Goal: Contribute content: Contribute content

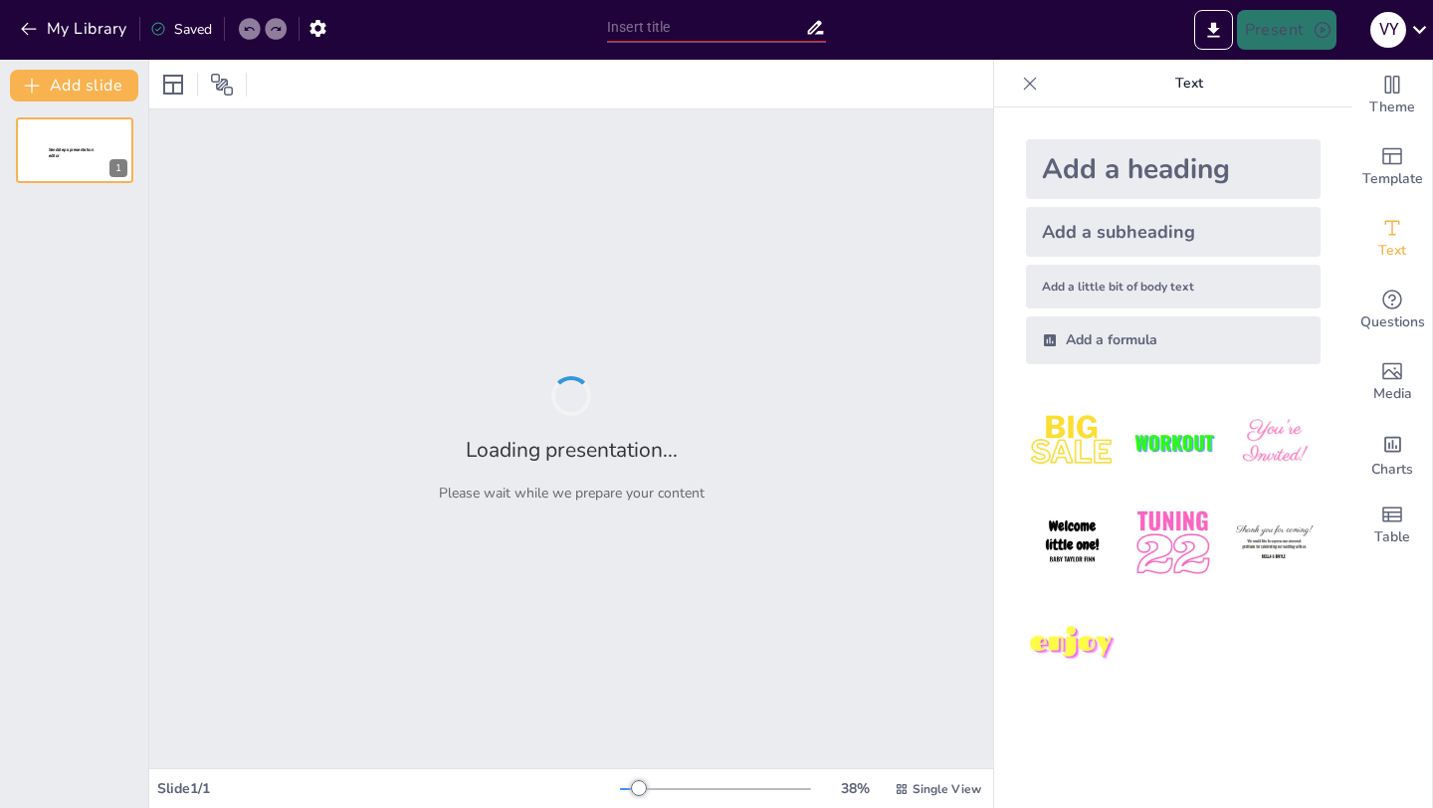
type input "La Cuantica y la UCB"
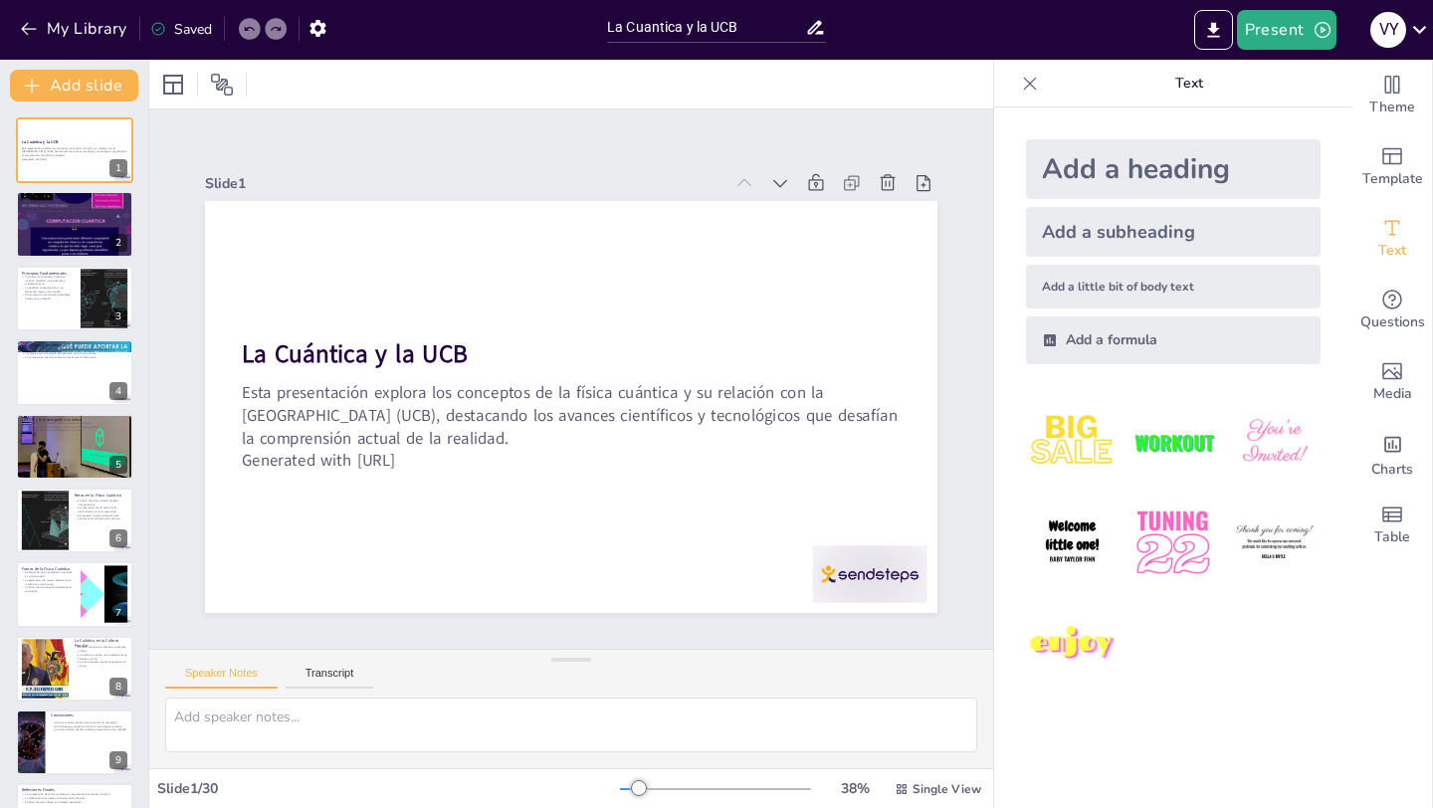
checkbox input "true"
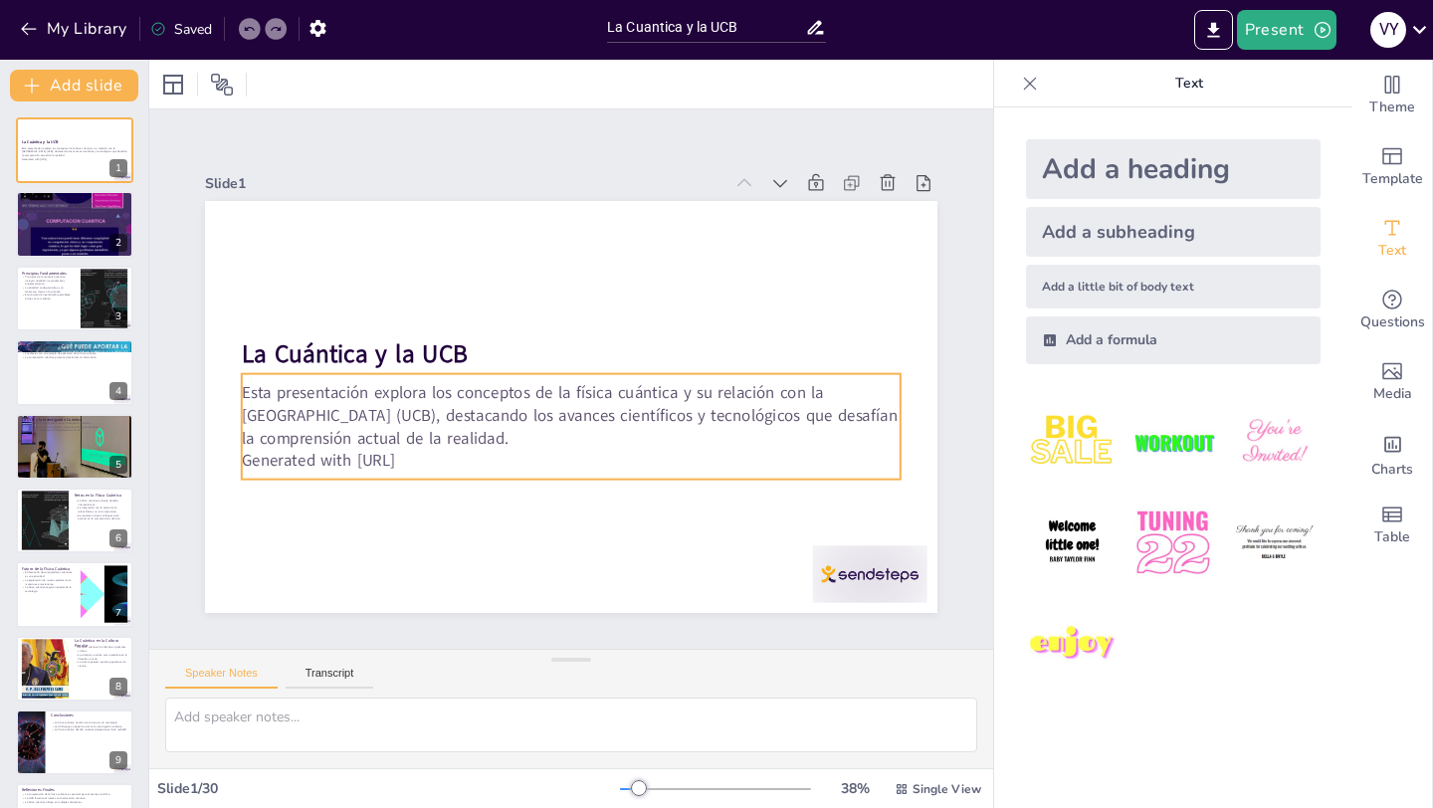
checkbox input "true"
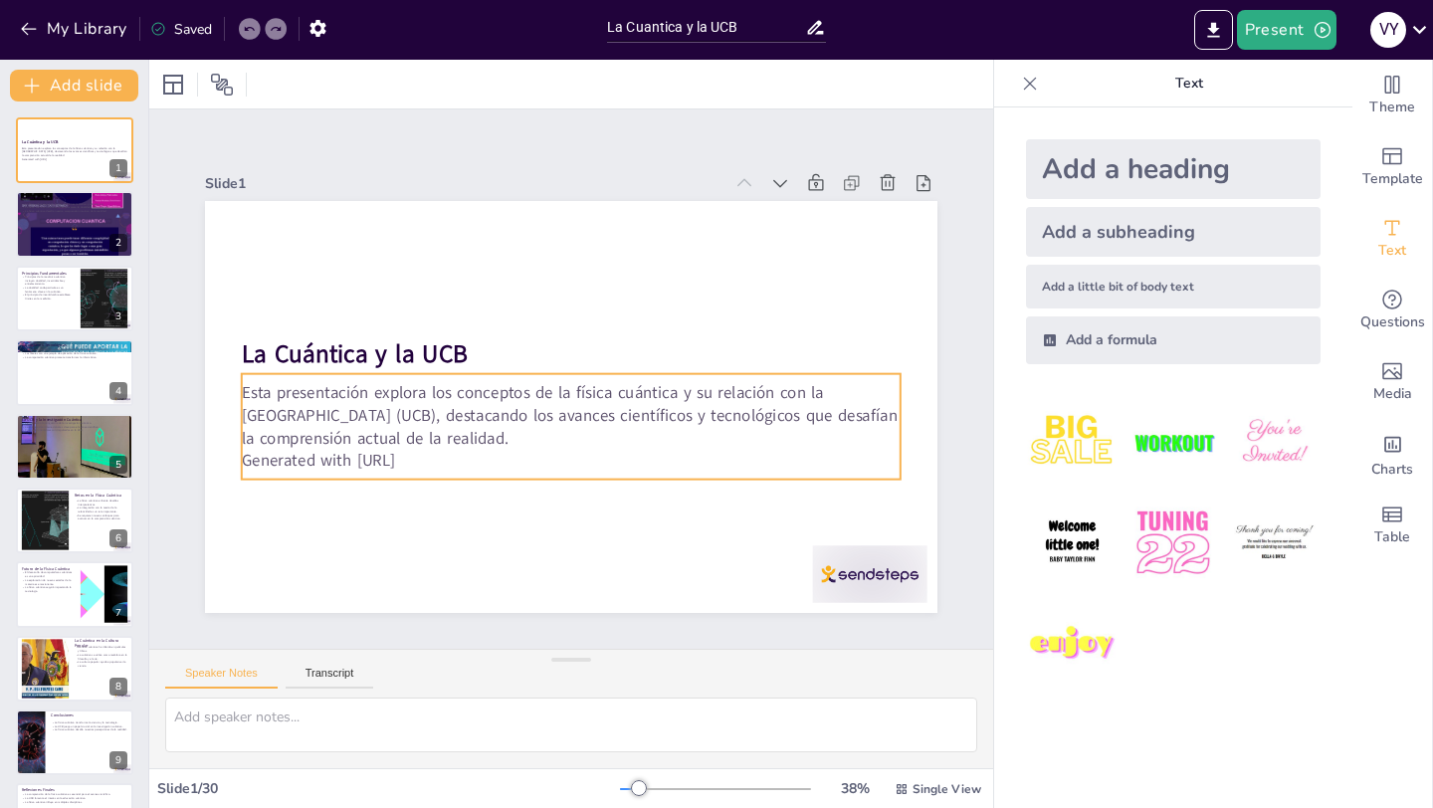
checkbox input "true"
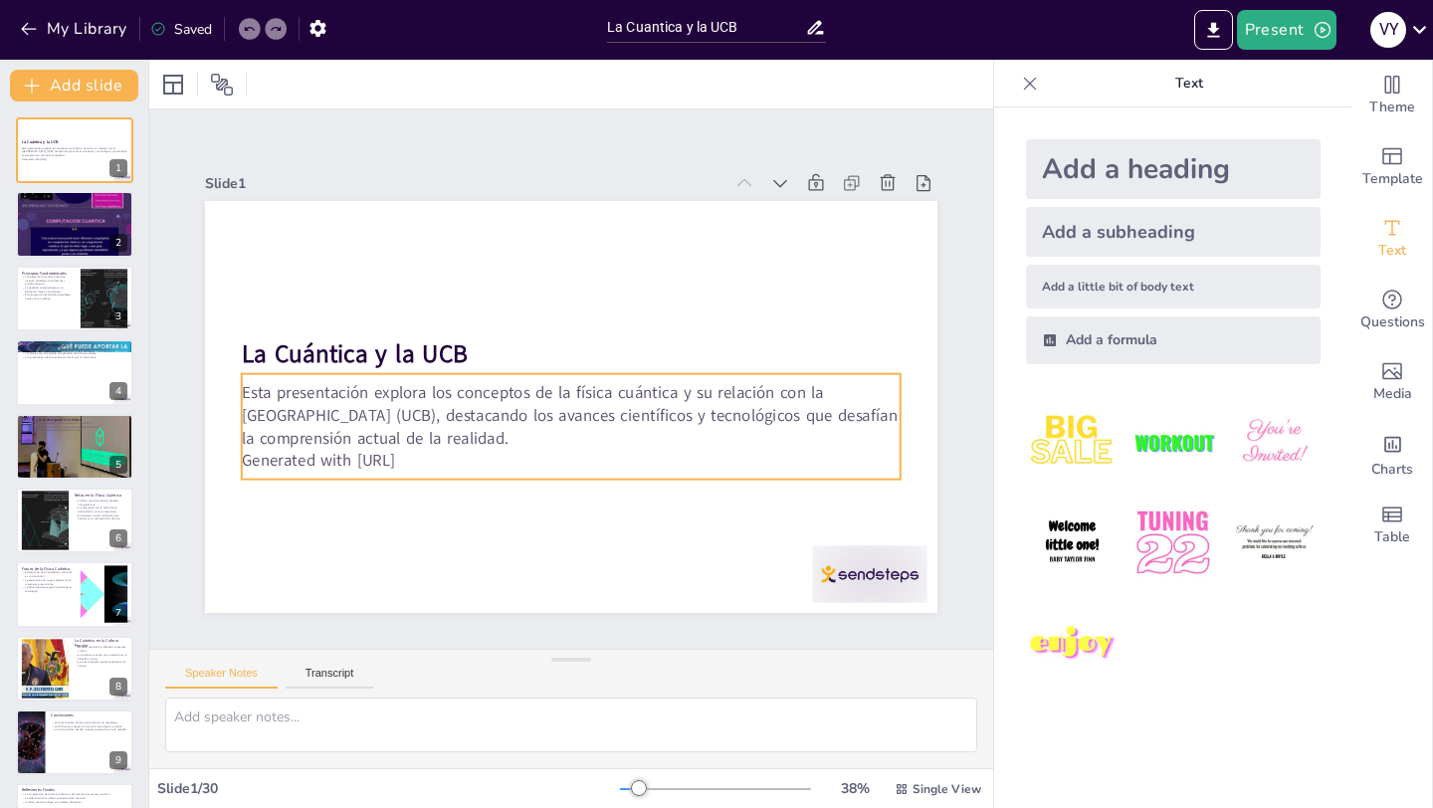
checkbox input "true"
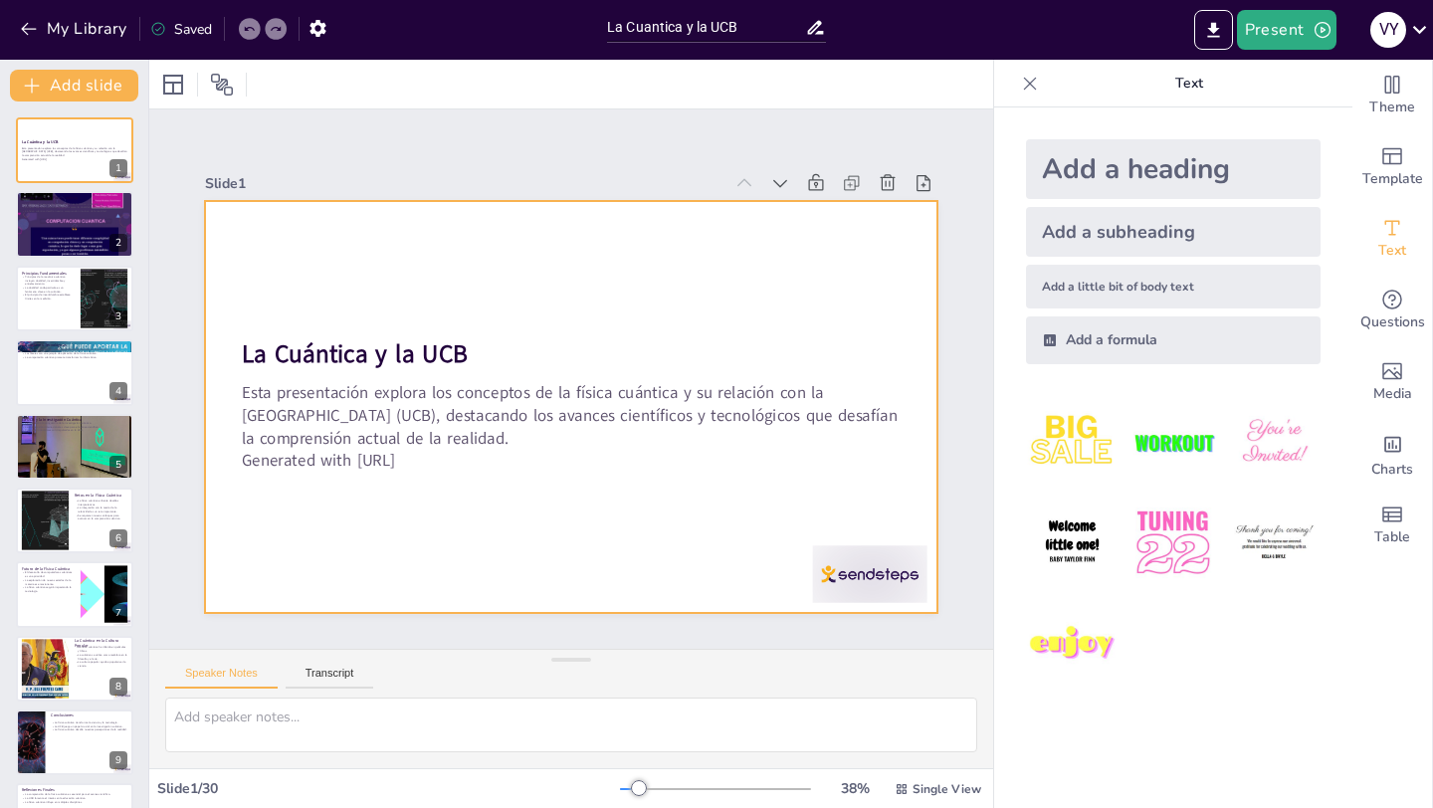
checkbox input "true"
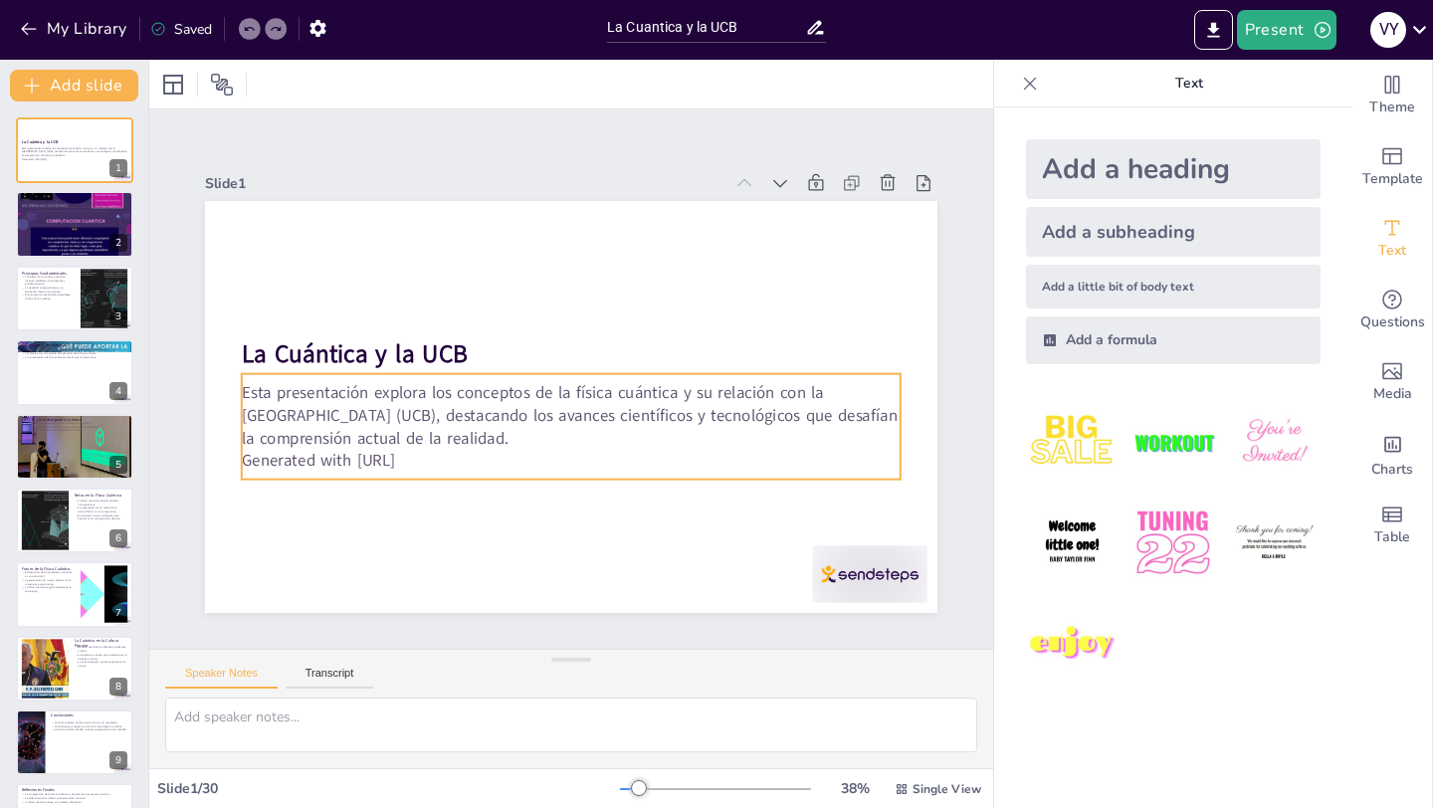
checkbox input "true"
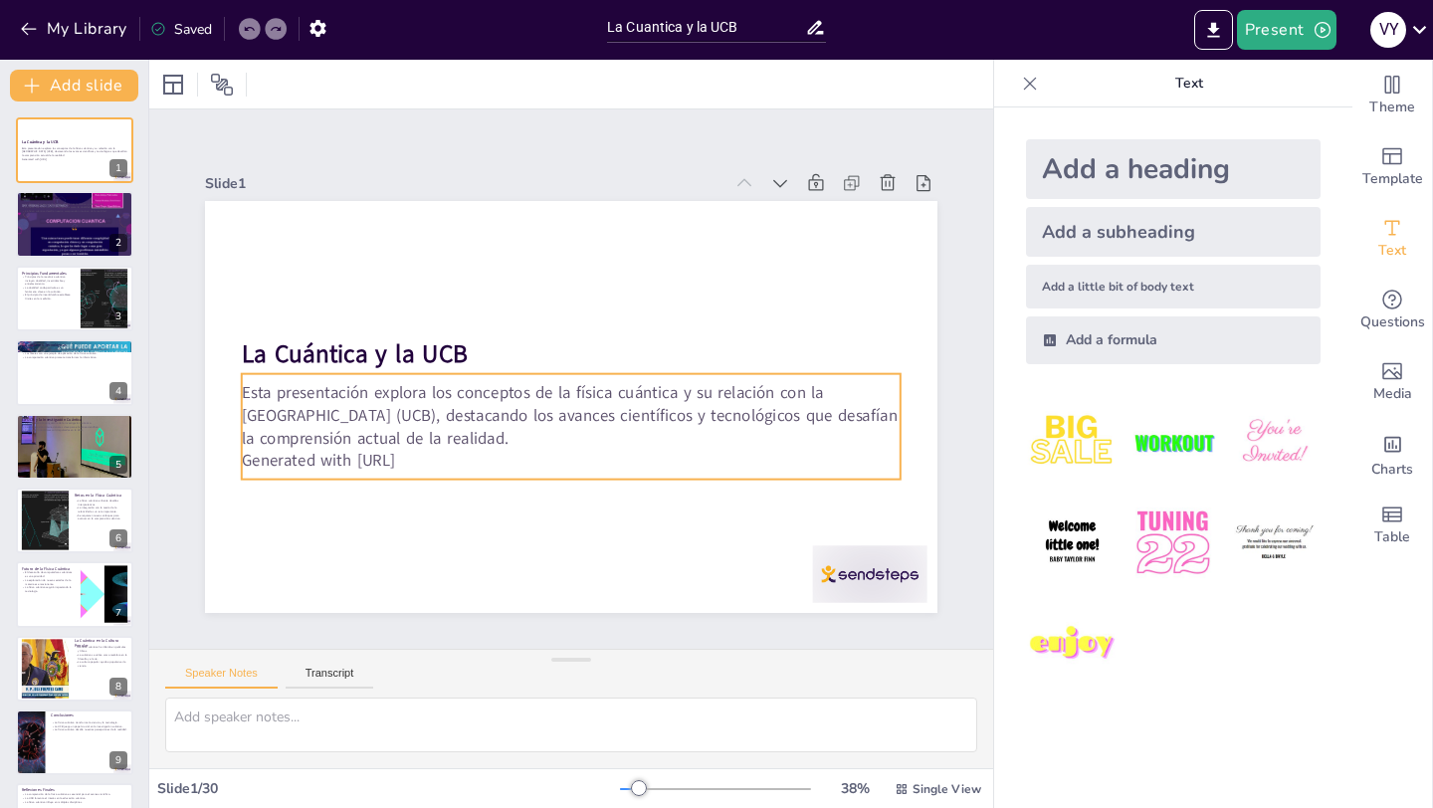
checkbox input "true"
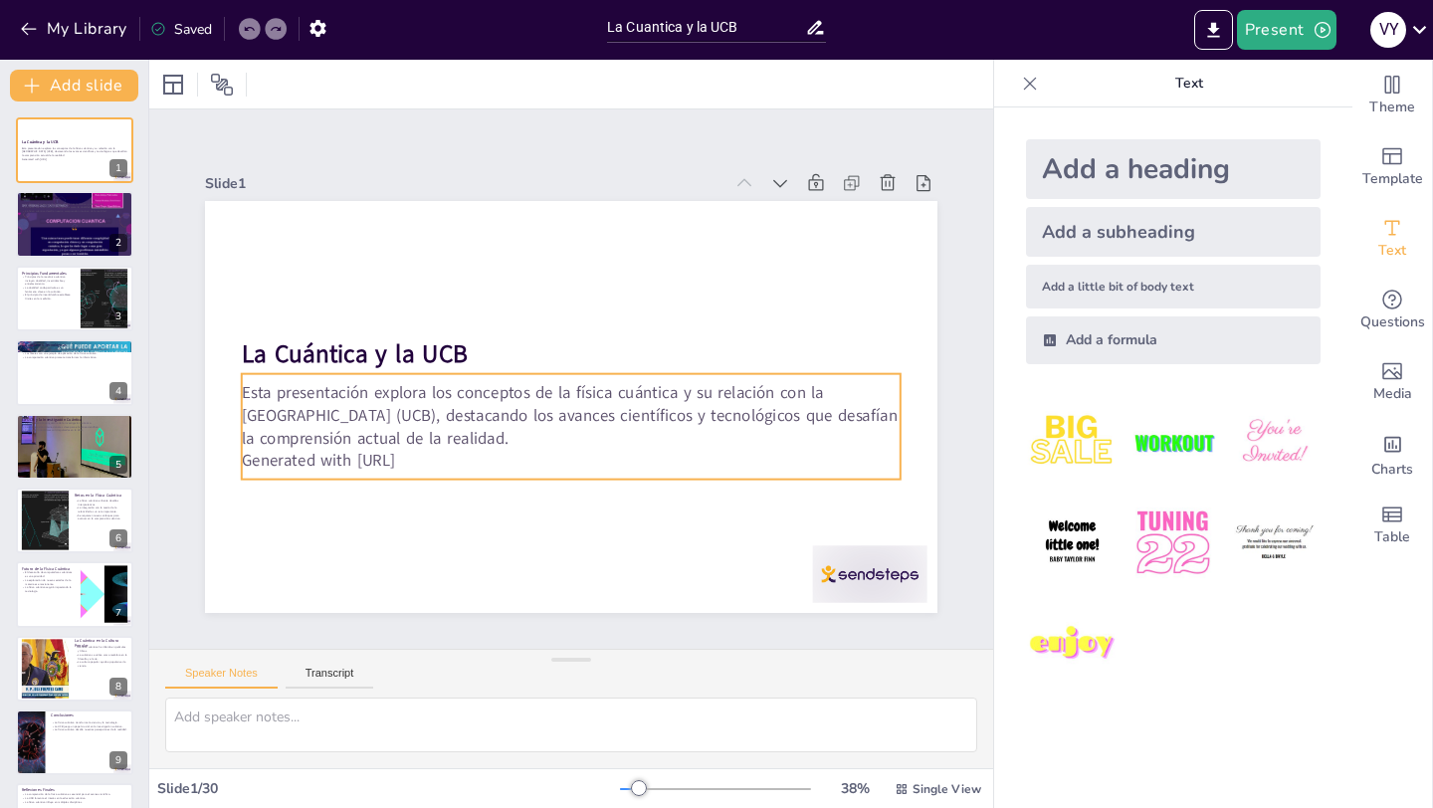
checkbox input "true"
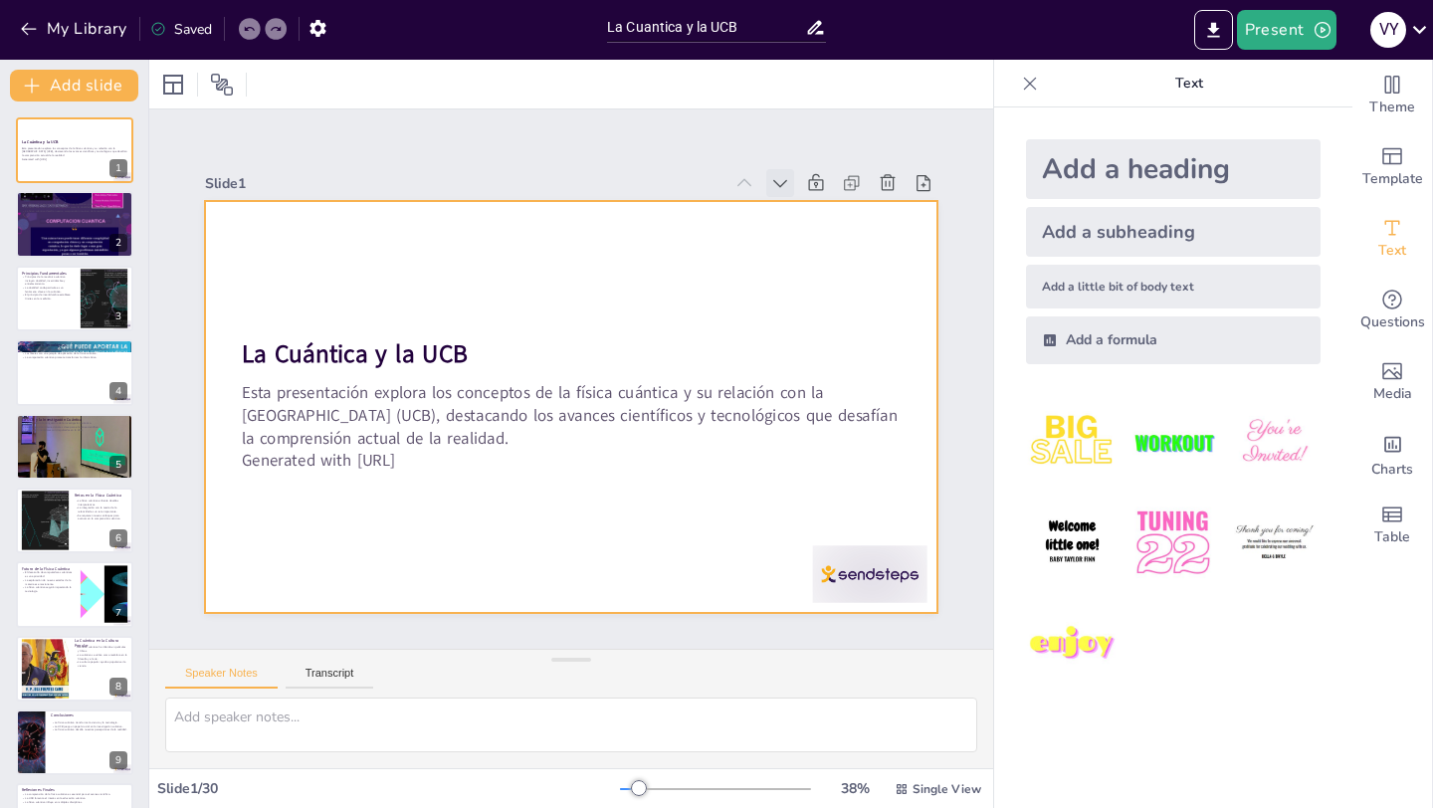
checkbox input "true"
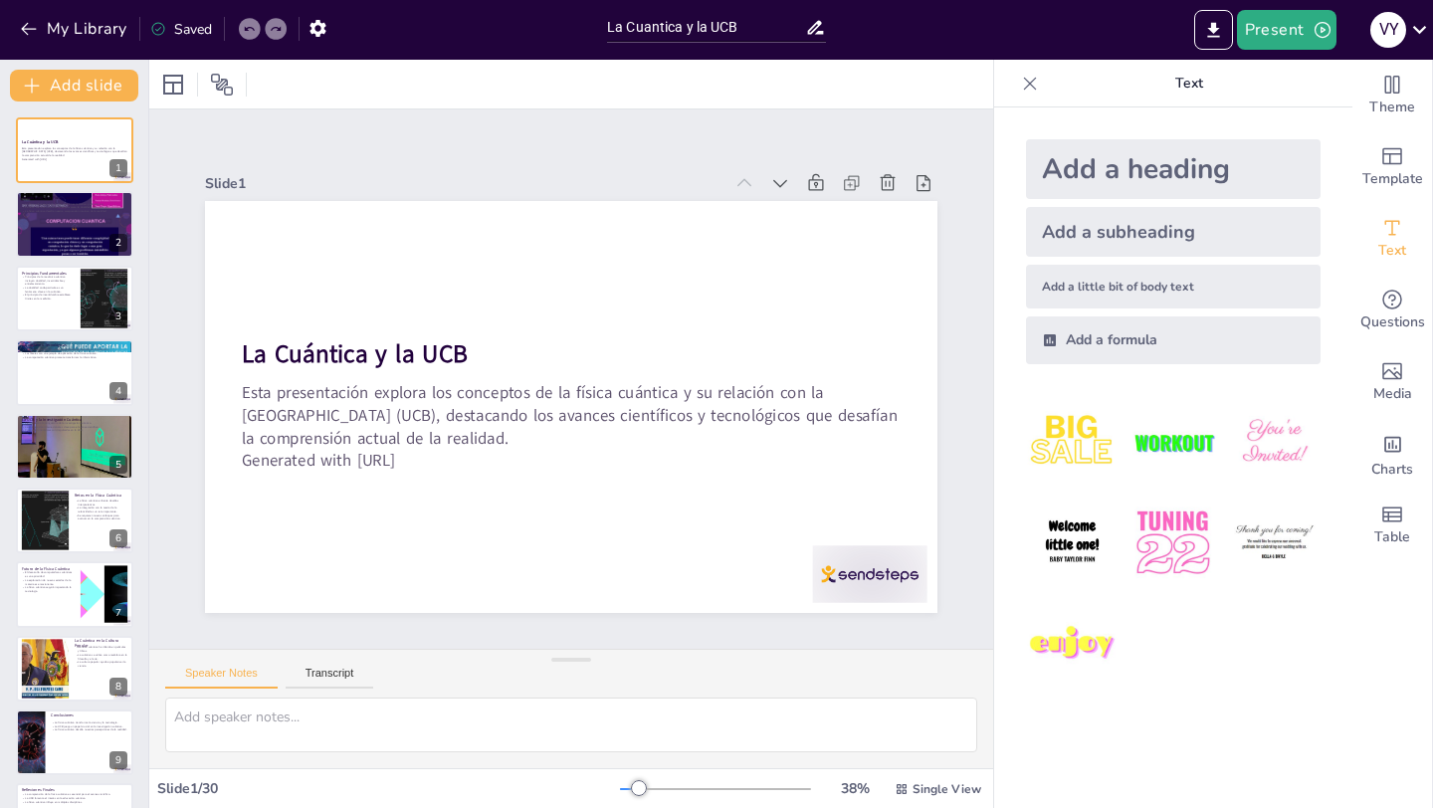
checkbox input "true"
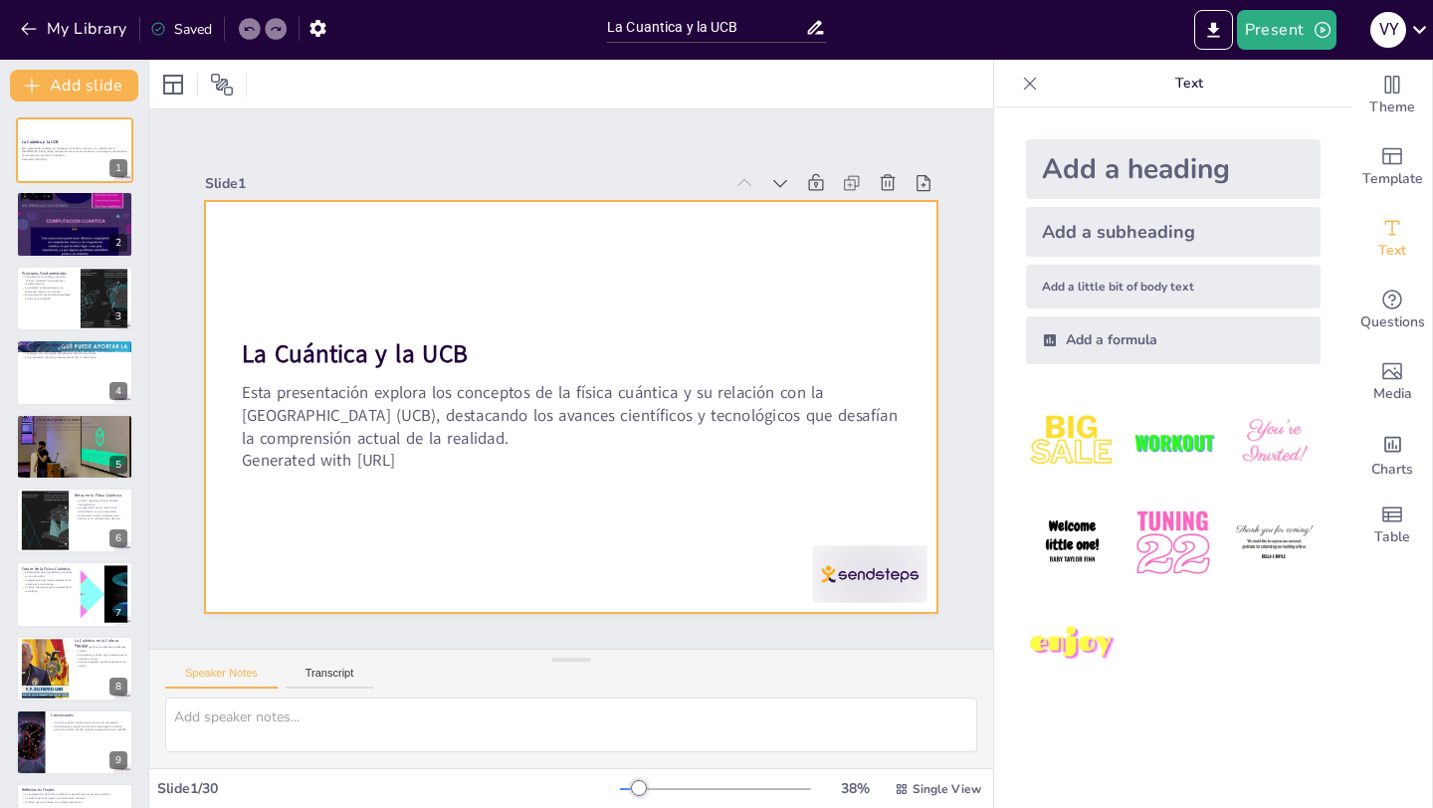
checkbox input "true"
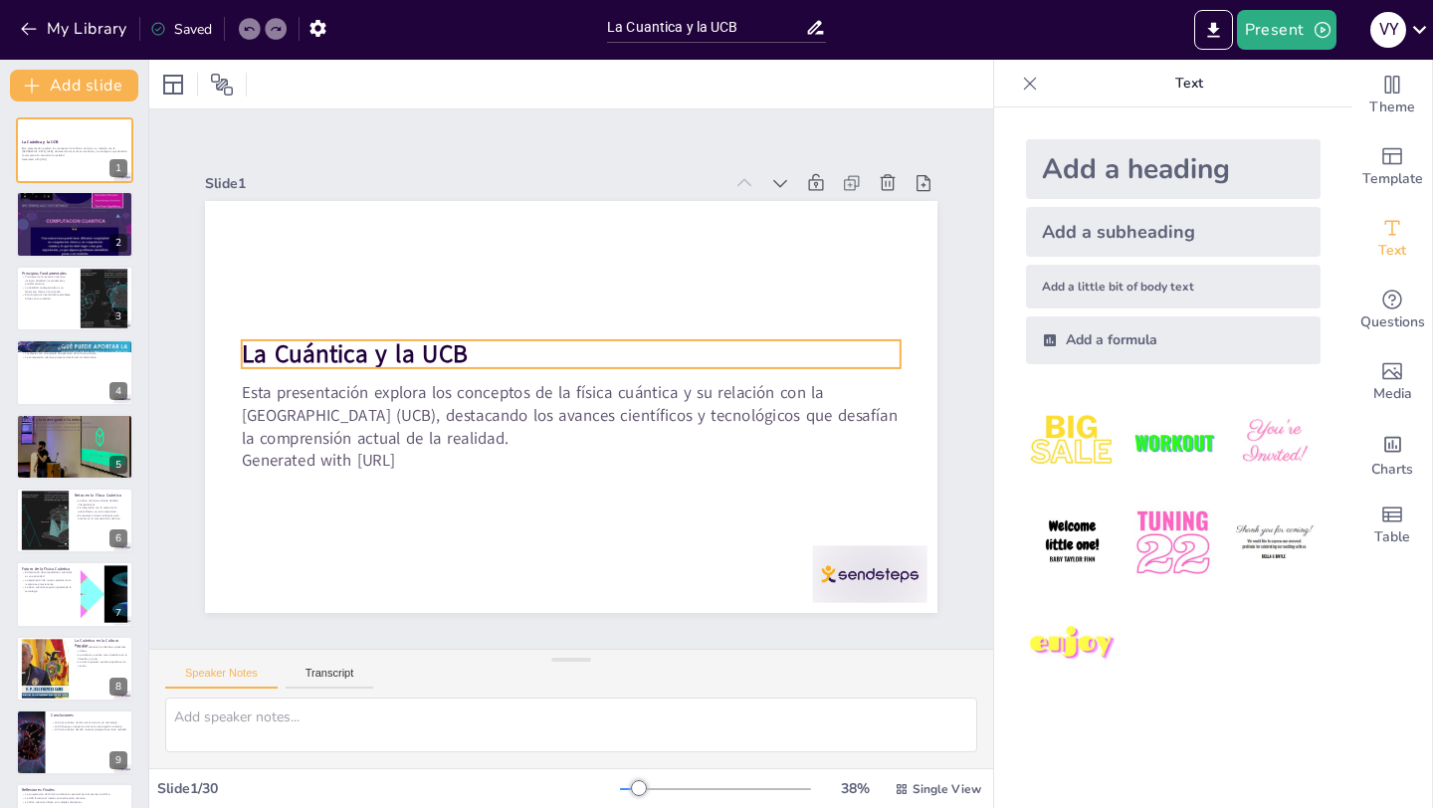
checkbox input "true"
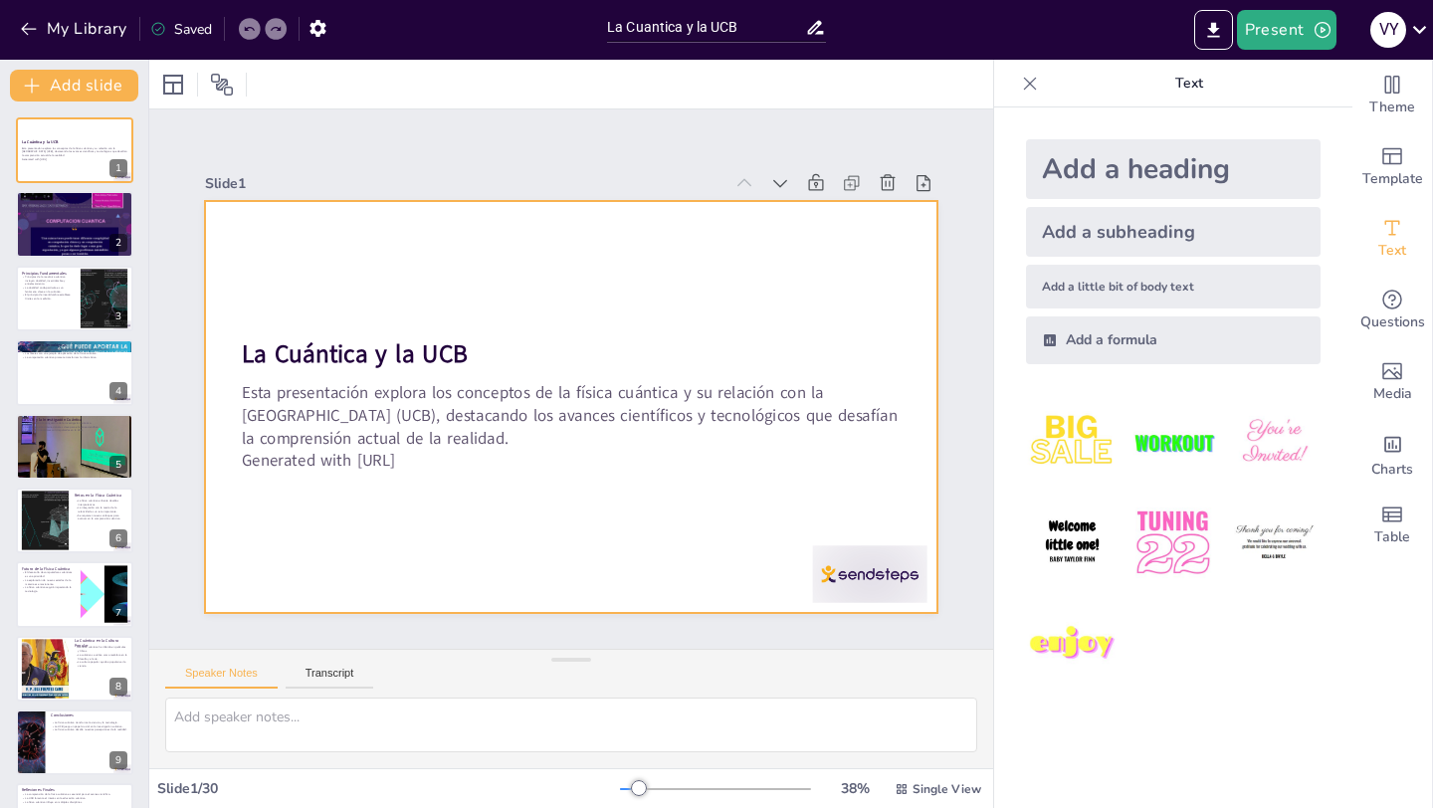
checkbox input "true"
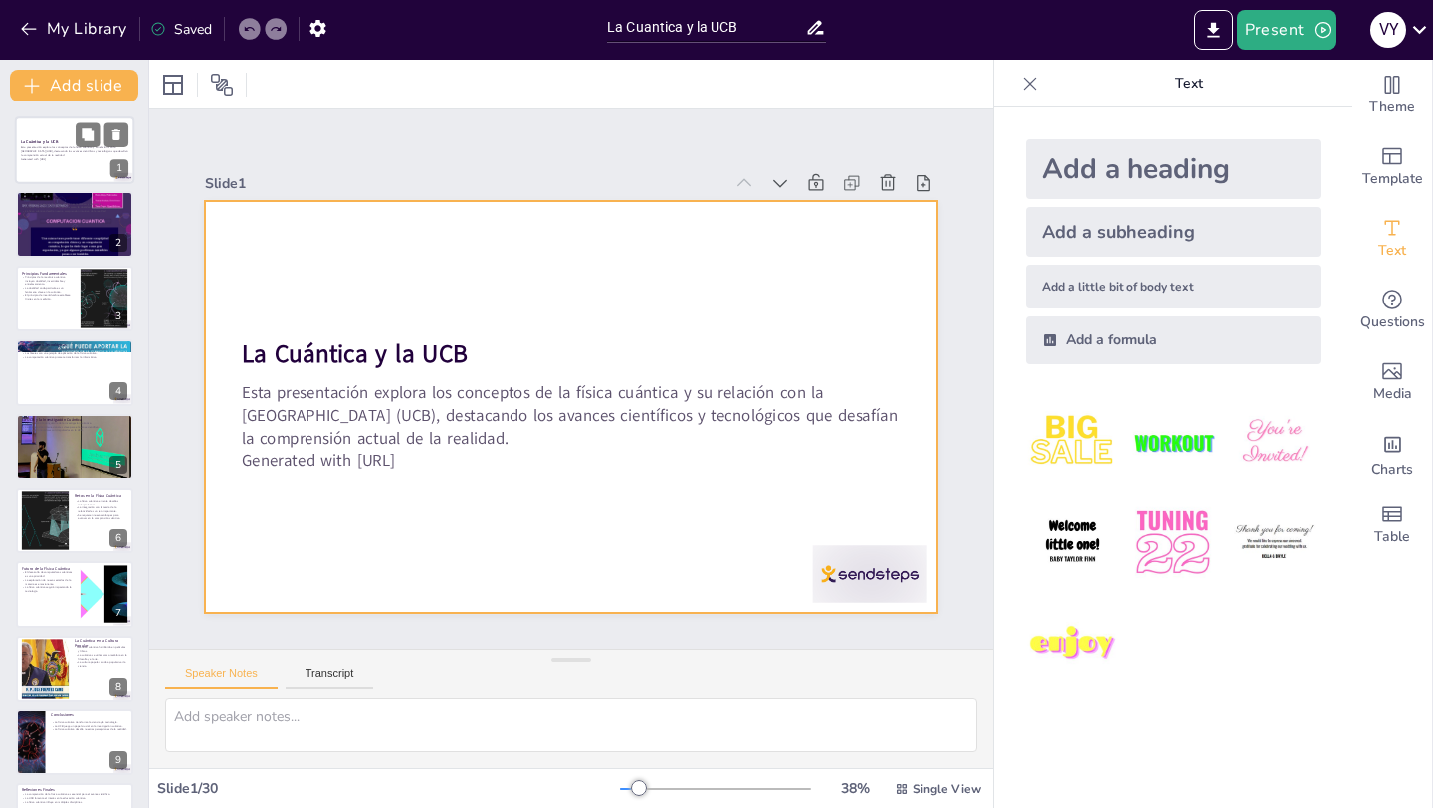
checkbox input "true"
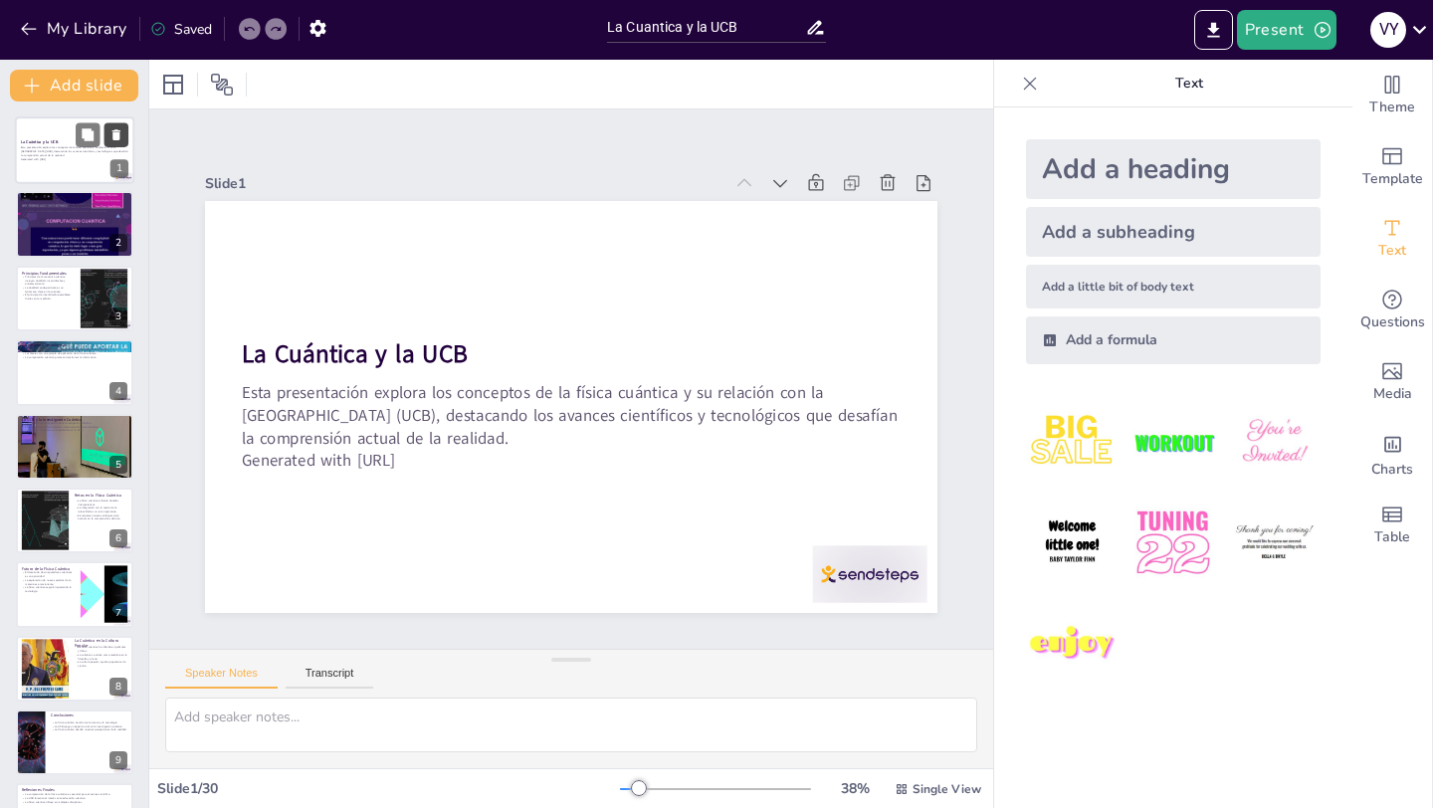
checkbox input "true"
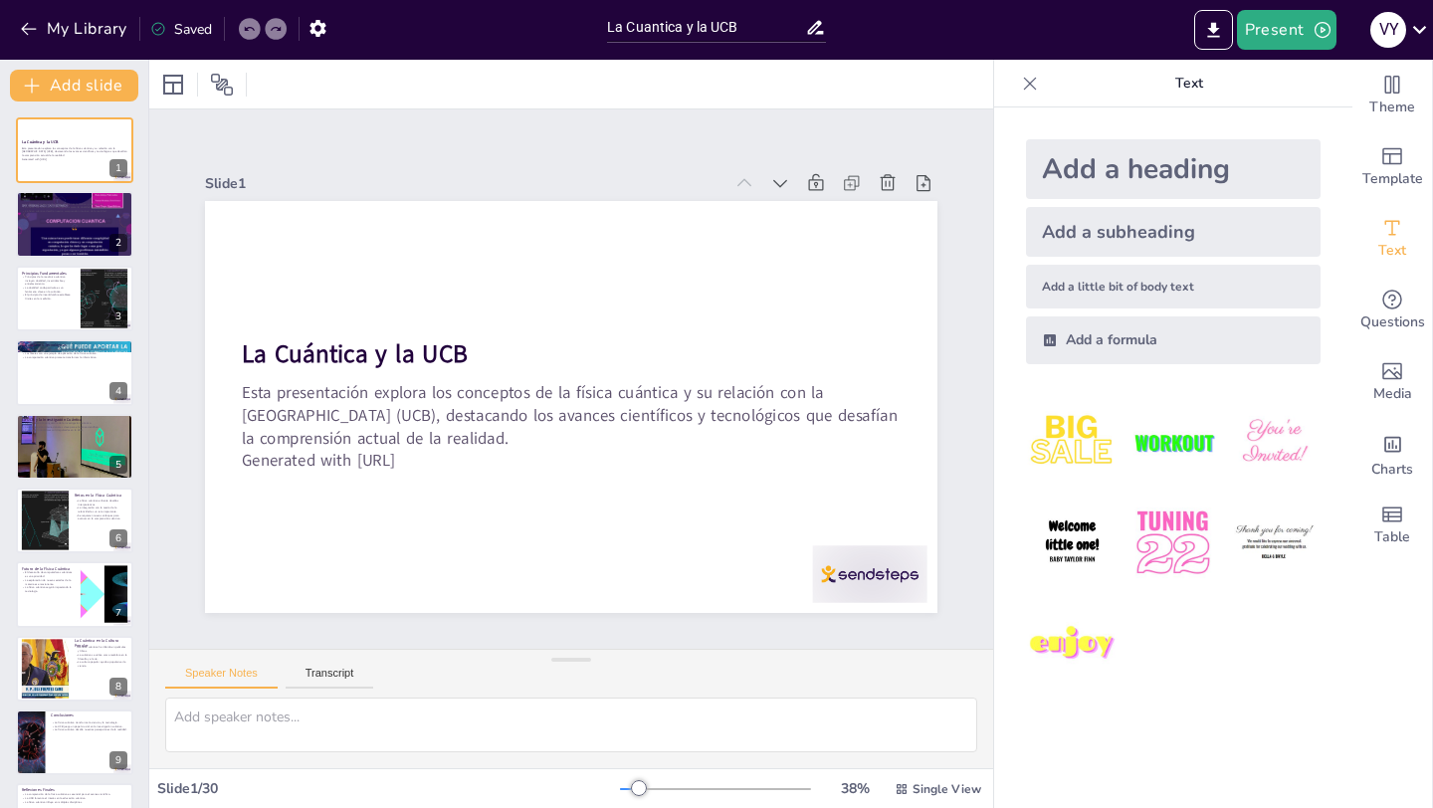
checkbox input "true"
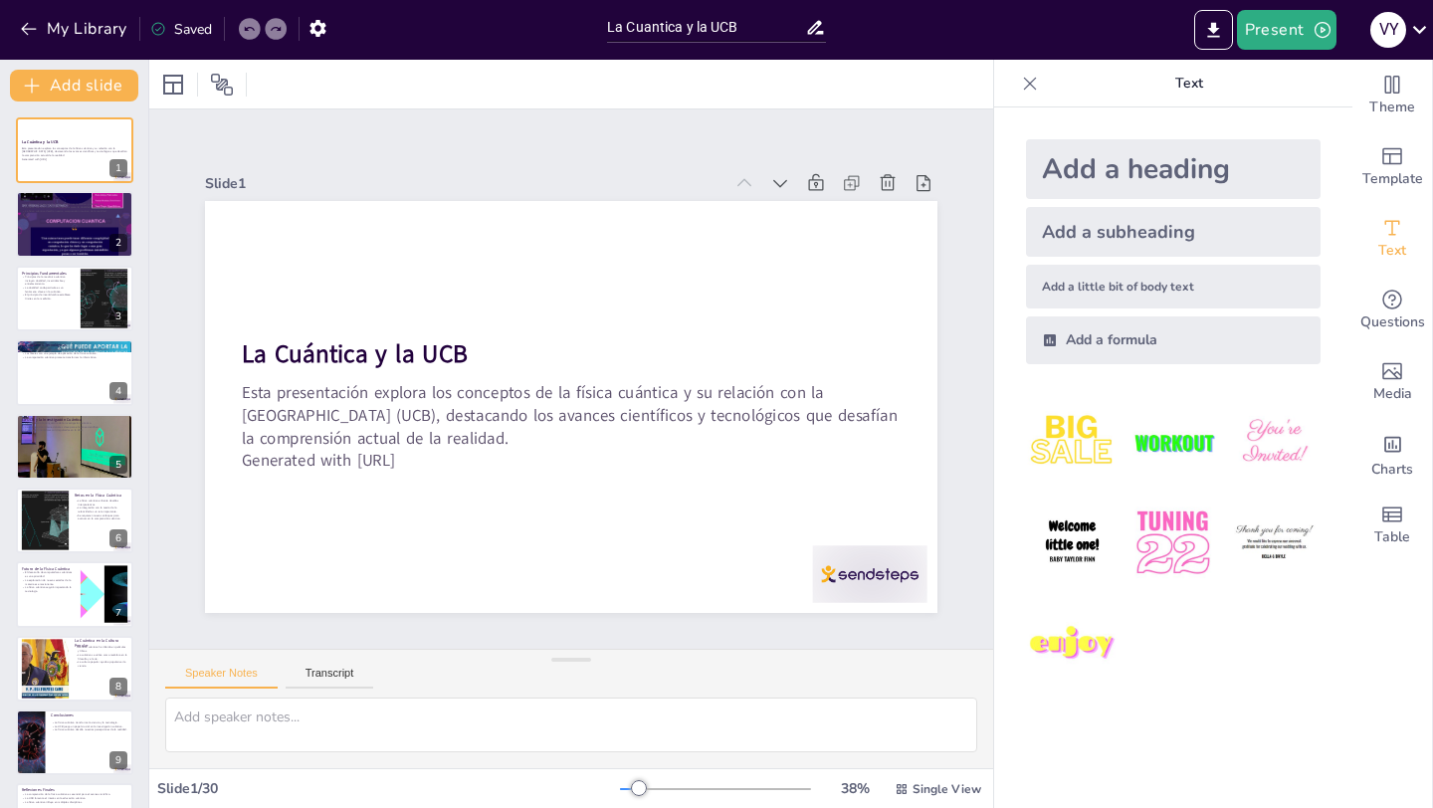
checkbox input "true"
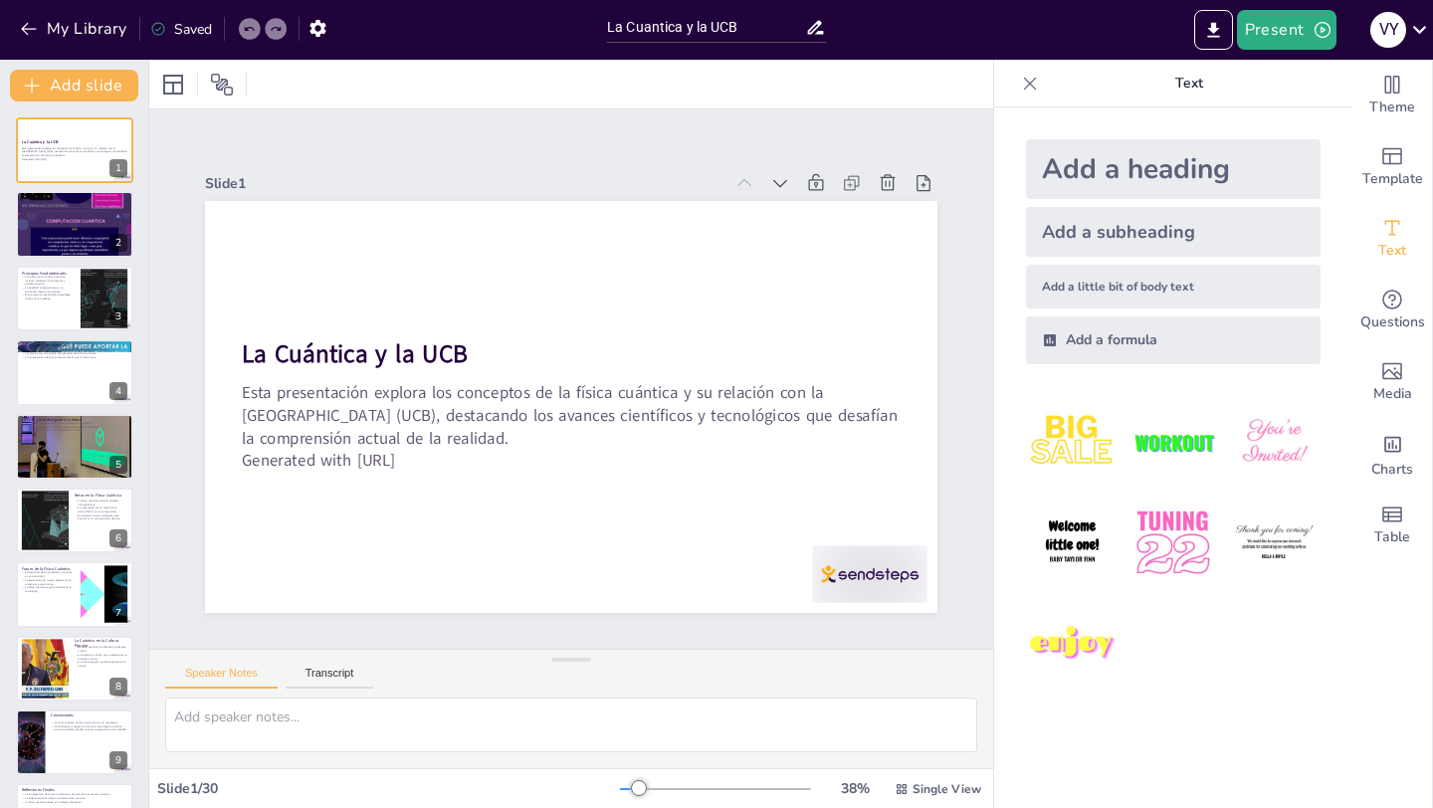
checkbox input "true"
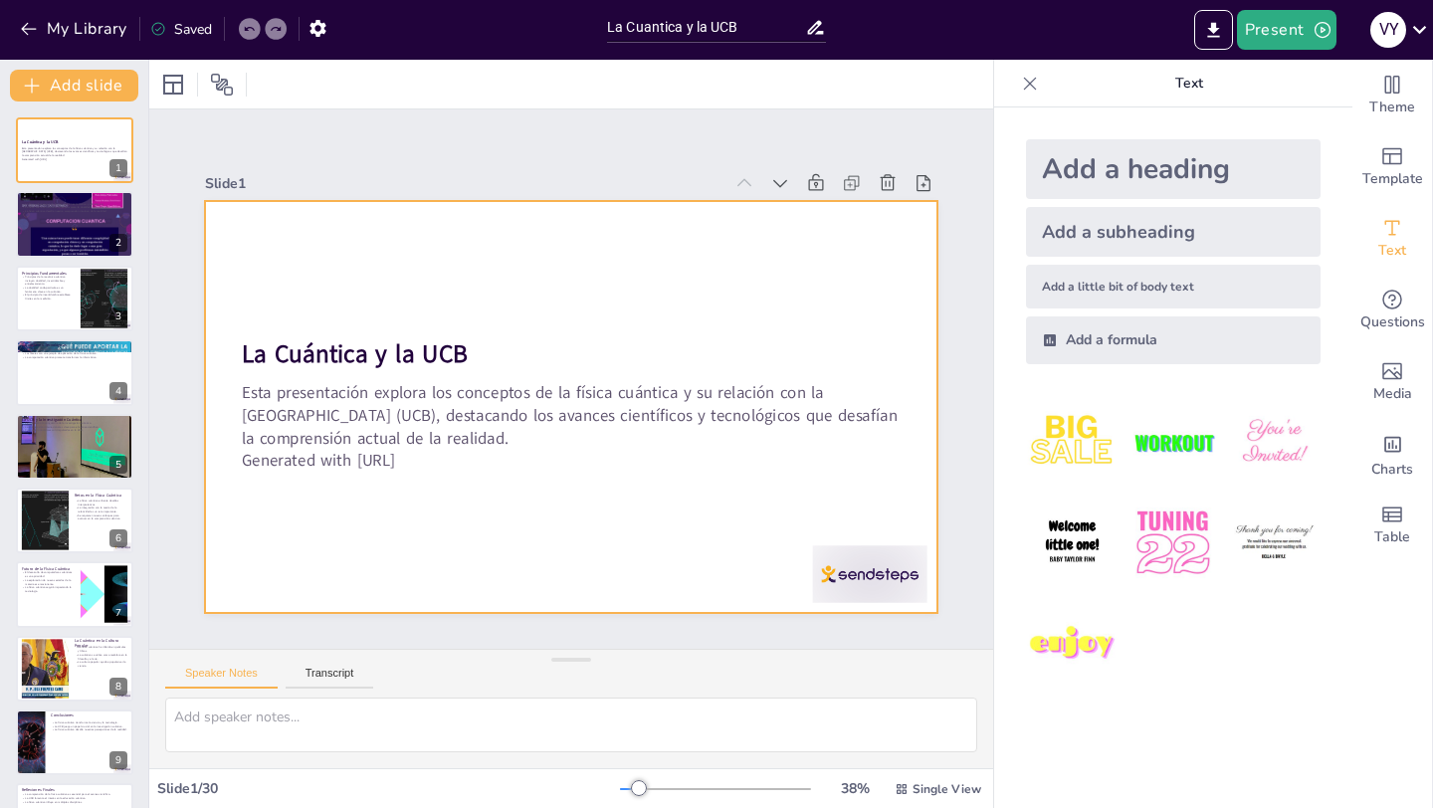
checkbox input "true"
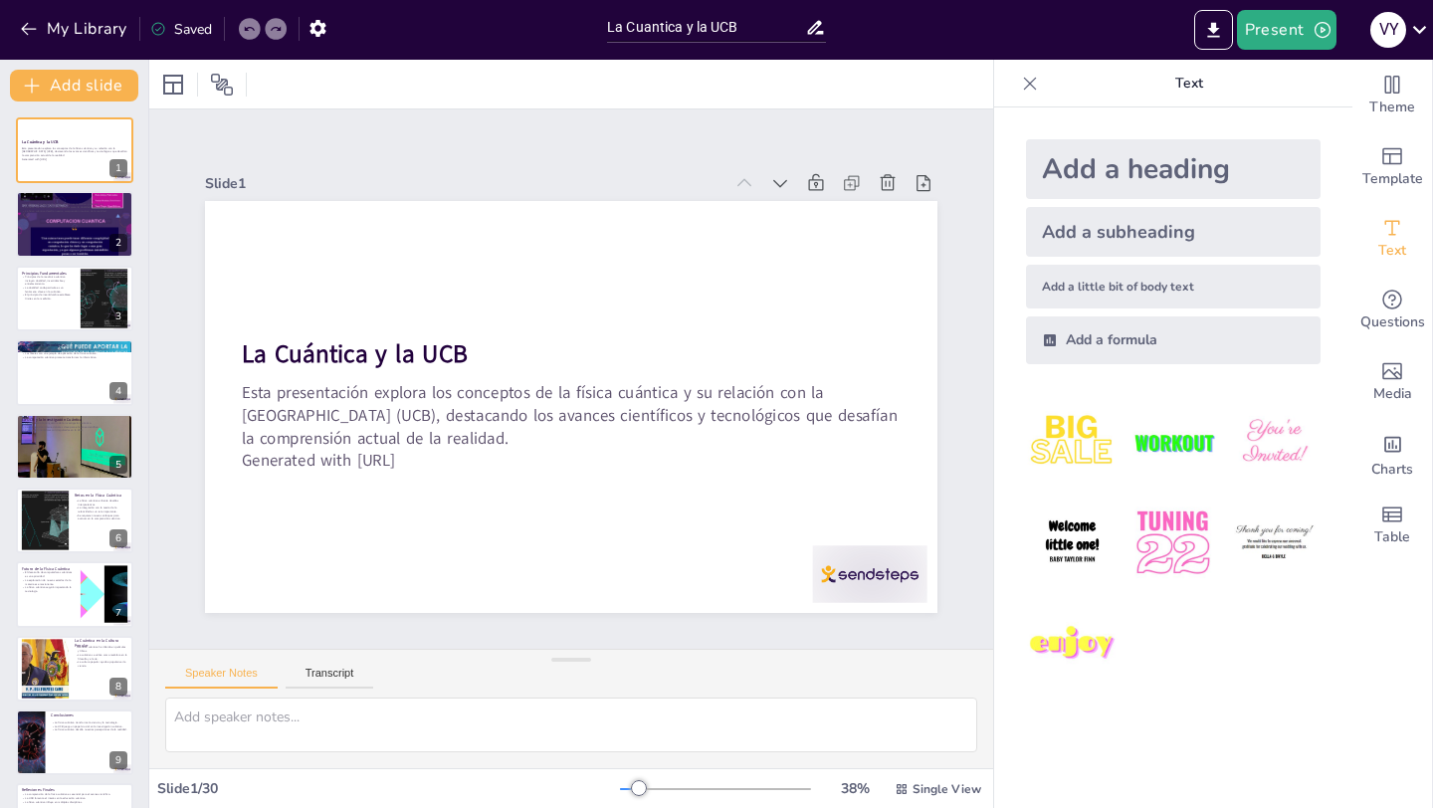
checkbox input "true"
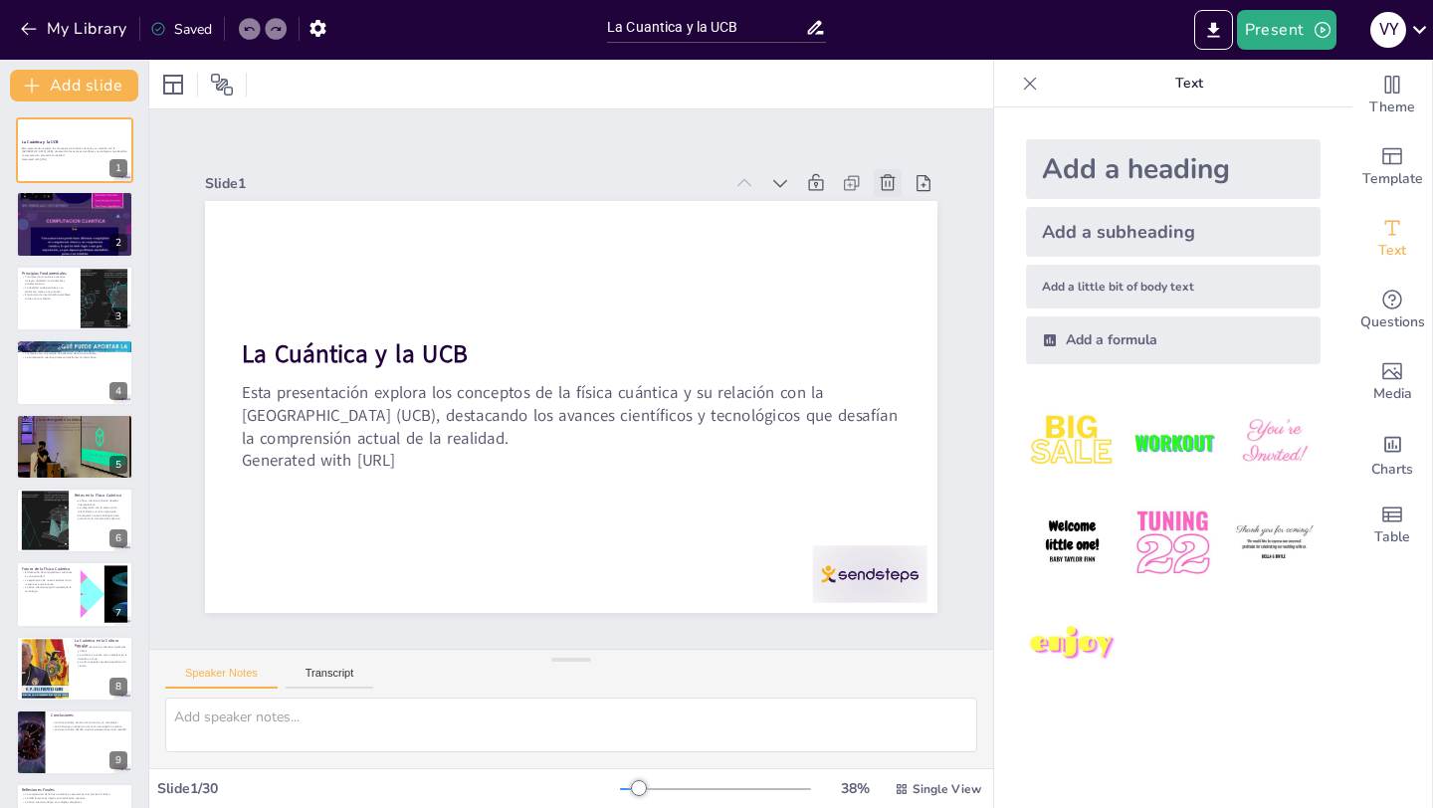
checkbox input "true"
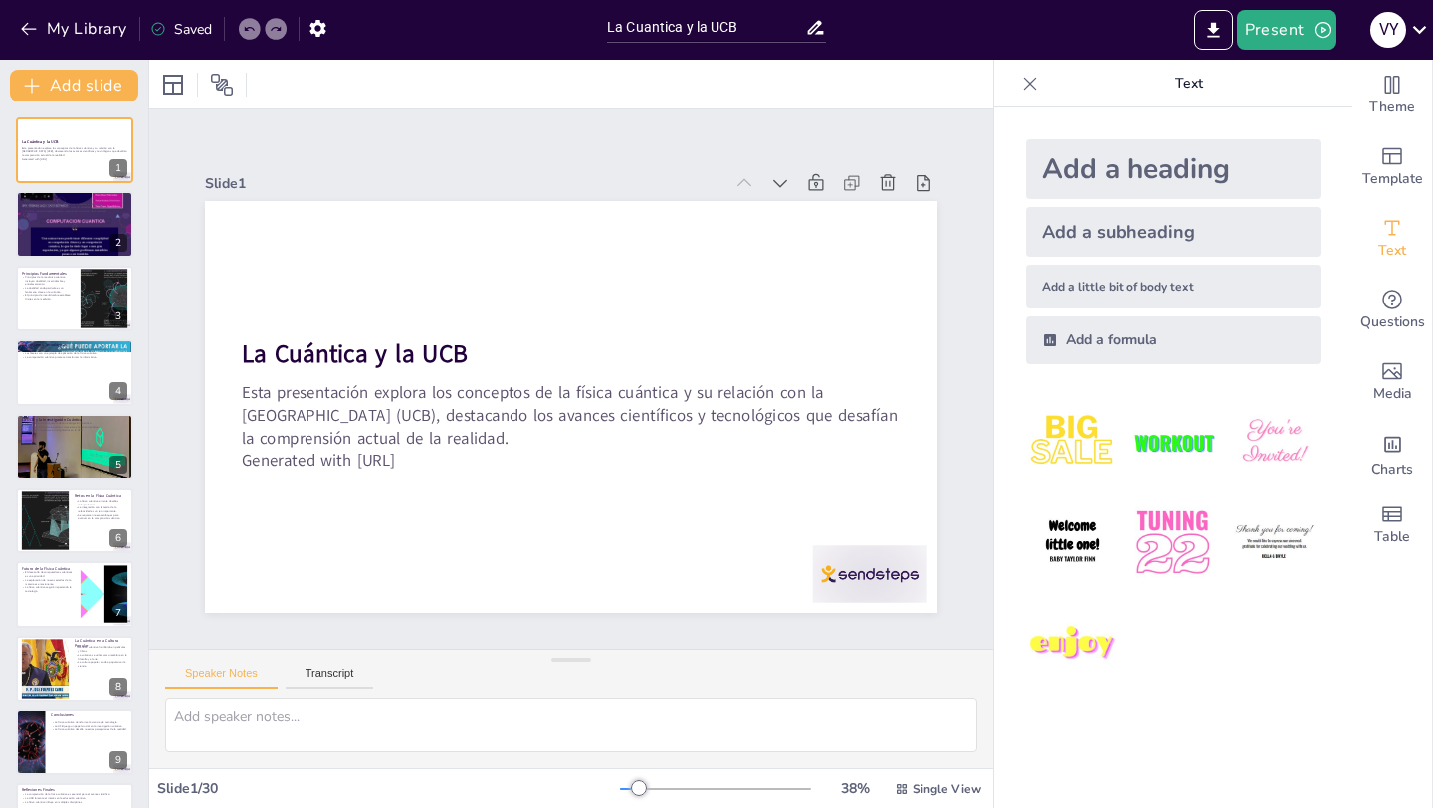
checkbox input "true"
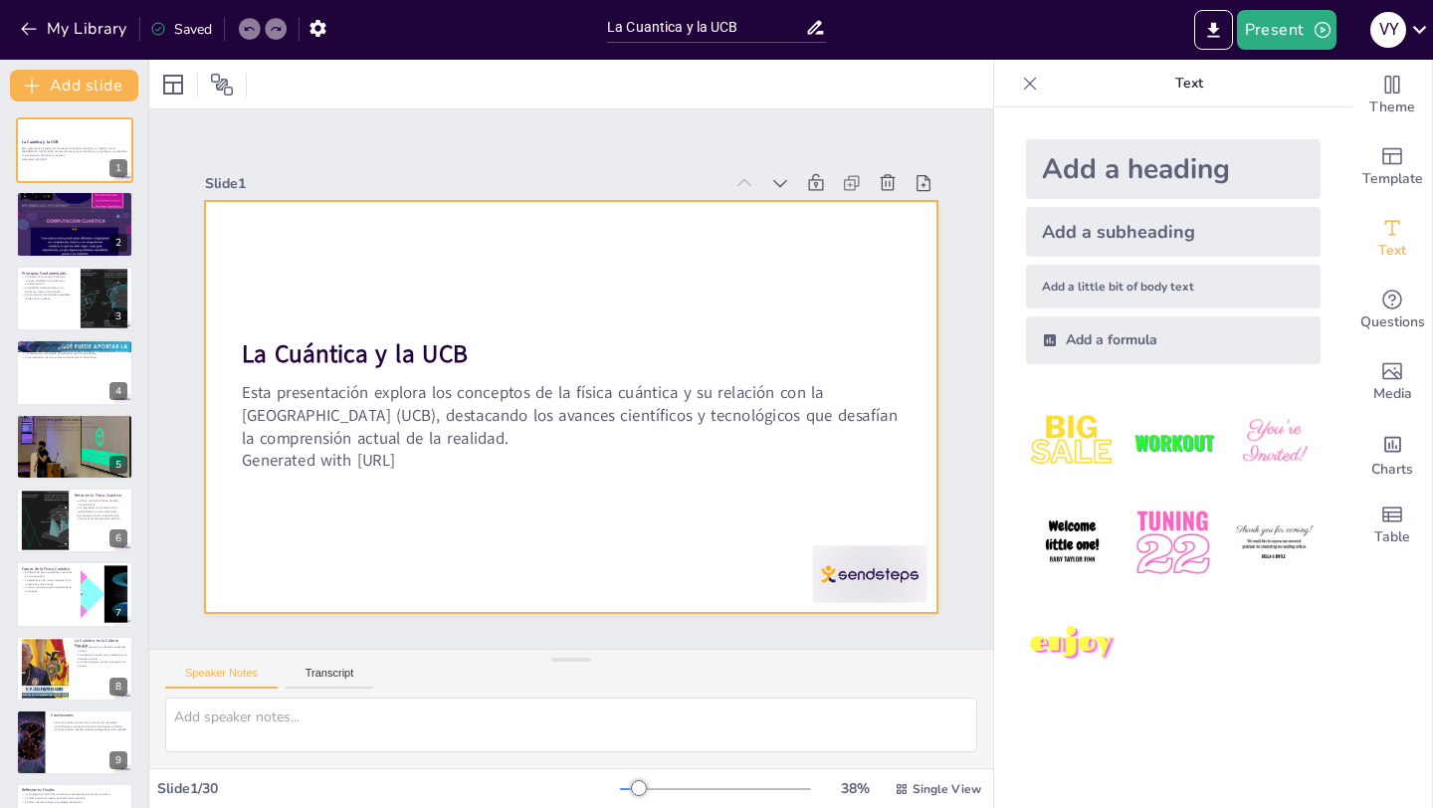
checkbox input "true"
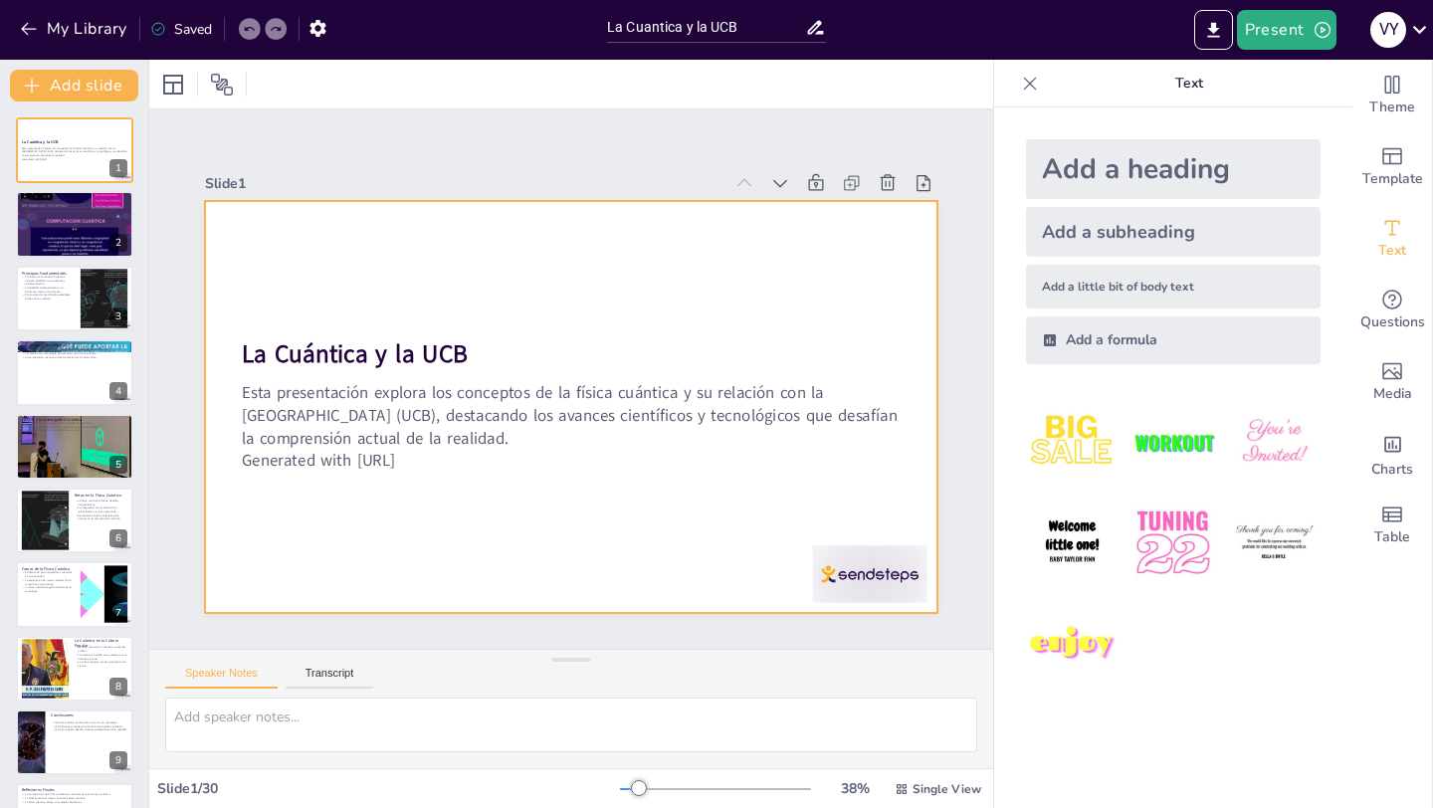
checkbox input "true"
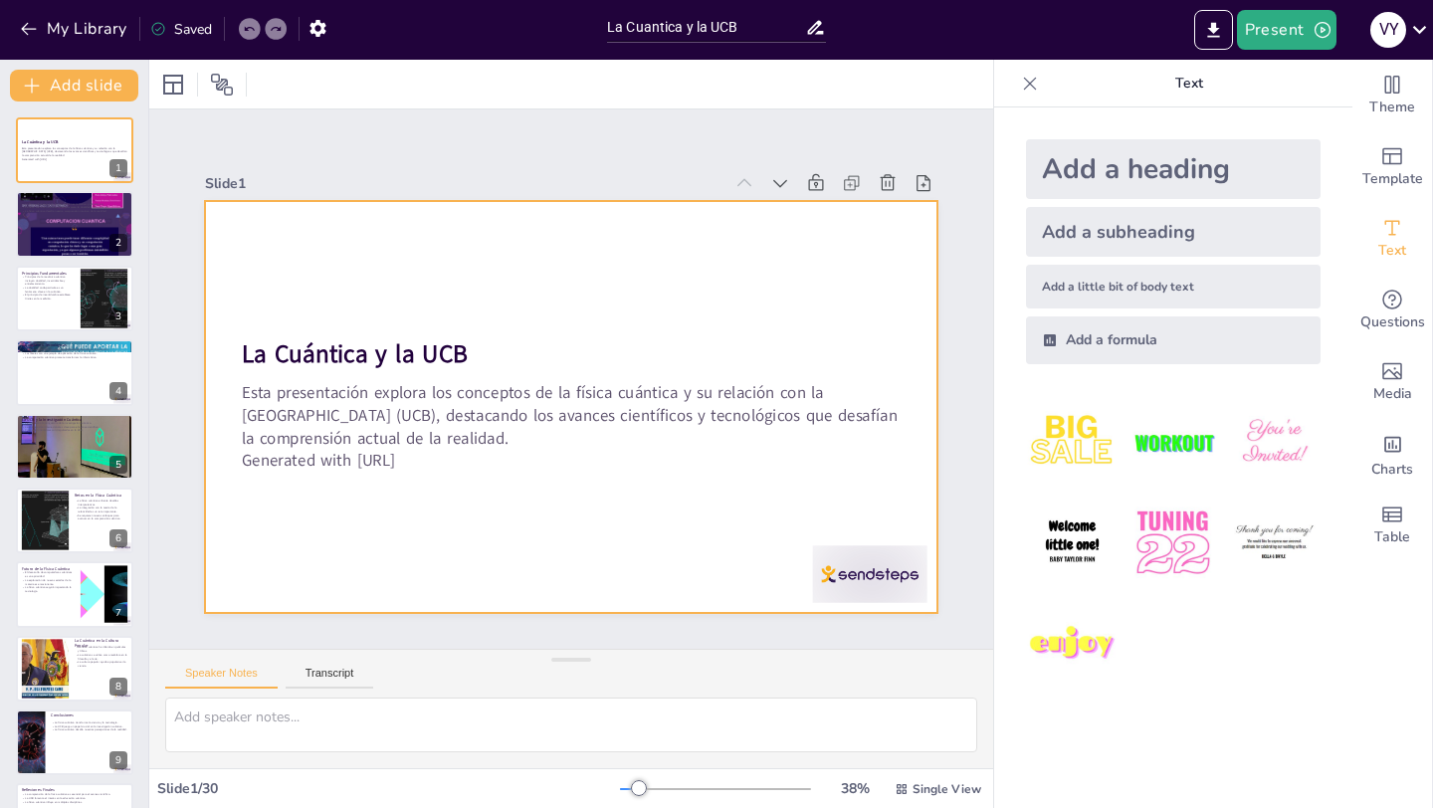
checkbox input "true"
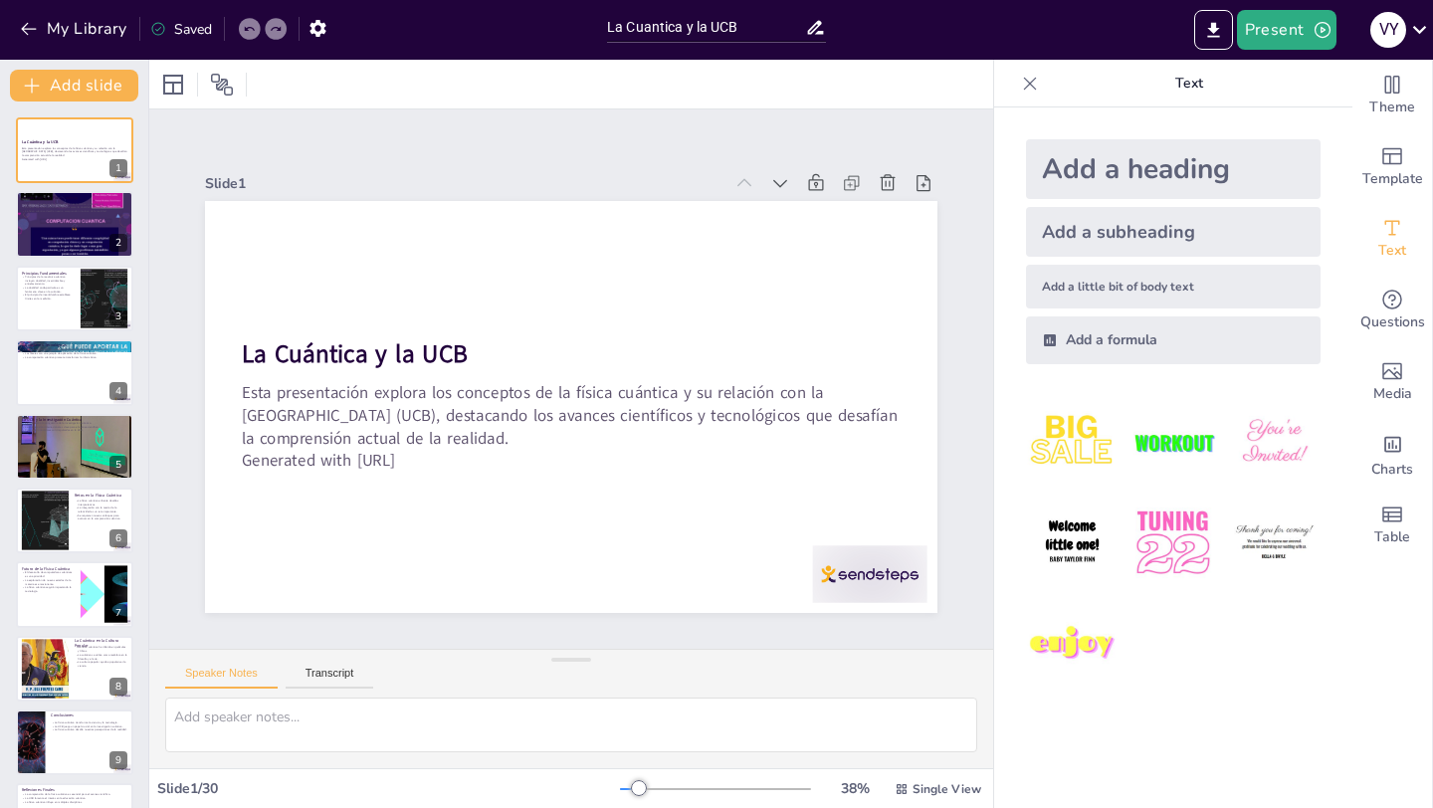
checkbox input "true"
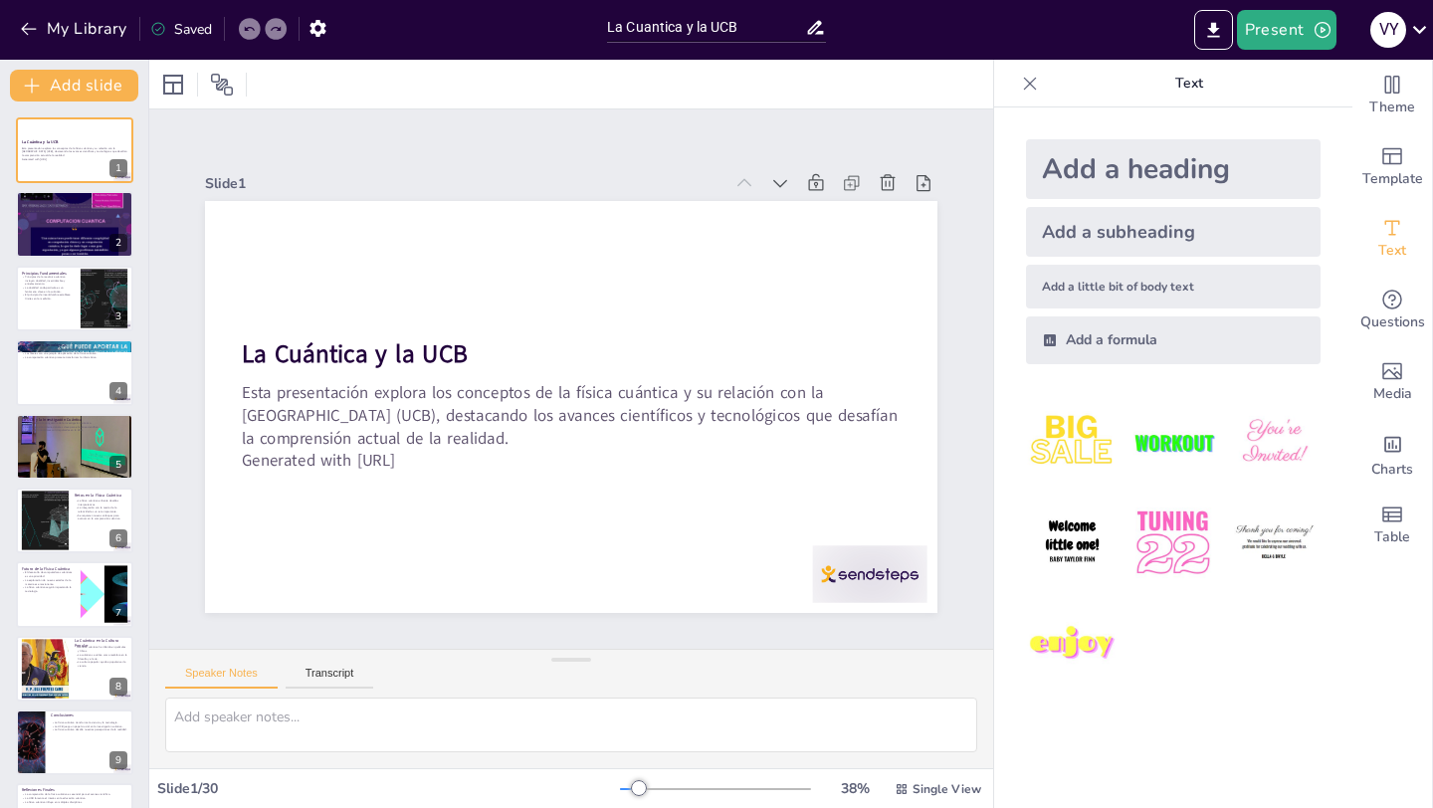
checkbox input "true"
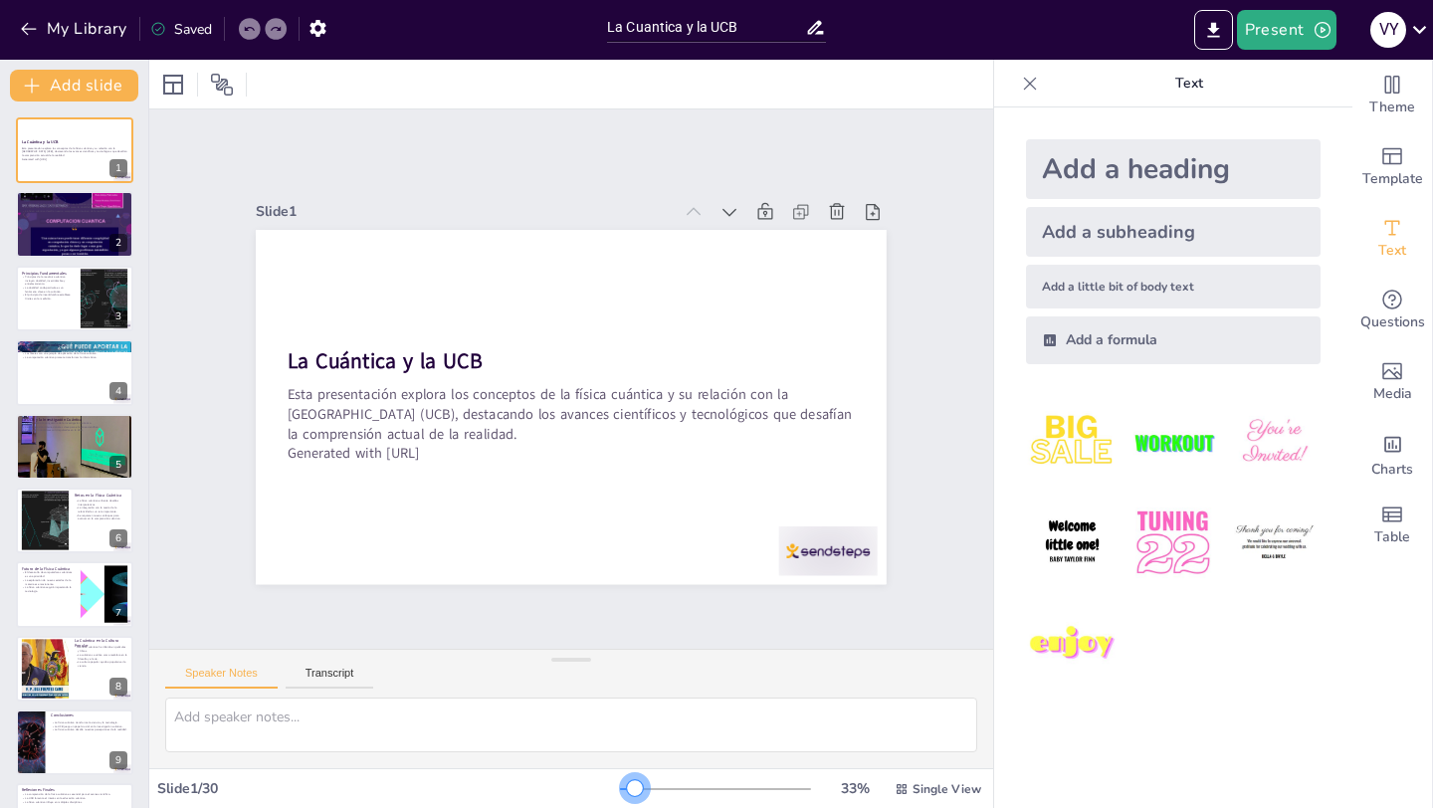
checkbox input "true"
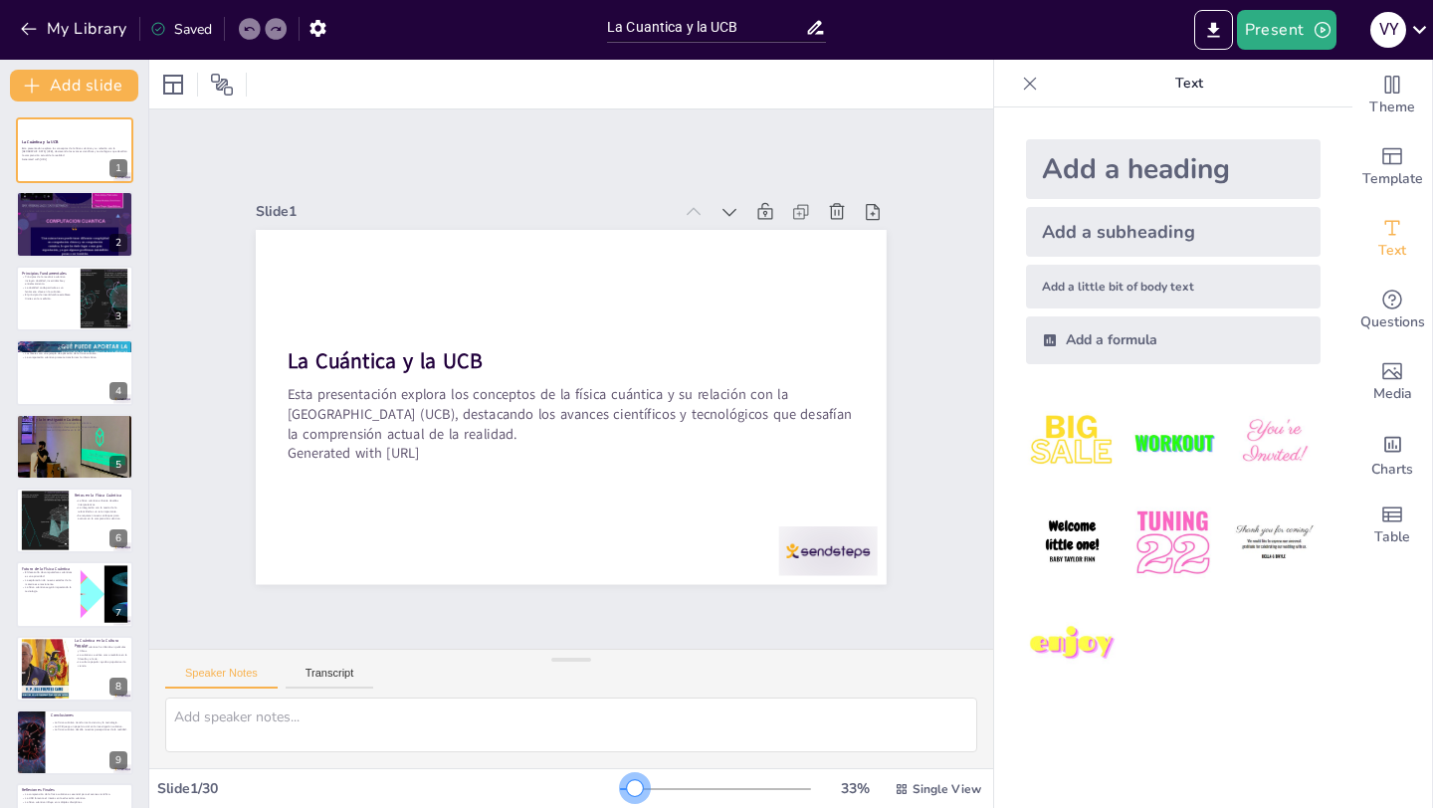
checkbox input "true"
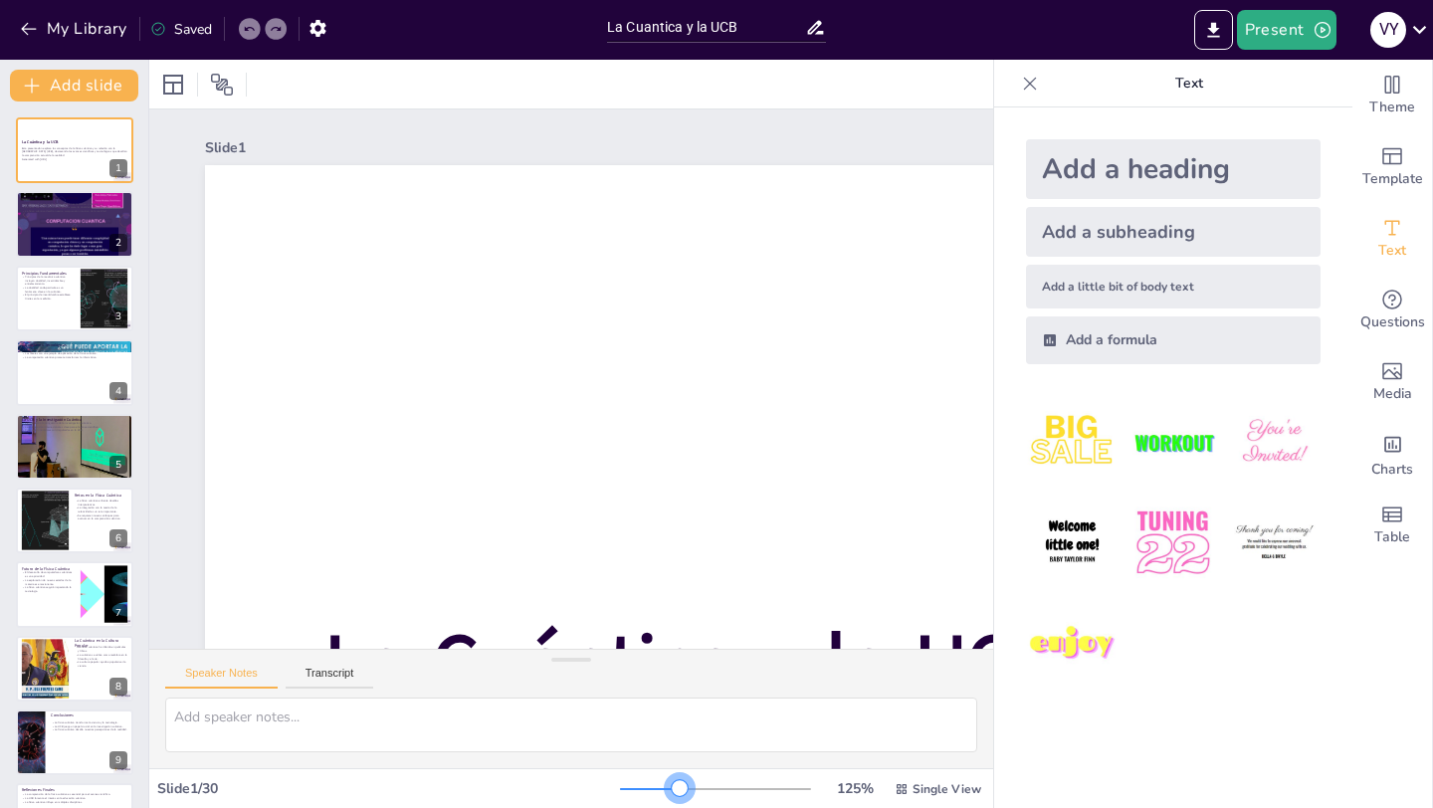
checkbox input "true"
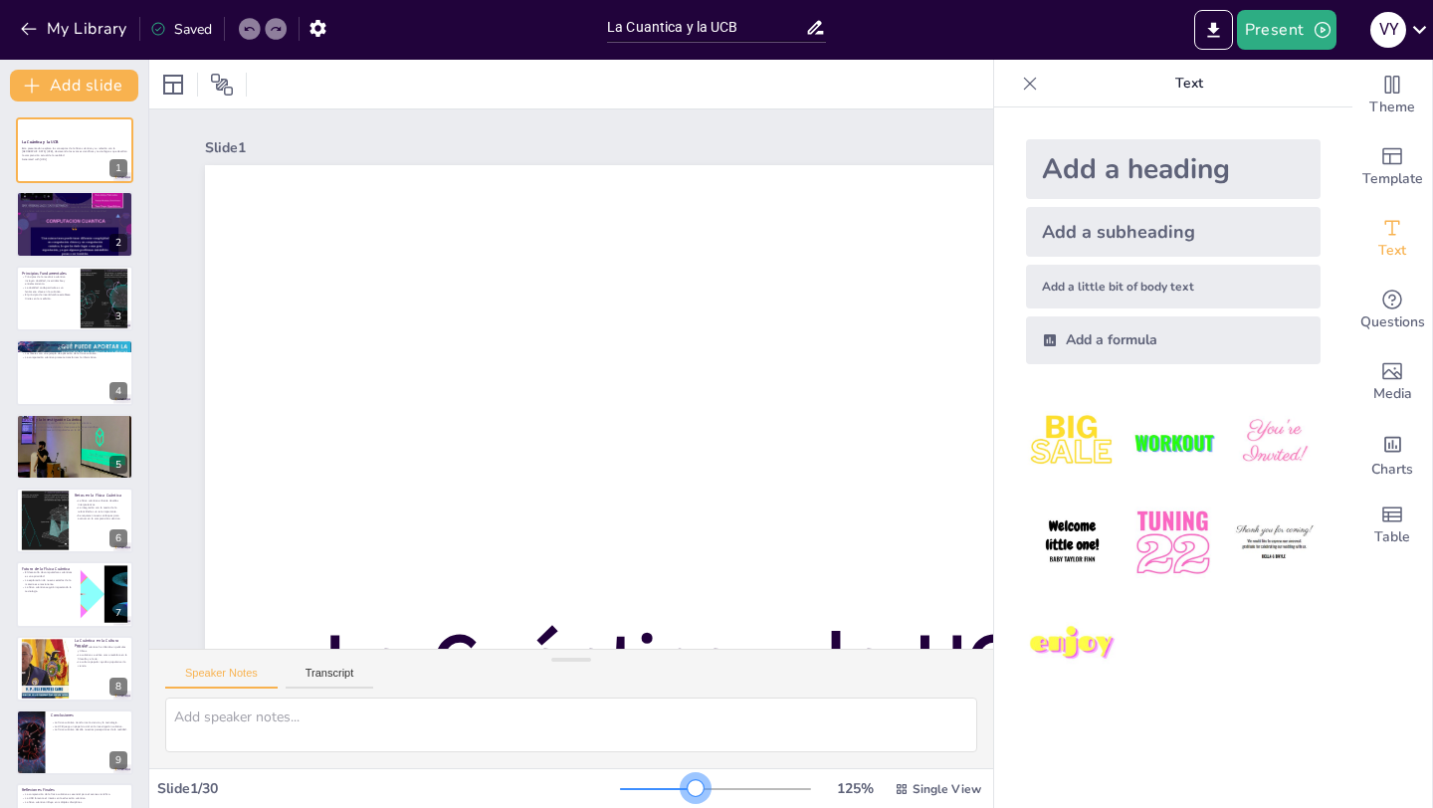
checkbox input "true"
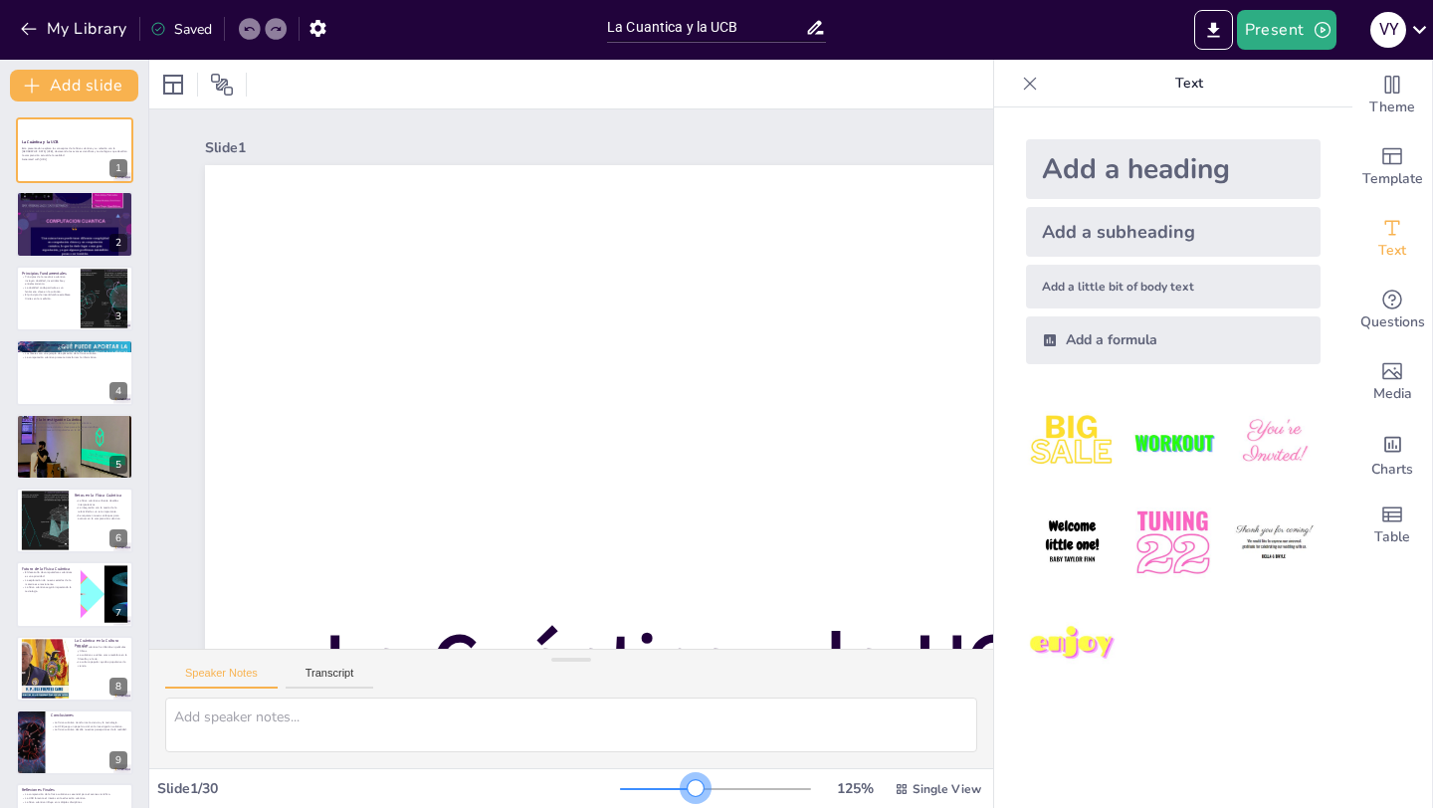
checkbox input "true"
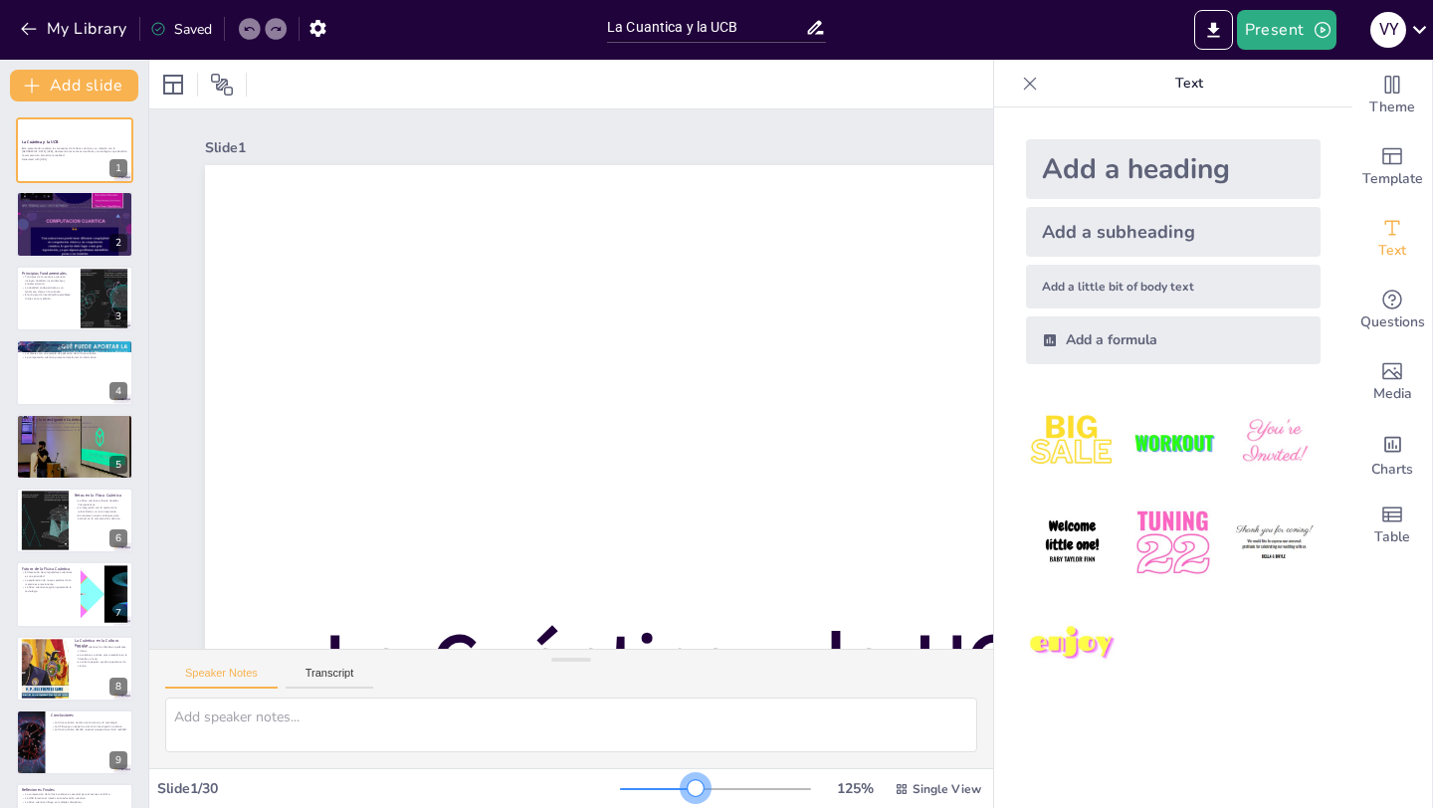
checkbox input "true"
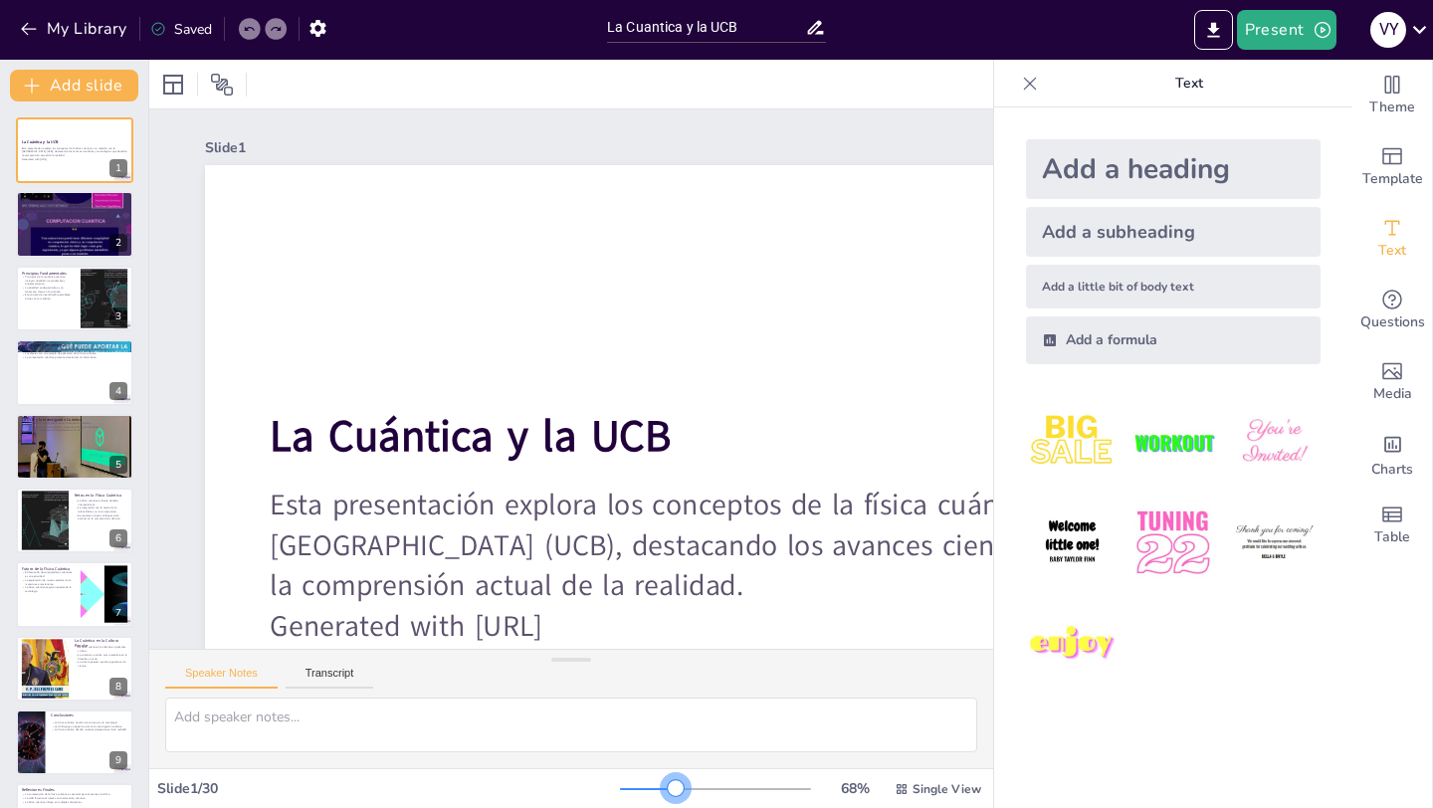
checkbox input "true"
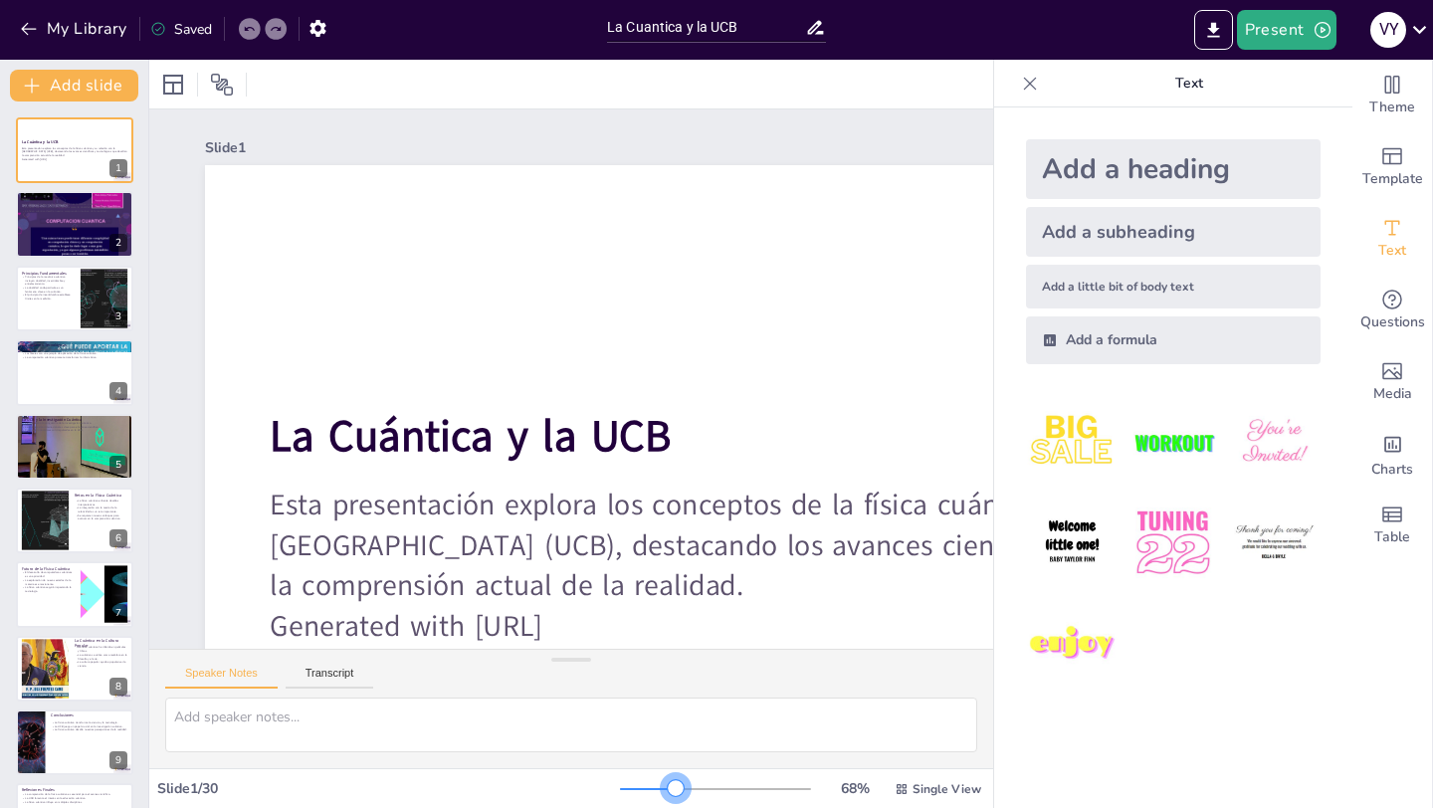
checkbox input "true"
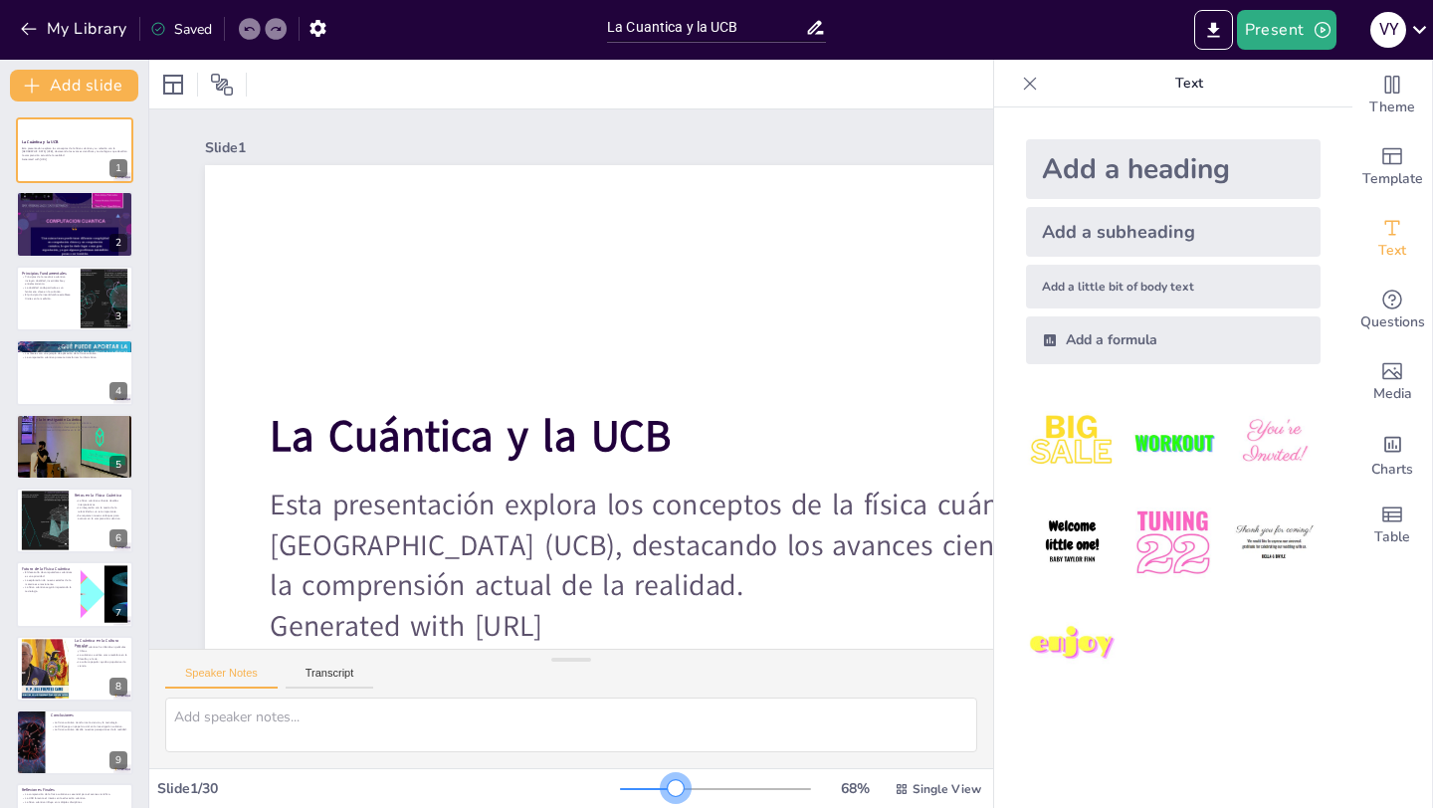
checkbox input "true"
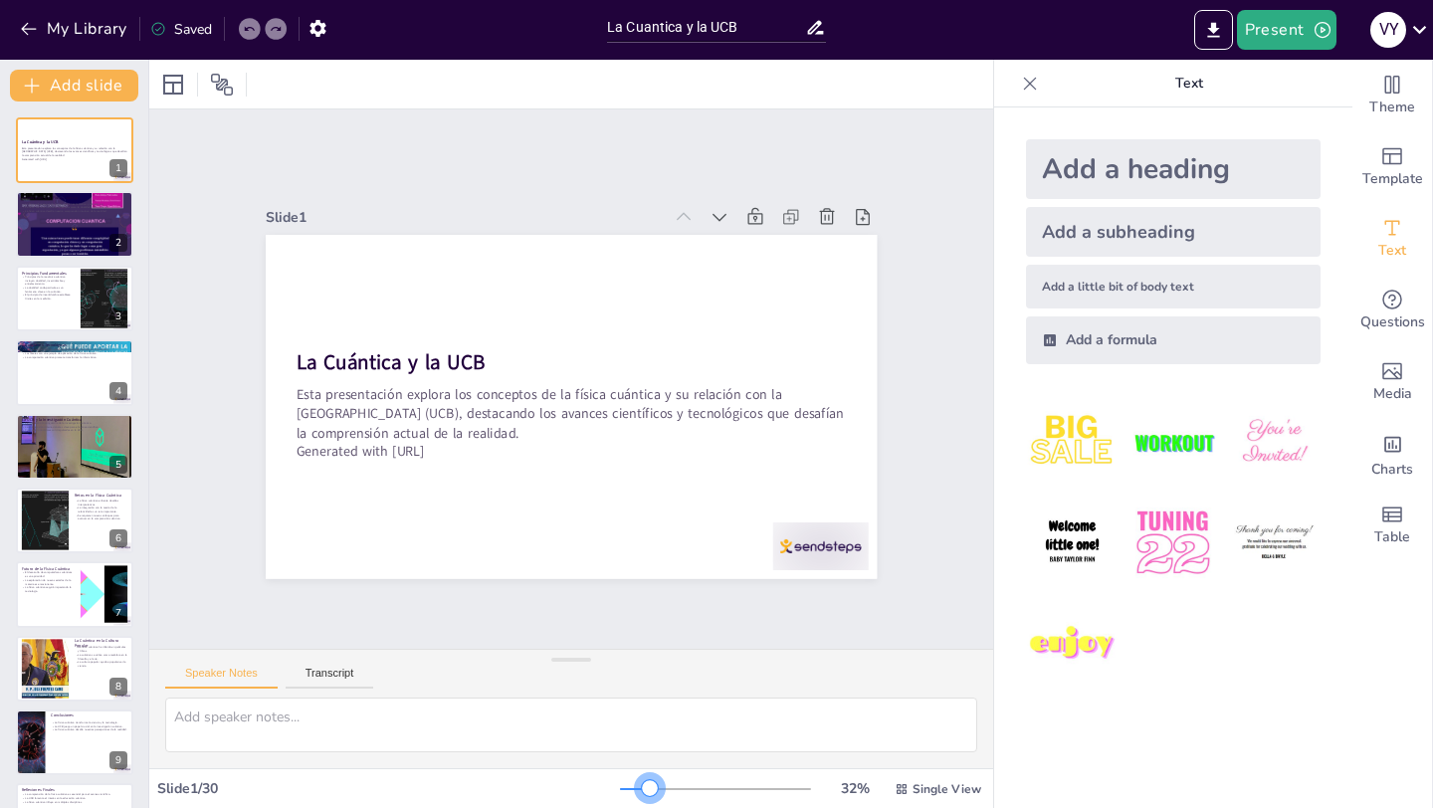
checkbox input "true"
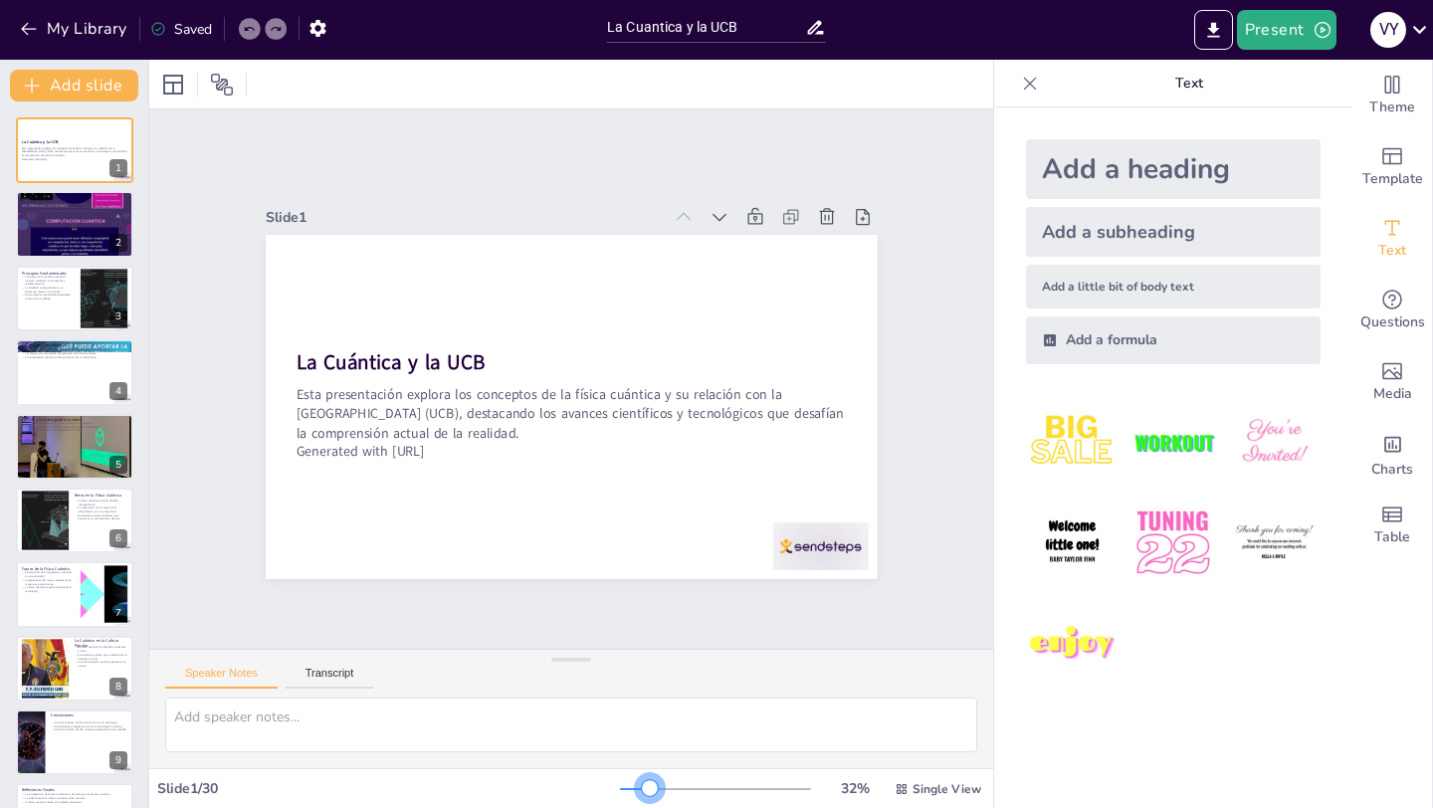
checkbox input "true"
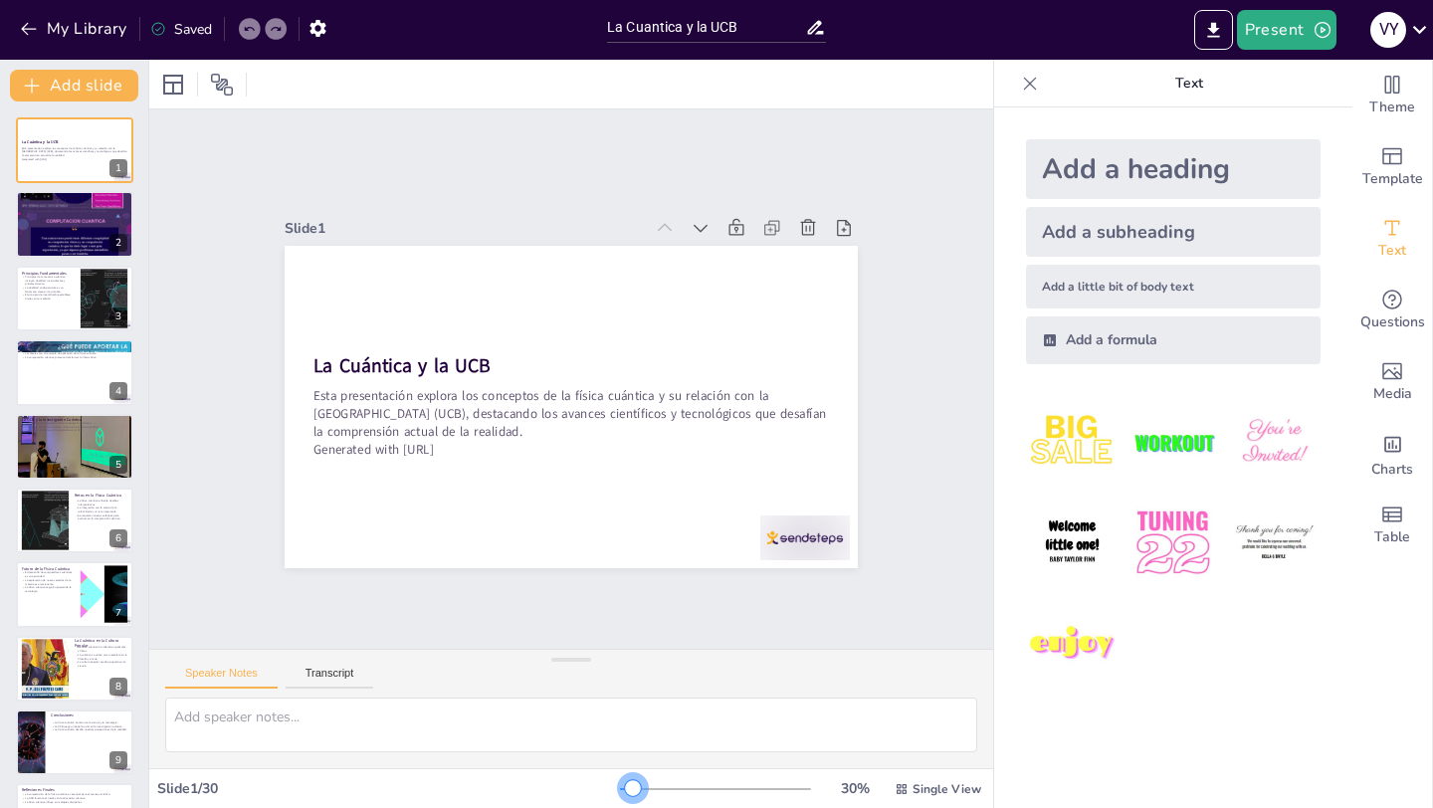
checkbox input "true"
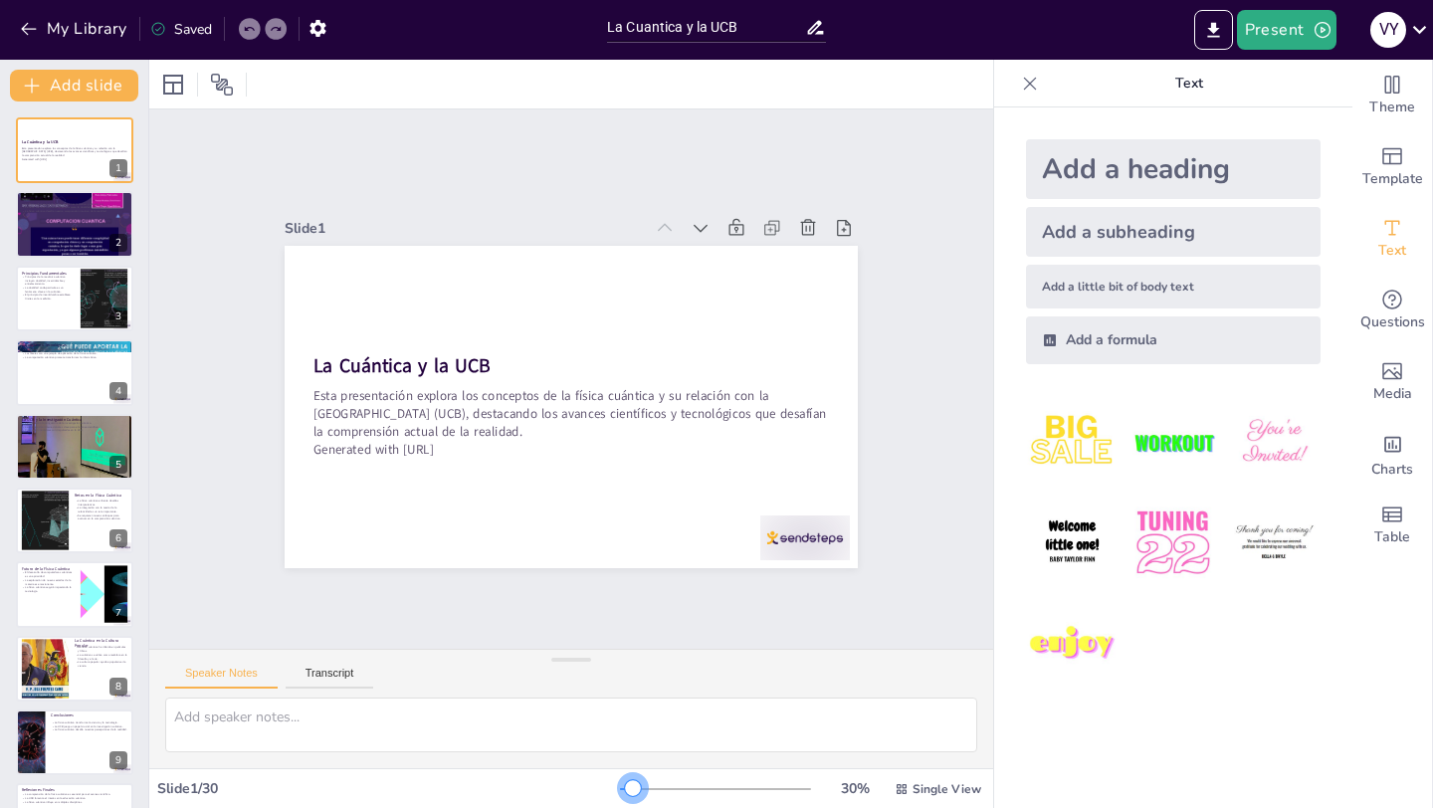
checkbox input "true"
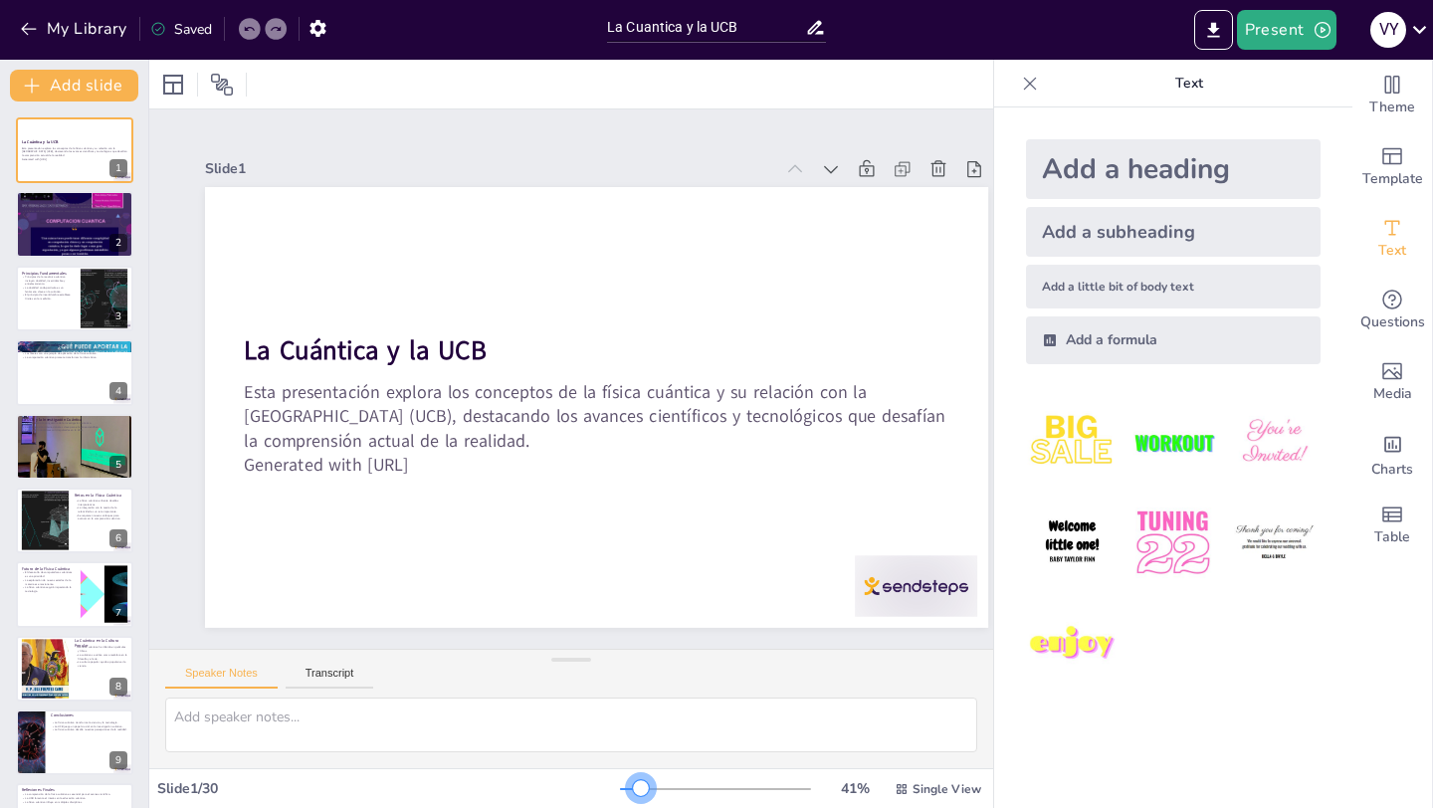
click at [642, 786] on div at bounding box center [641, 788] width 16 height 16
click at [1389, 158] on icon "Add ready made slides" at bounding box center [1392, 156] width 20 height 17
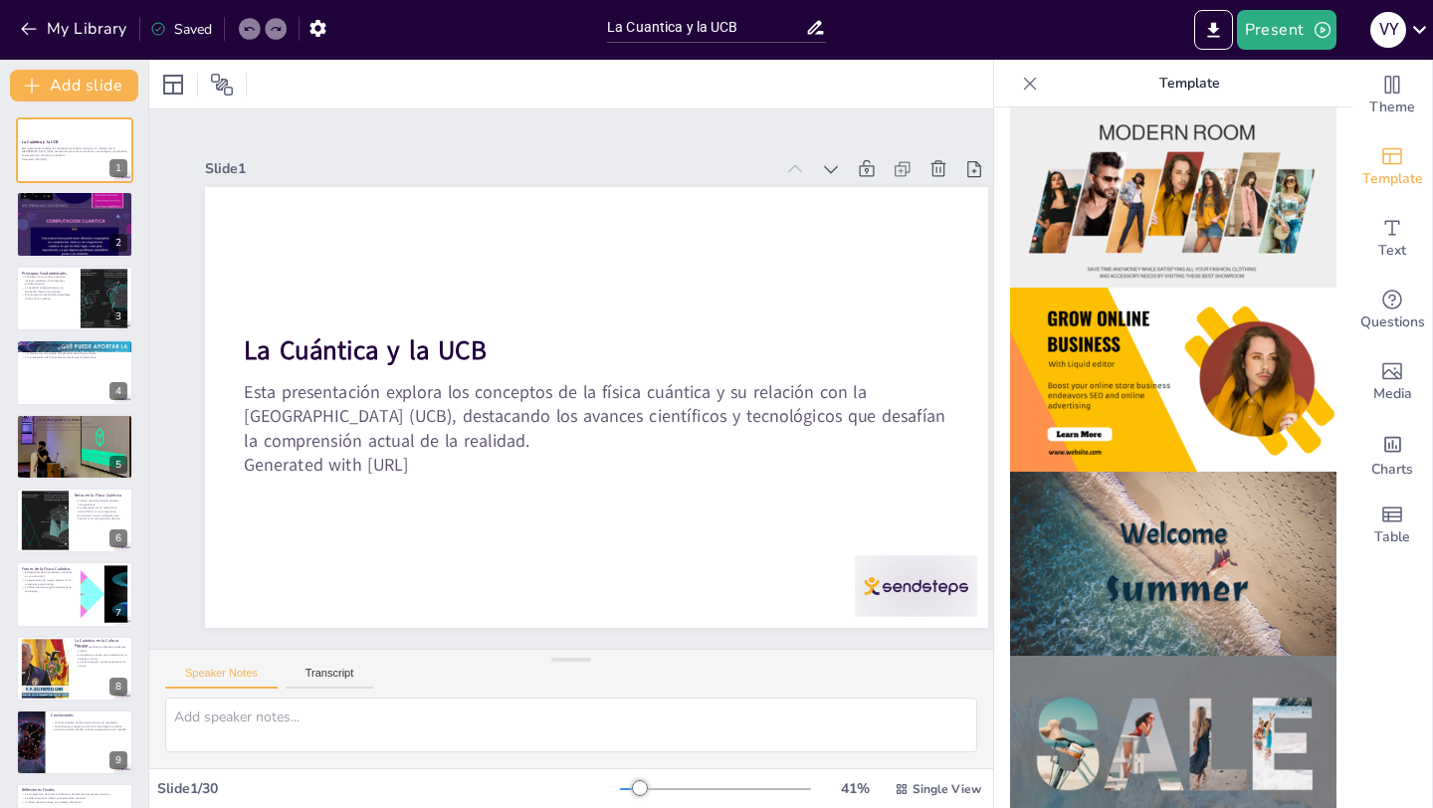
scroll to position [571, 0]
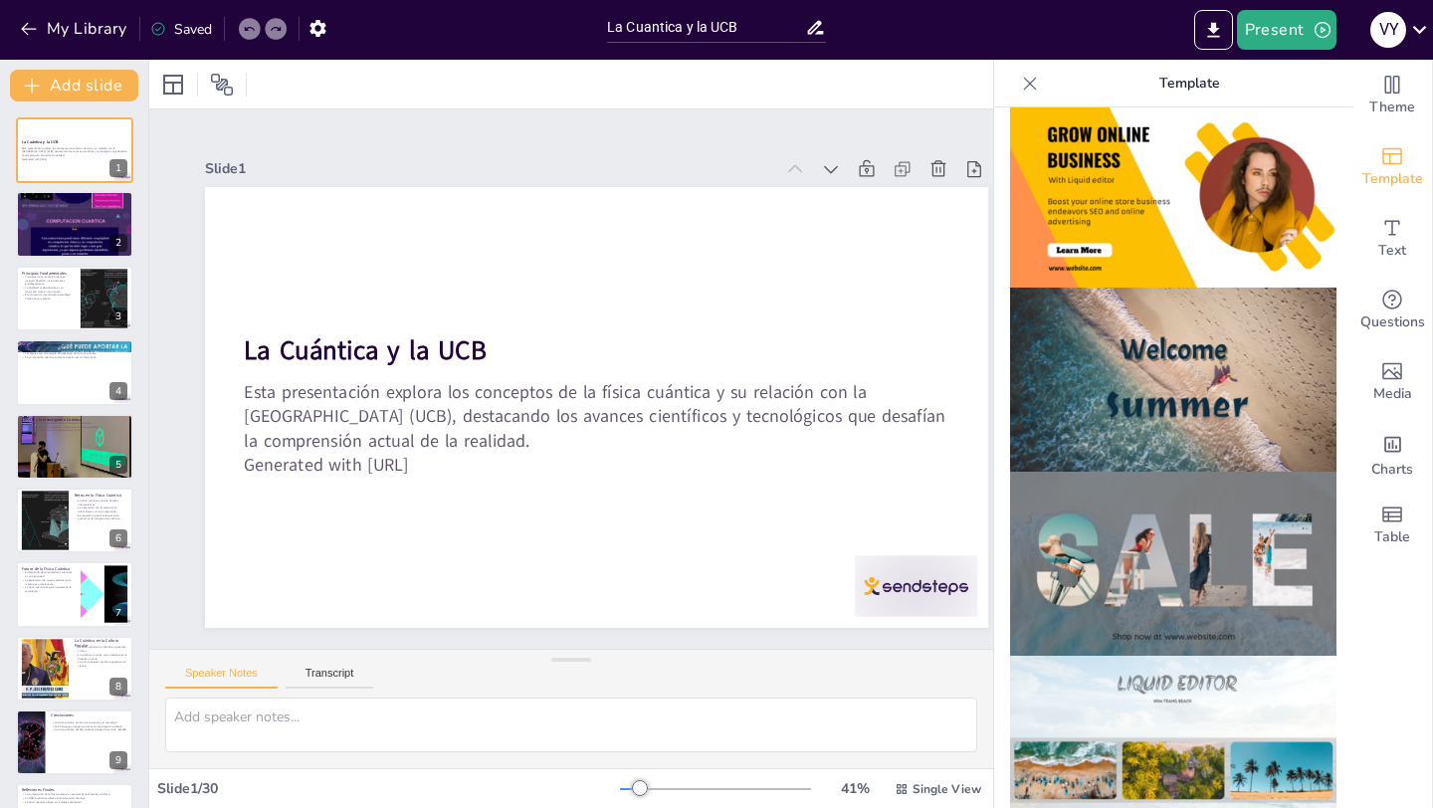
click at [1236, 503] on img at bounding box center [1173, 564] width 326 height 184
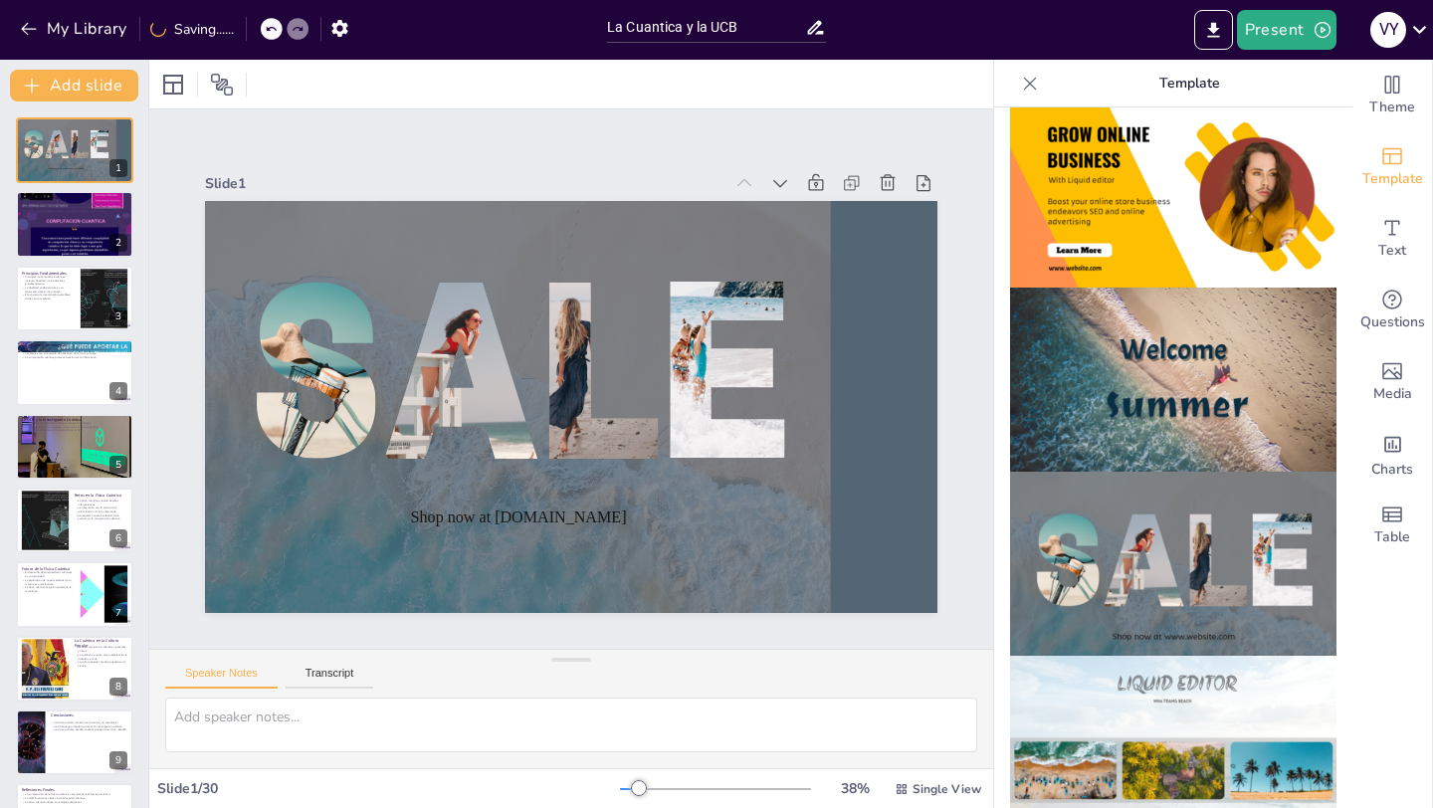
click at [1243, 418] on img at bounding box center [1173, 380] width 326 height 184
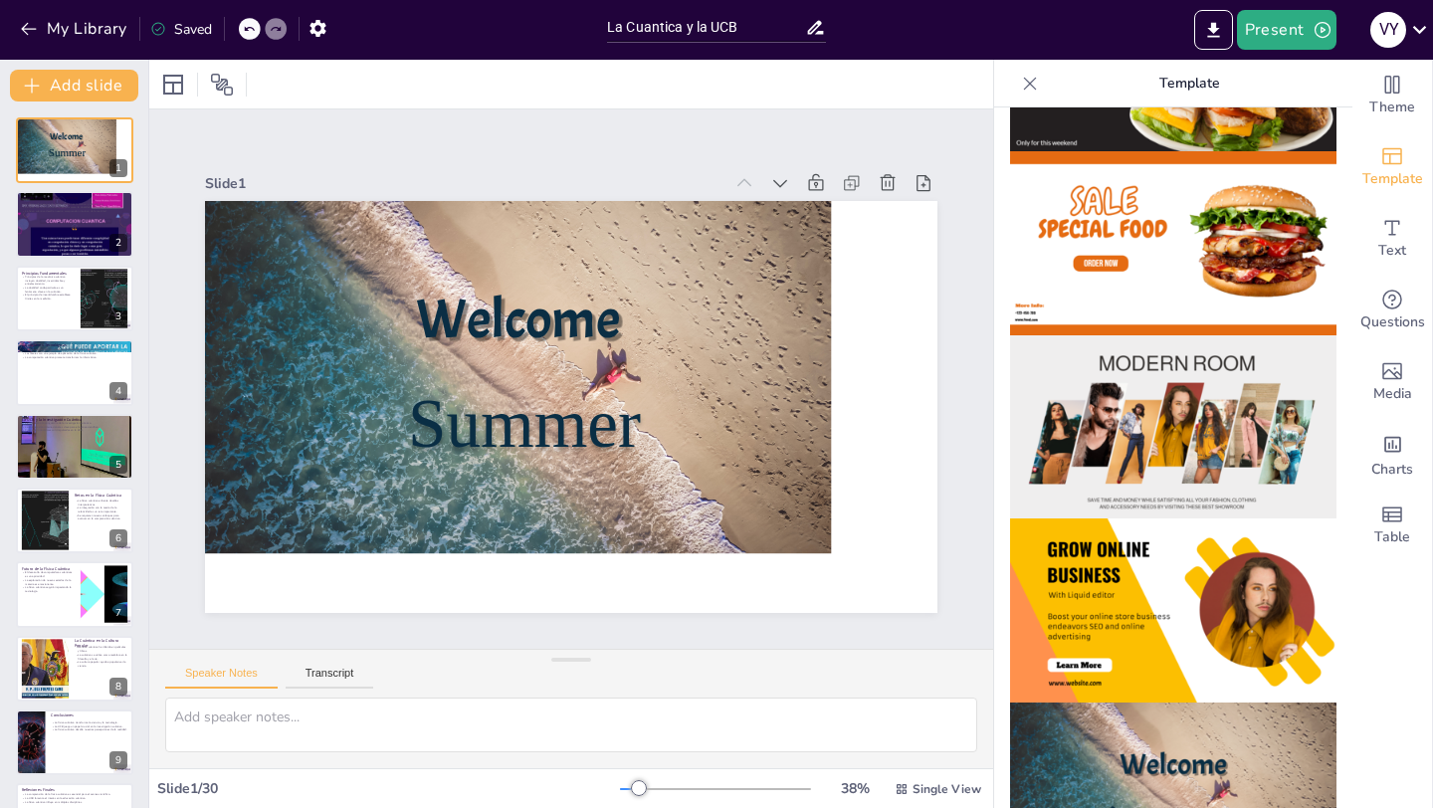
scroll to position [0, 0]
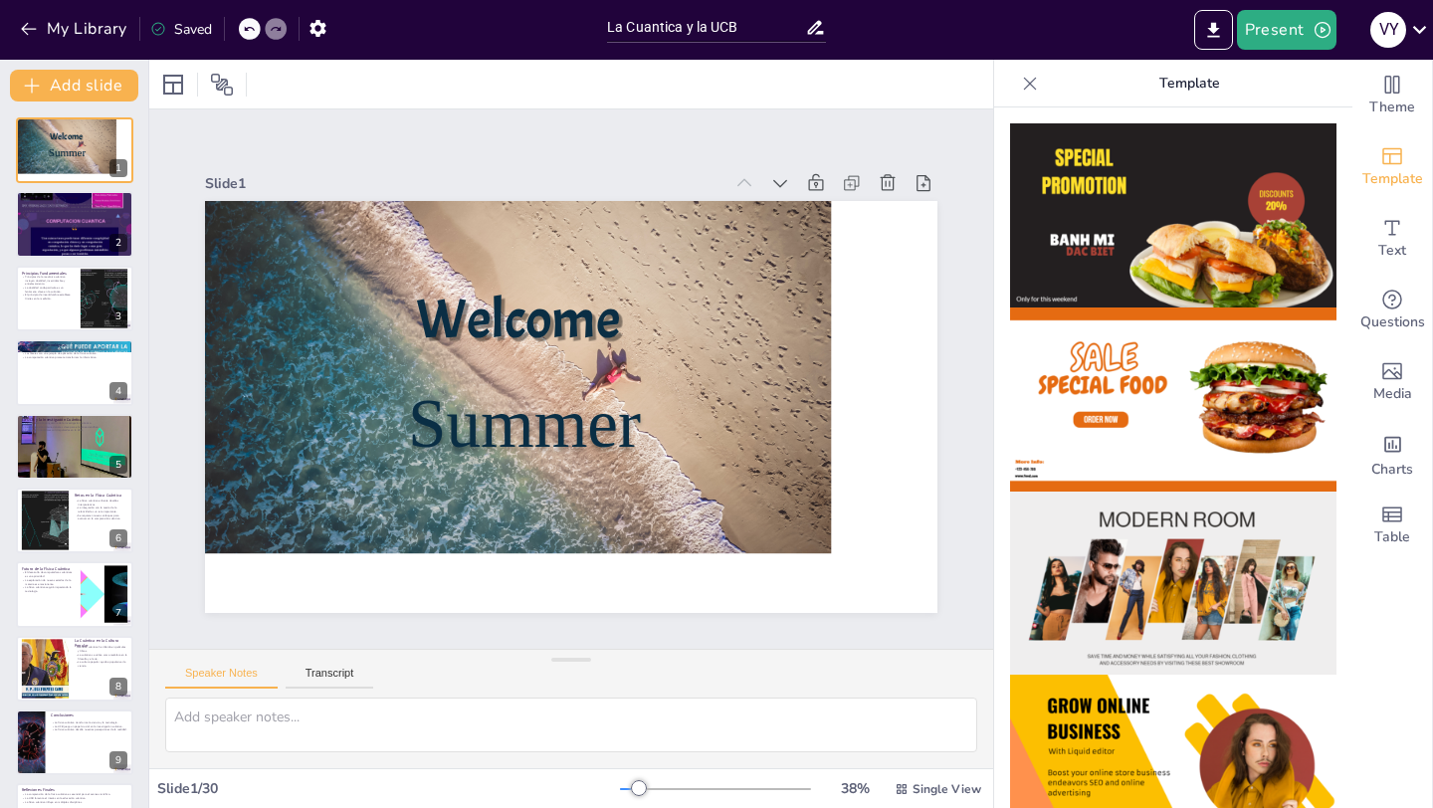
click at [1186, 410] on img at bounding box center [1173, 400] width 326 height 184
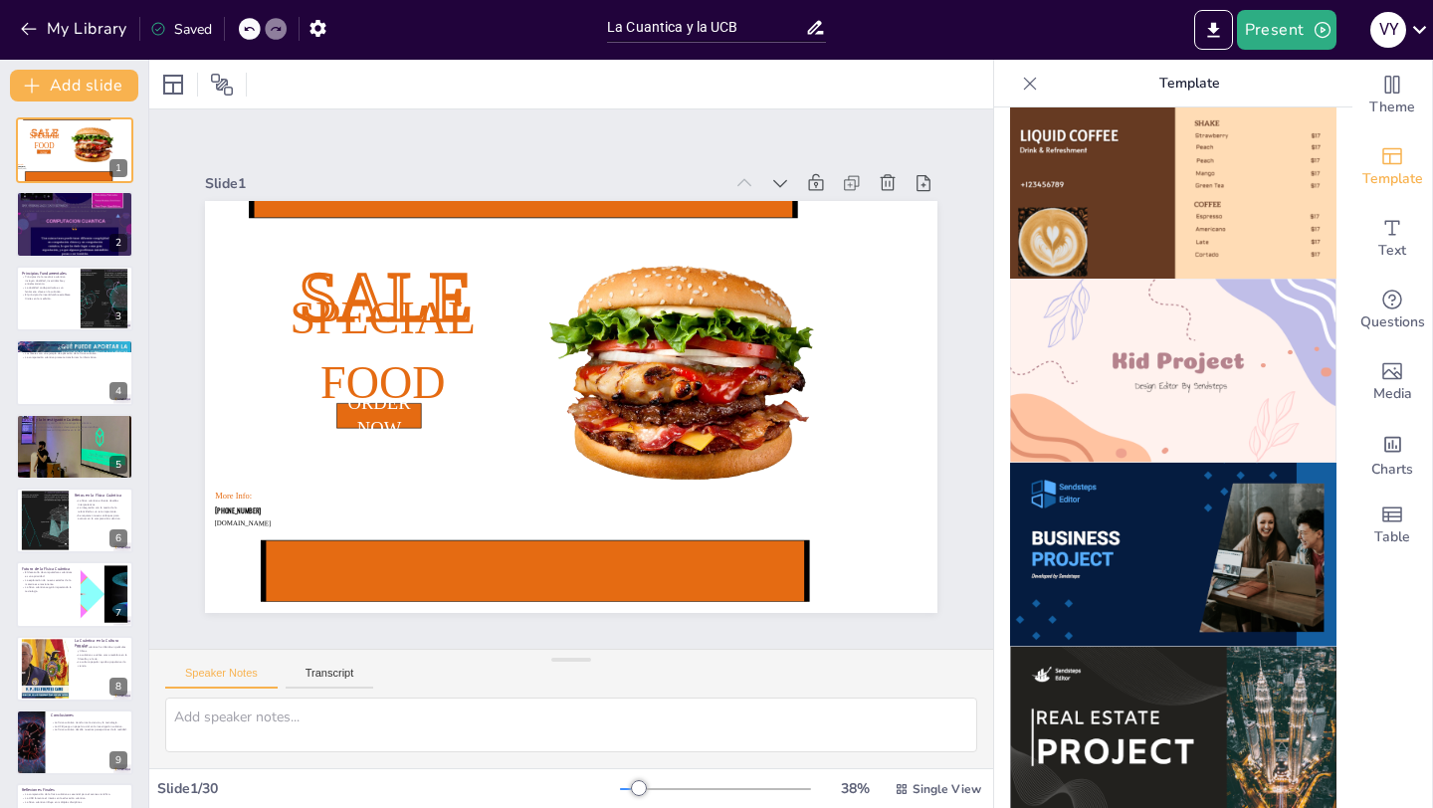
scroll to position [1317, 0]
click at [1195, 404] on img at bounding box center [1173, 370] width 326 height 184
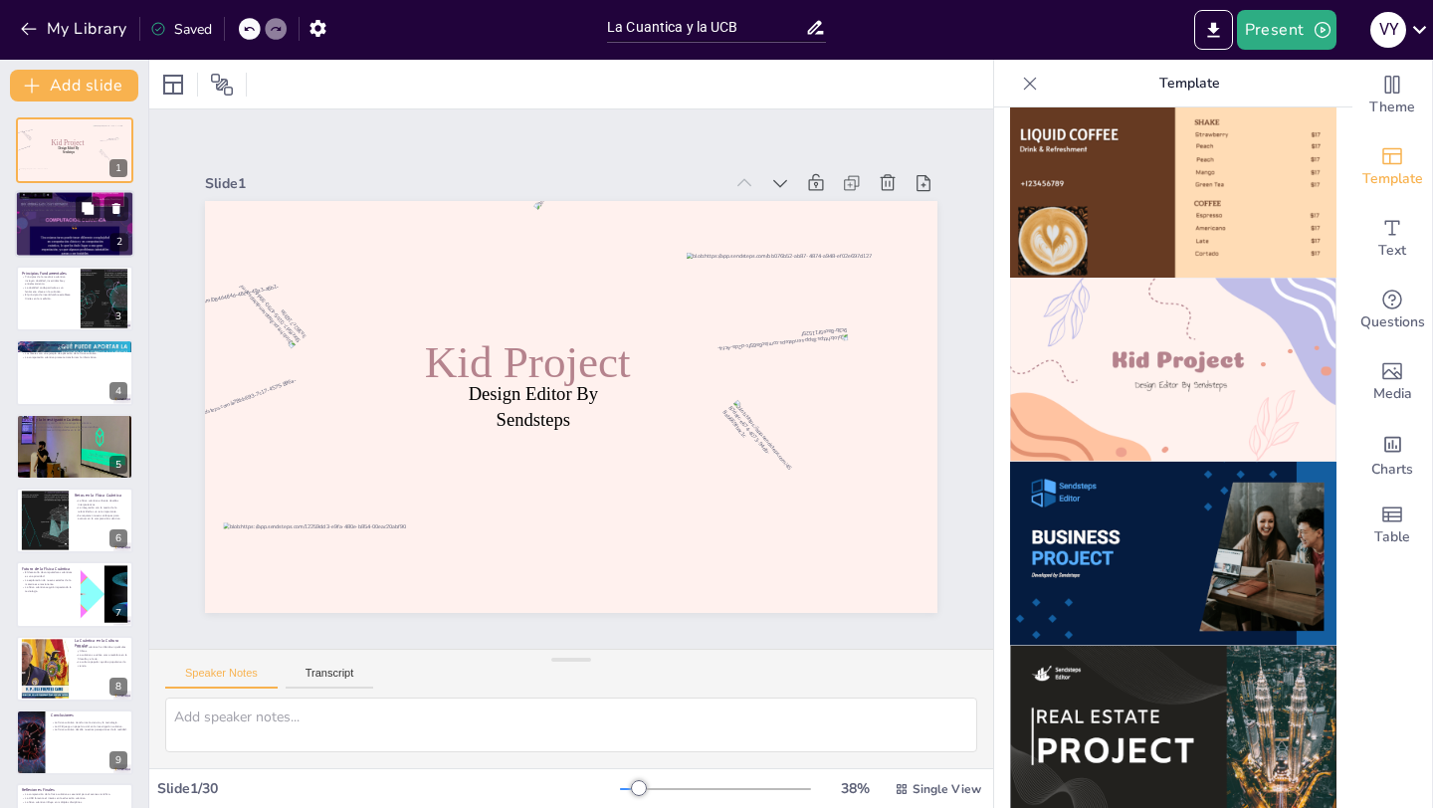
click at [113, 239] on div "2" at bounding box center [119, 243] width 18 height 18
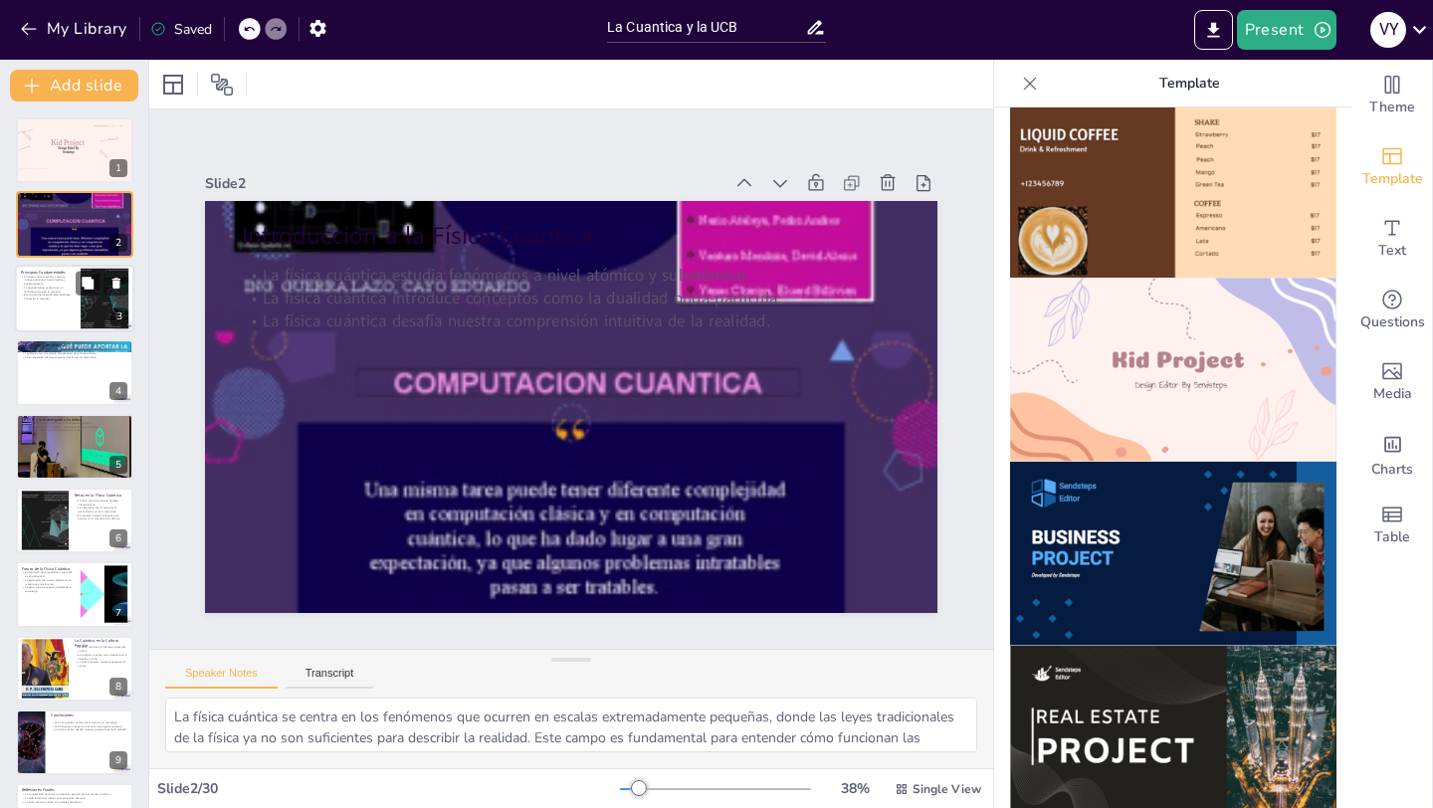
click at [122, 300] on div at bounding box center [105, 298] width 89 height 61
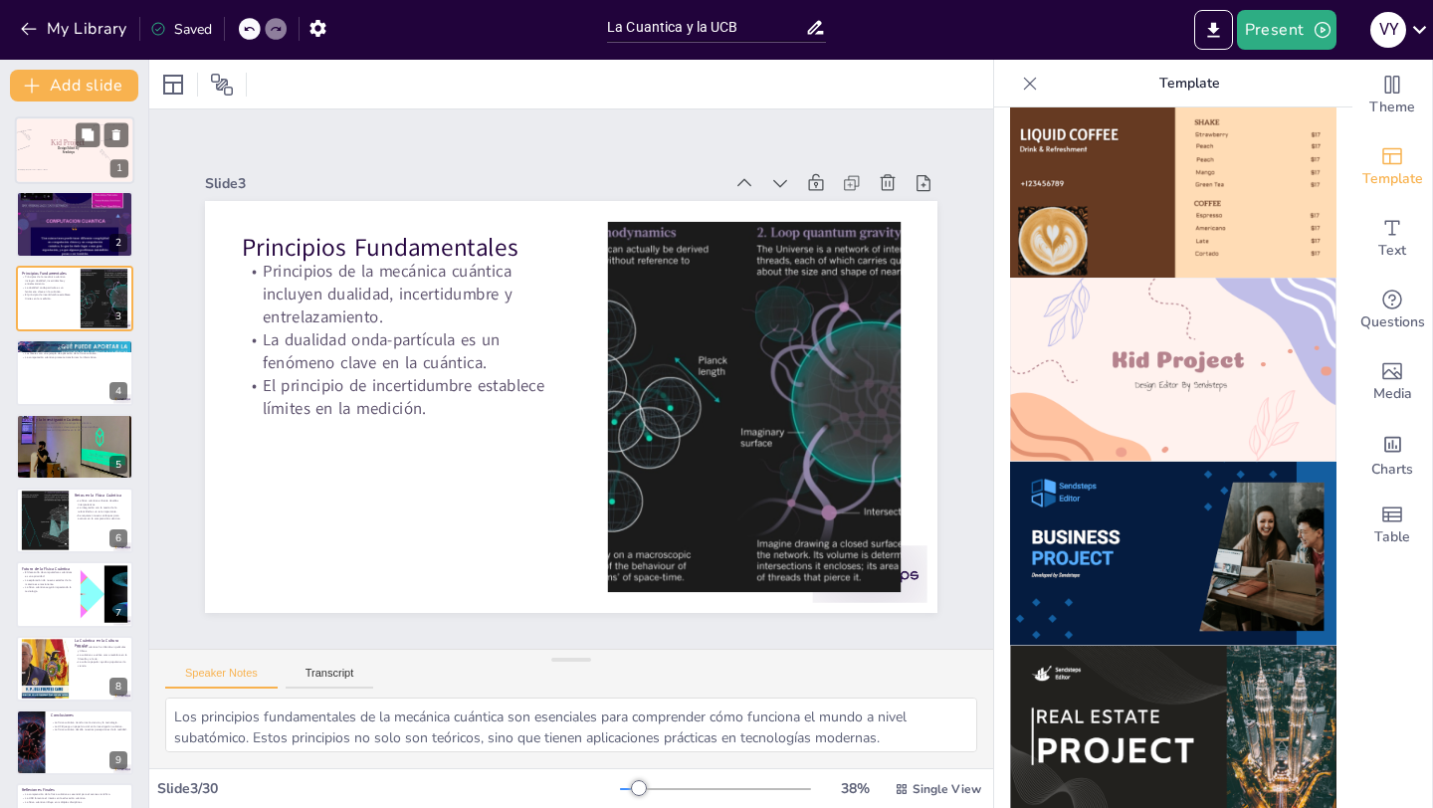
drag, startPoint x: 100, startPoint y: 139, endPoint x: 106, endPoint y: 151, distance: 13.8
click at [100, 140] on div at bounding box center [102, 134] width 53 height 24
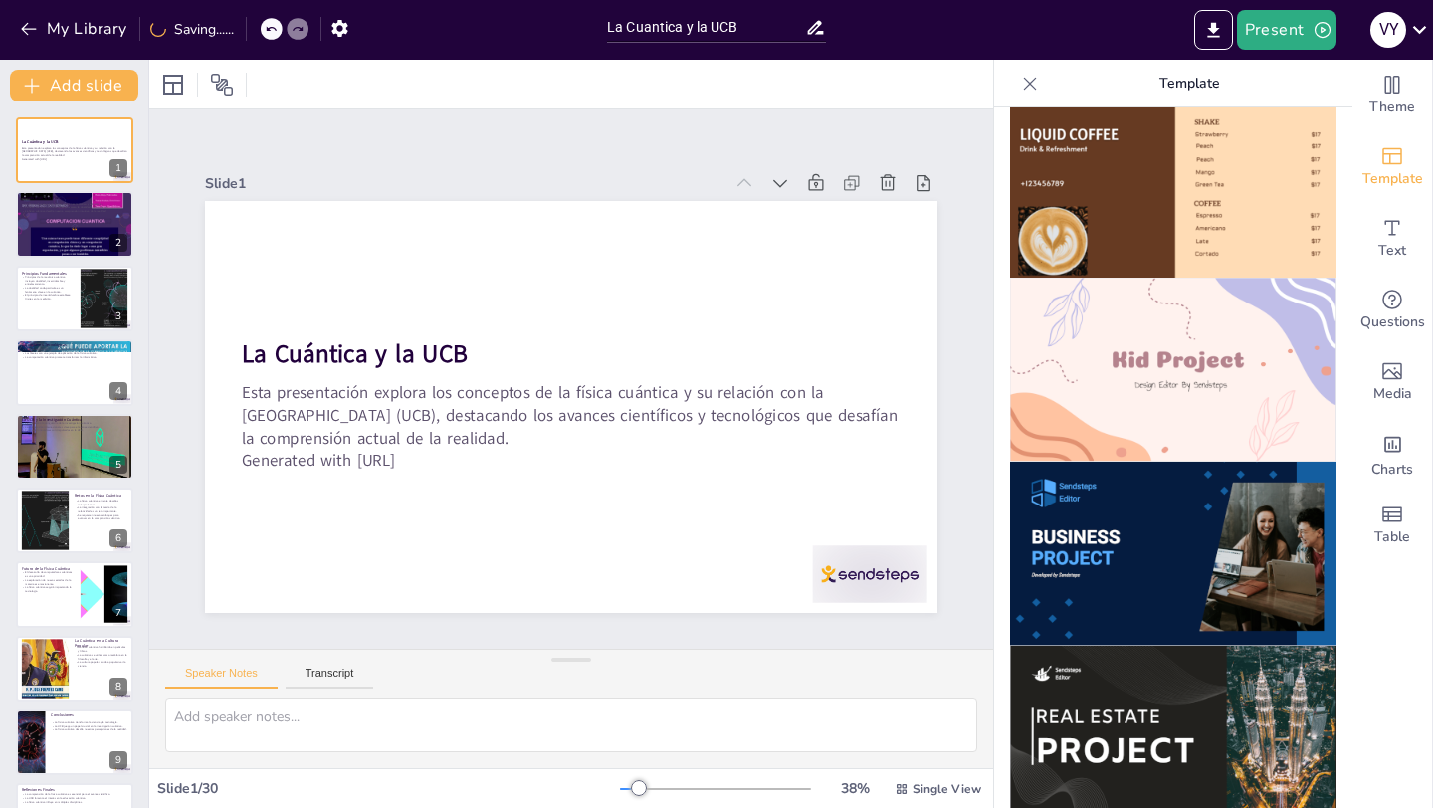
click at [108, 109] on div "La Cuántica y la UCB Esta presentación explora los conceptos de la física cuánt…" at bounding box center [74, 455] width 148 height 707
click at [1290, 25] on button "Present" at bounding box center [1287, 30] width 100 height 40
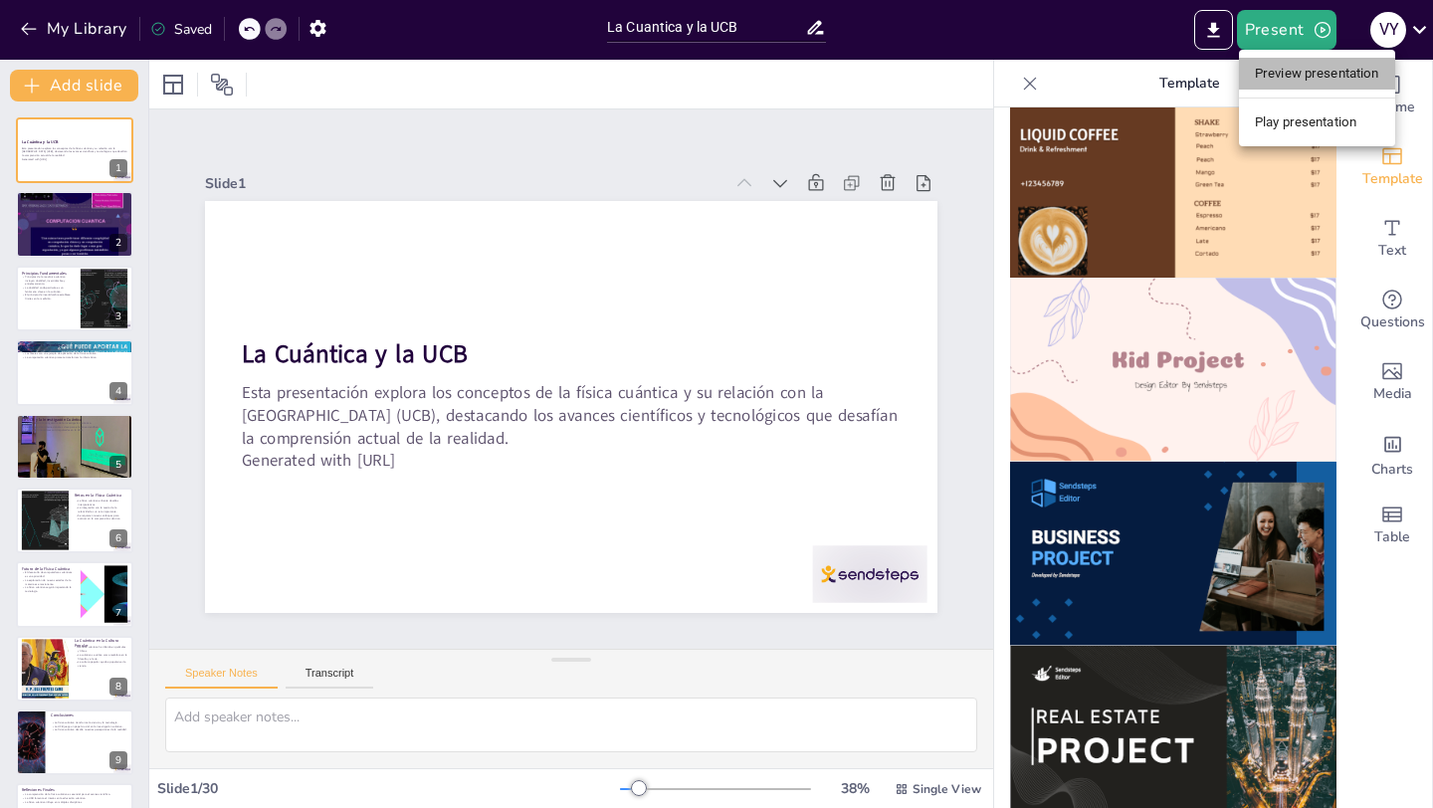
click at [1291, 80] on li "Preview presentation" at bounding box center [1317, 74] width 156 height 32
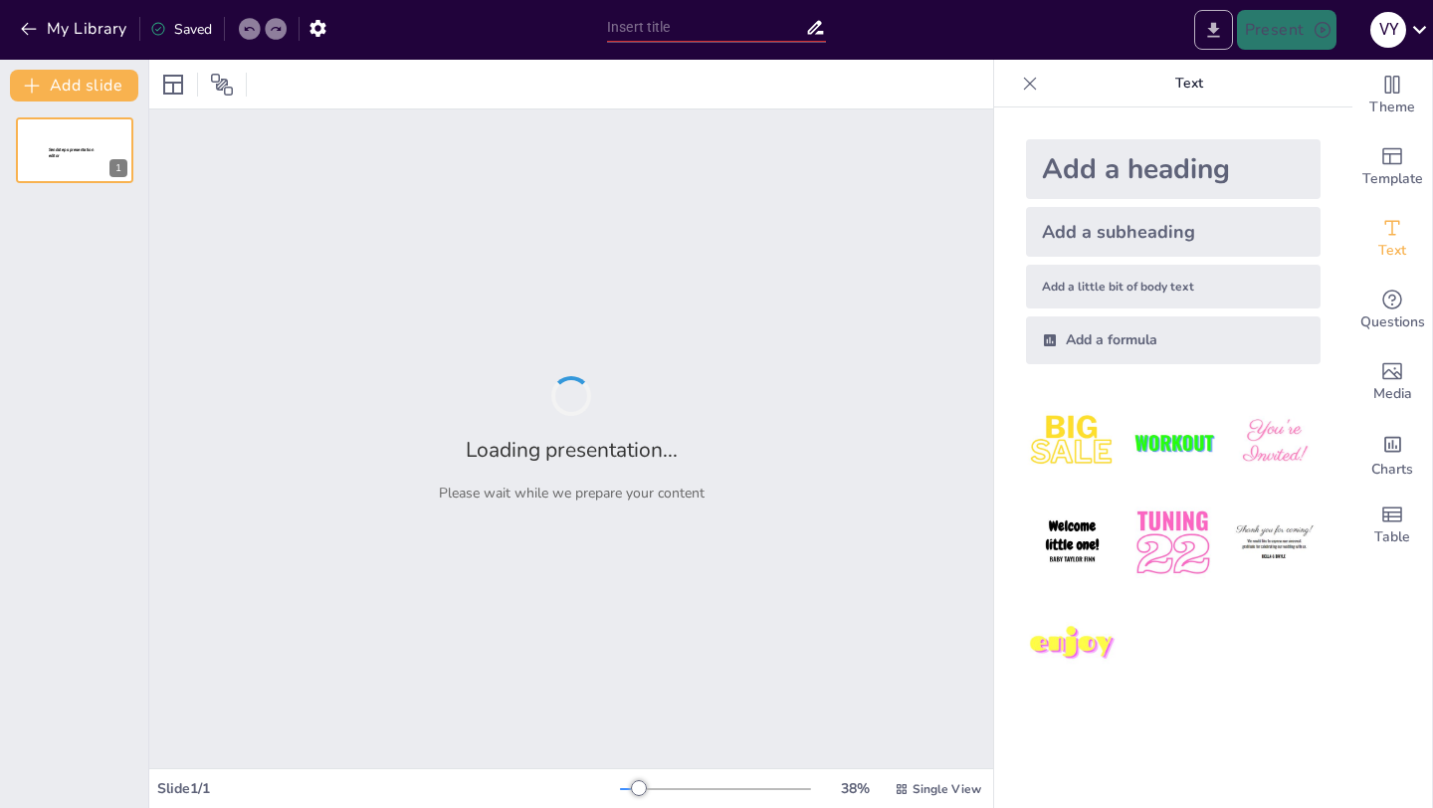
type input "La Cuantica y la UCB"
click at [1216, 25] on icon "Export to PowerPoint" at bounding box center [1213, 29] width 12 height 15
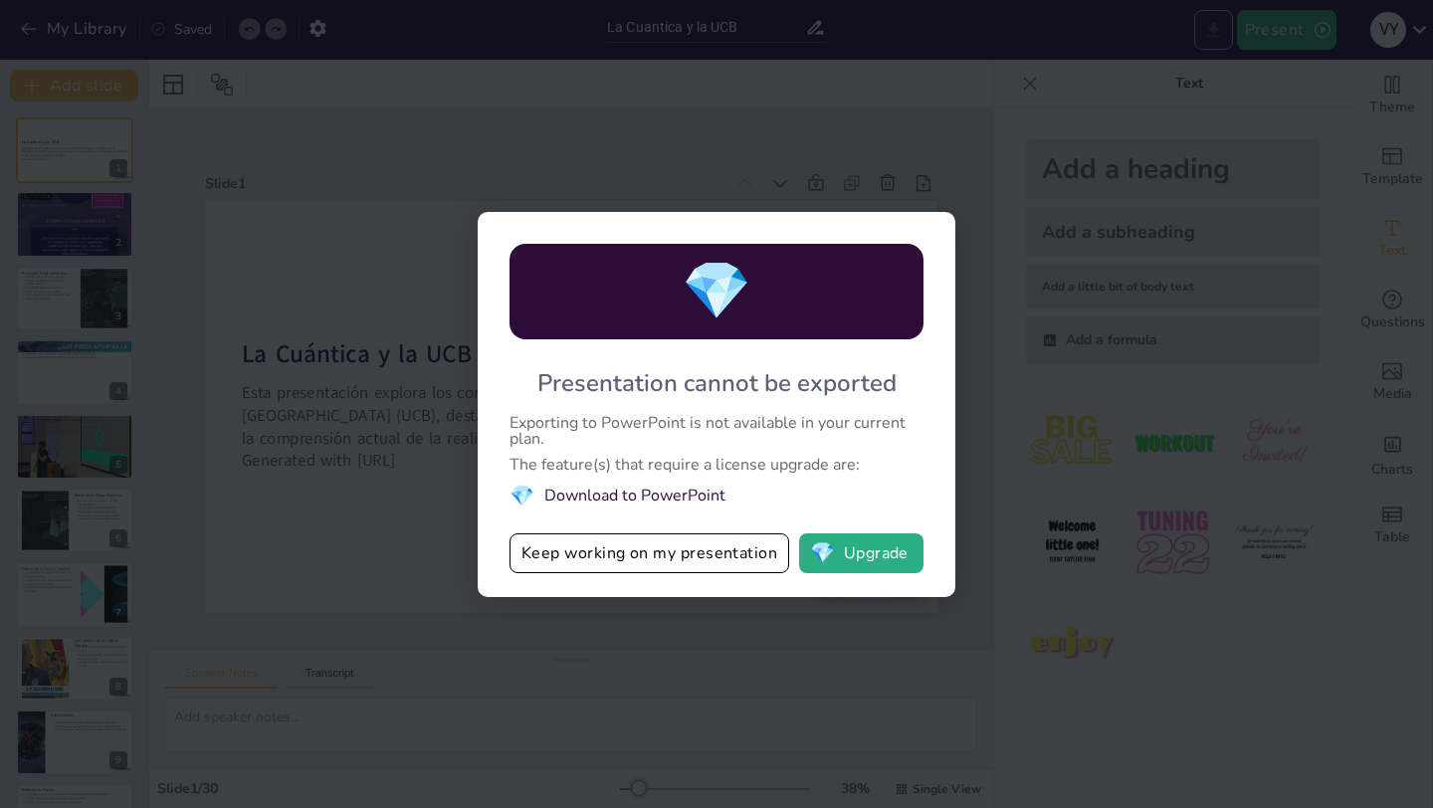
checkbox input "true"
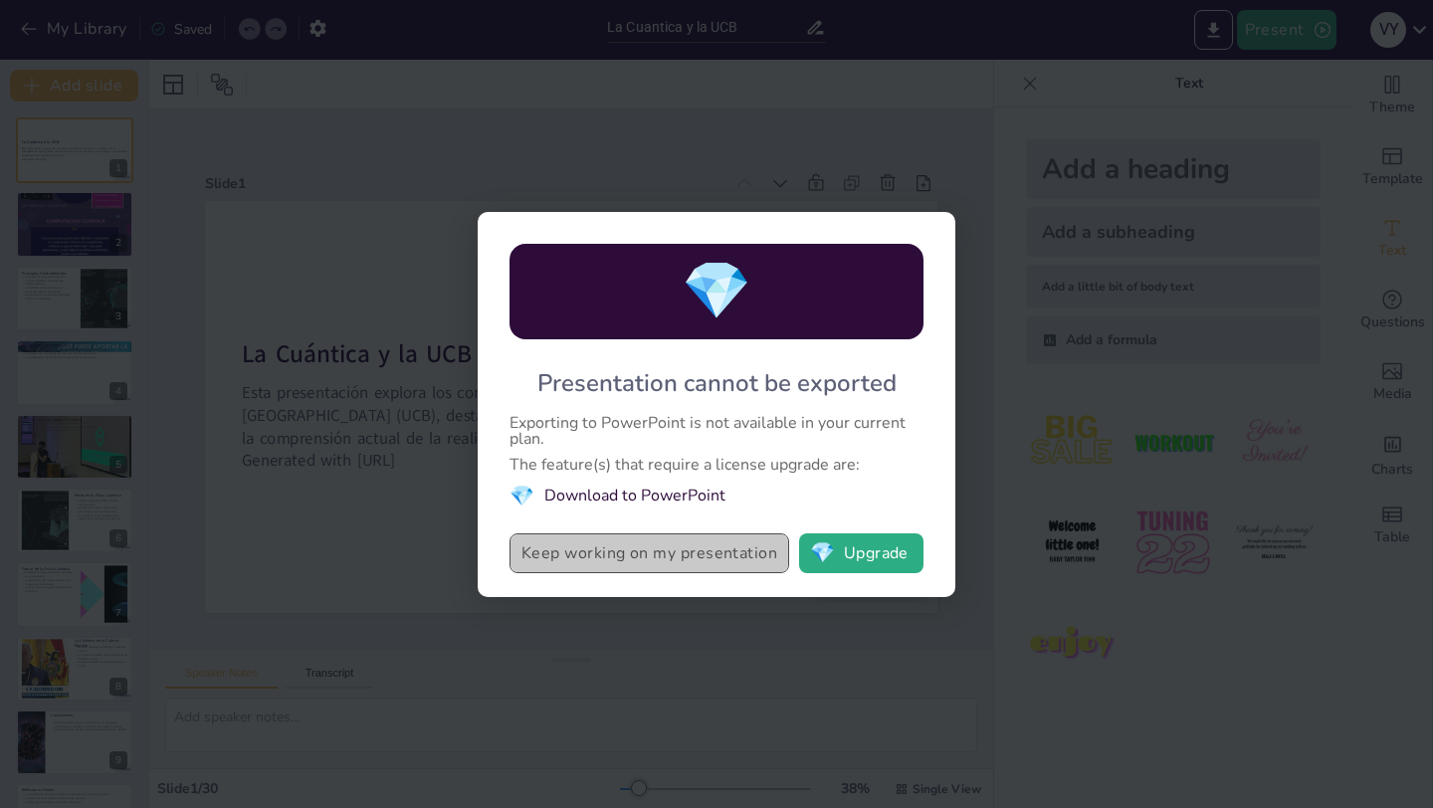
click at [767, 559] on button "Keep working on my presentation" at bounding box center [650, 553] width 280 height 40
checkbox input "true"
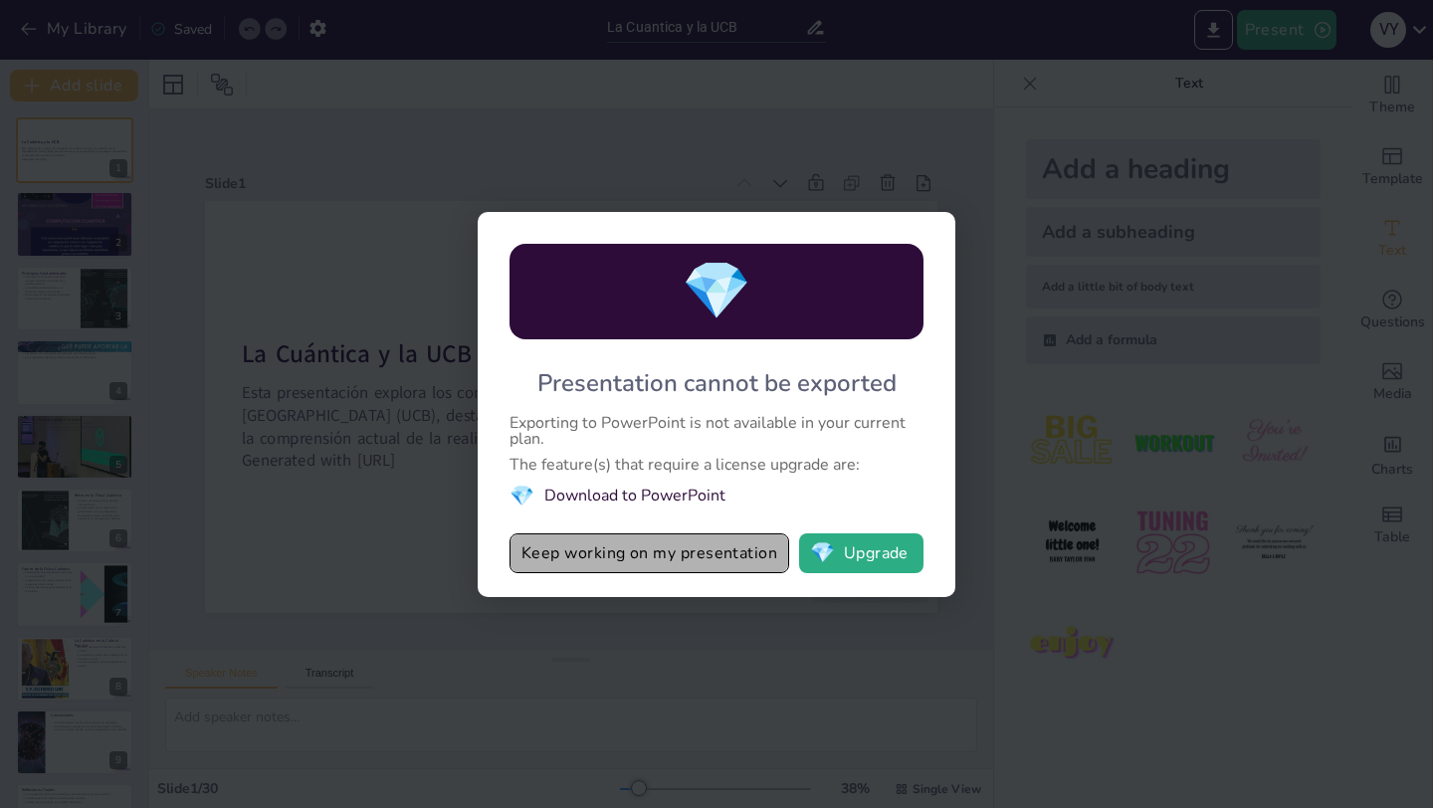
checkbox input "true"
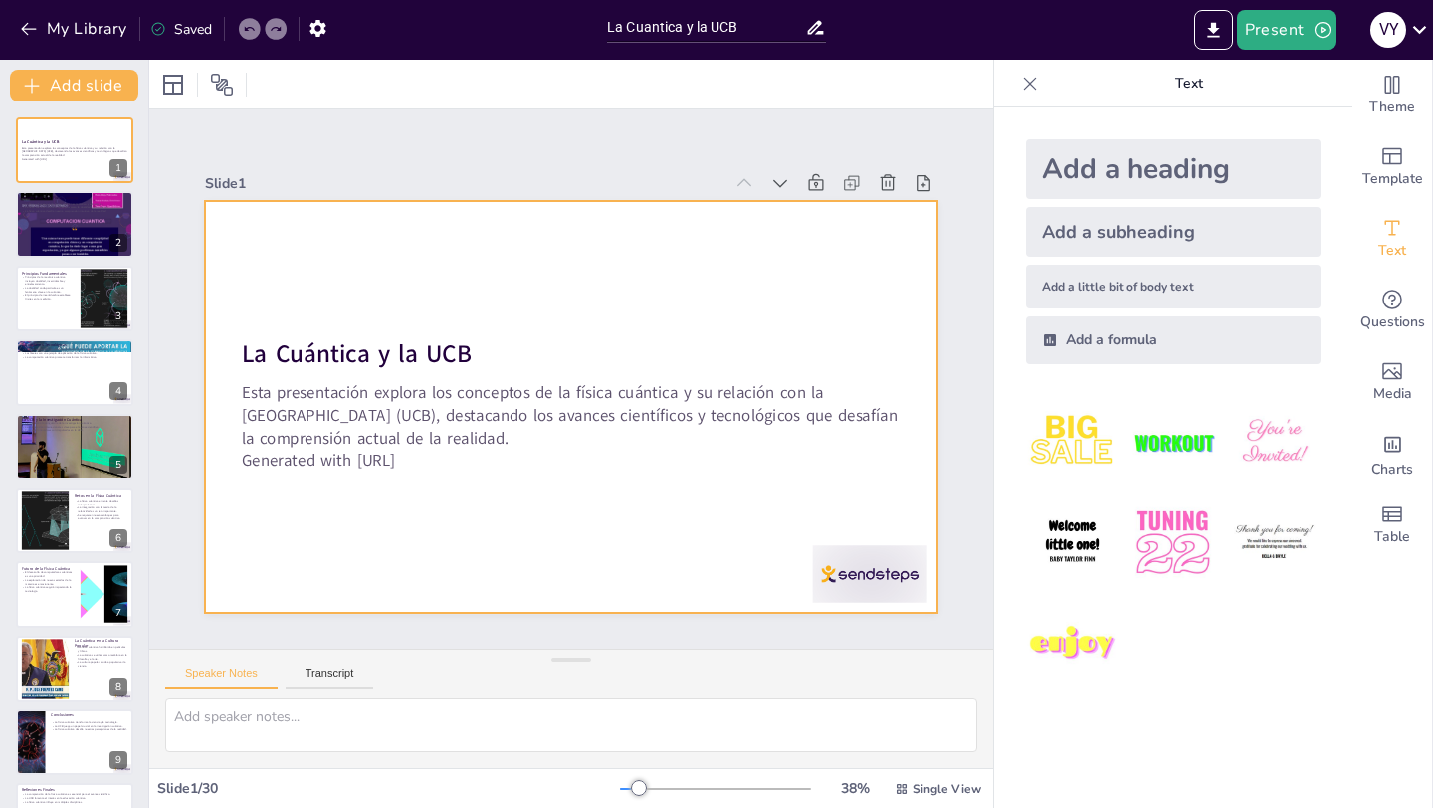
checkbox input "true"
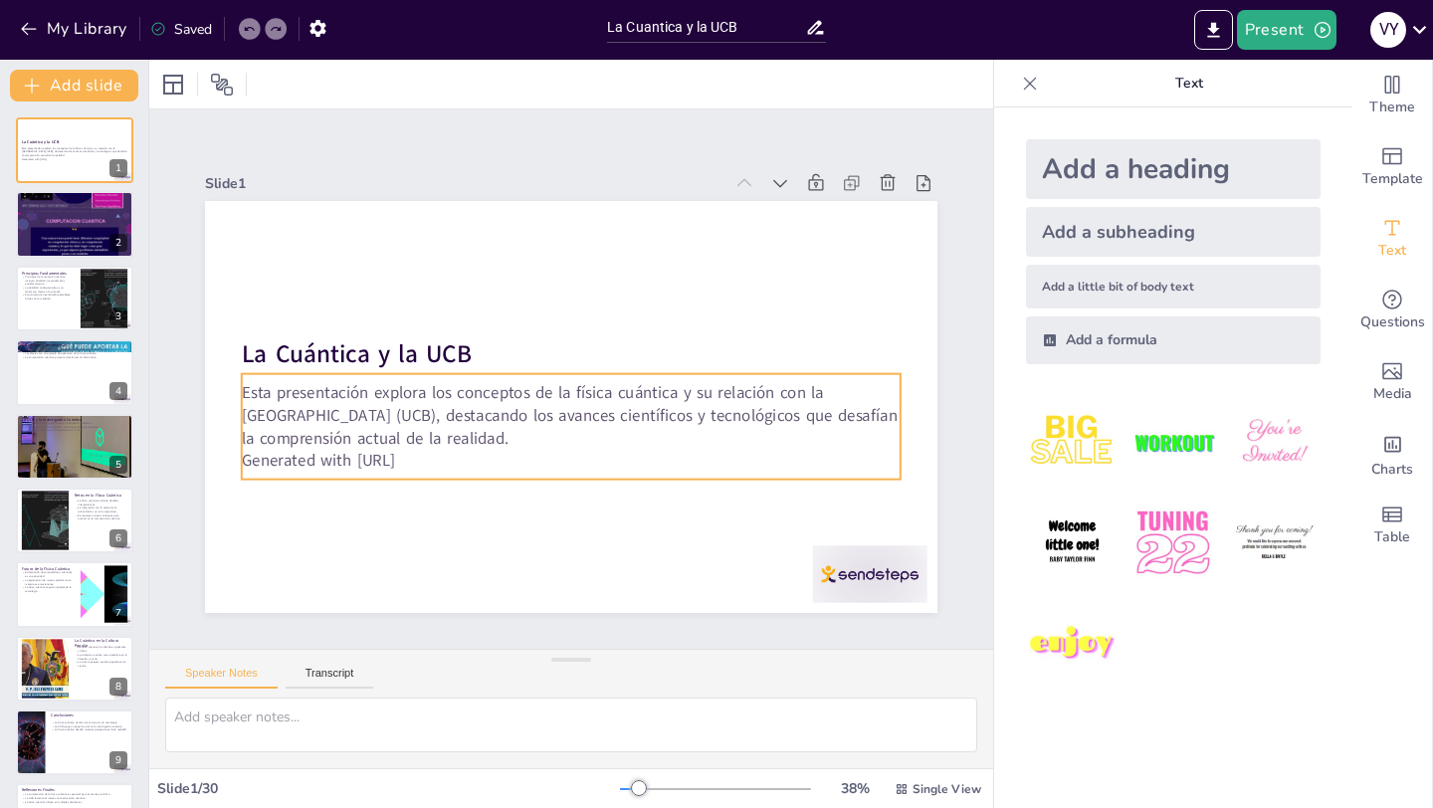
checkbox input "true"
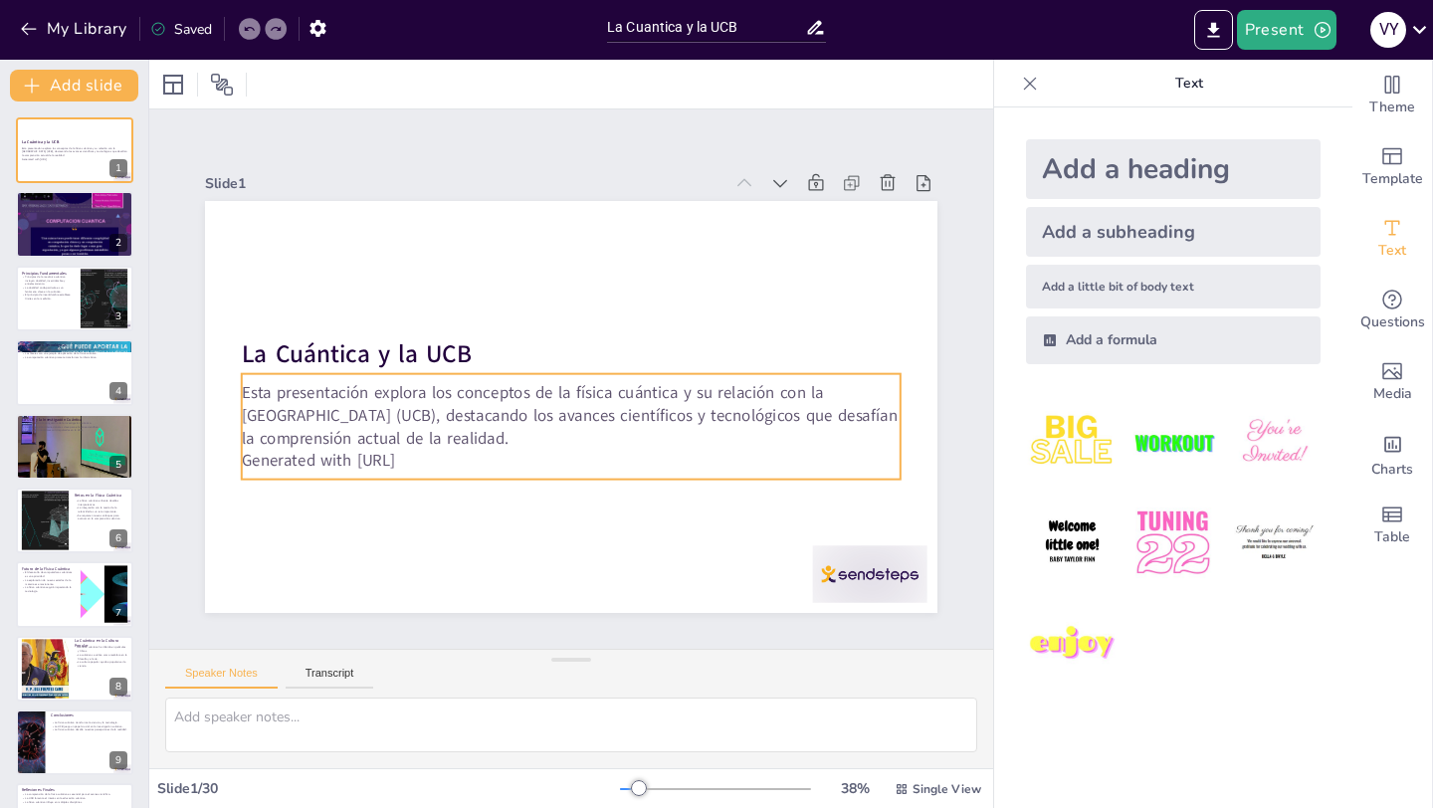
checkbox input "true"
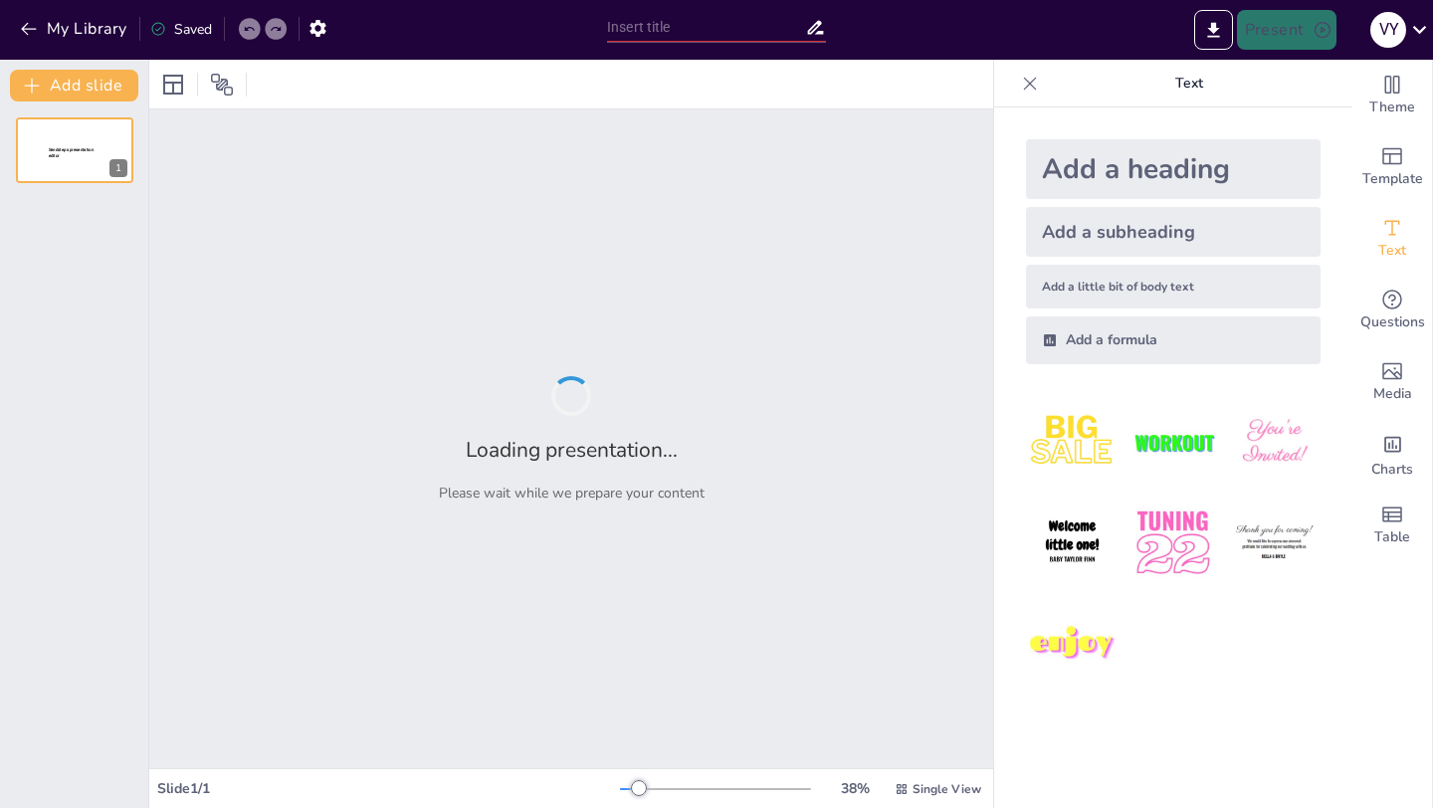
type input "La Cuantica y la UCB"
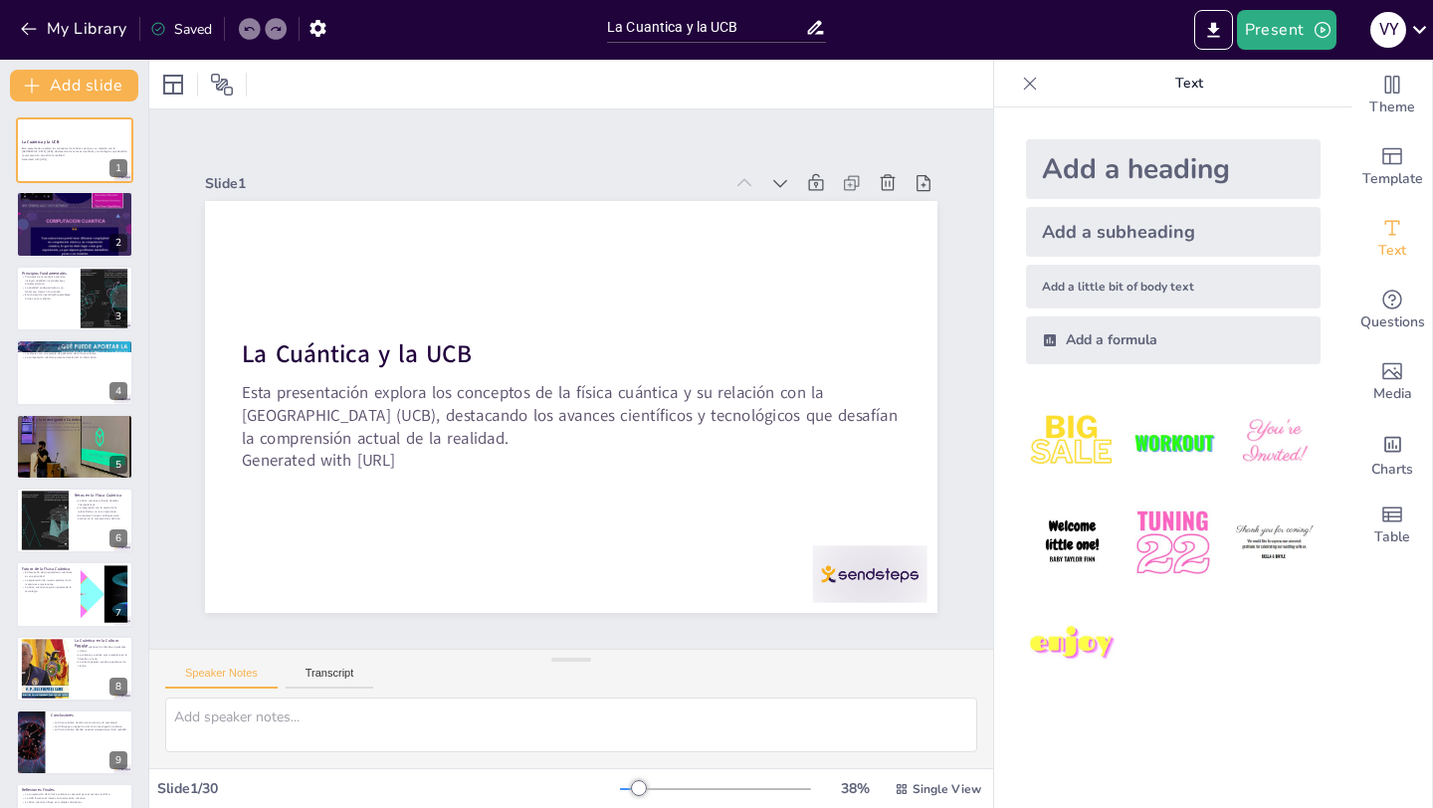
checkbox input "true"
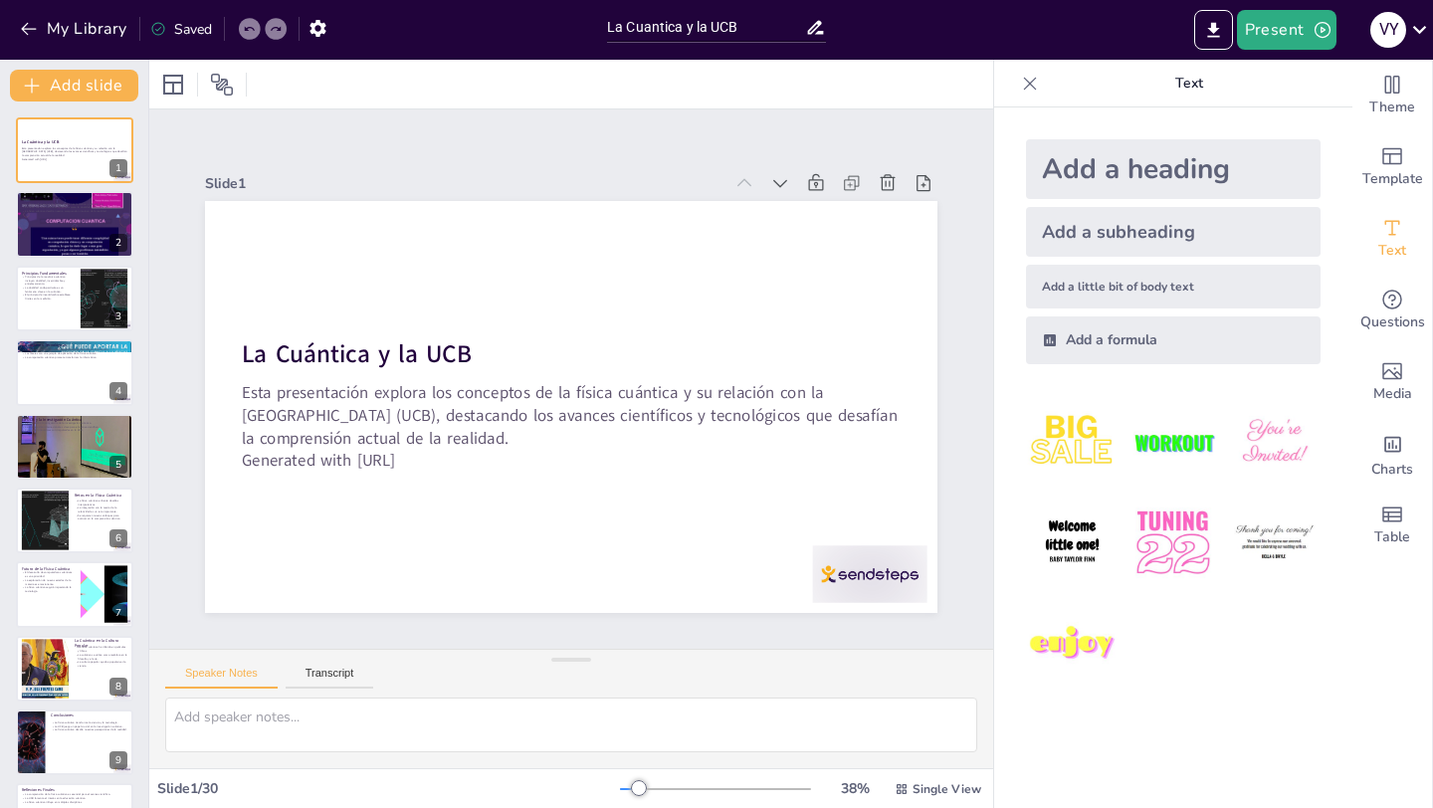
checkbox input "true"
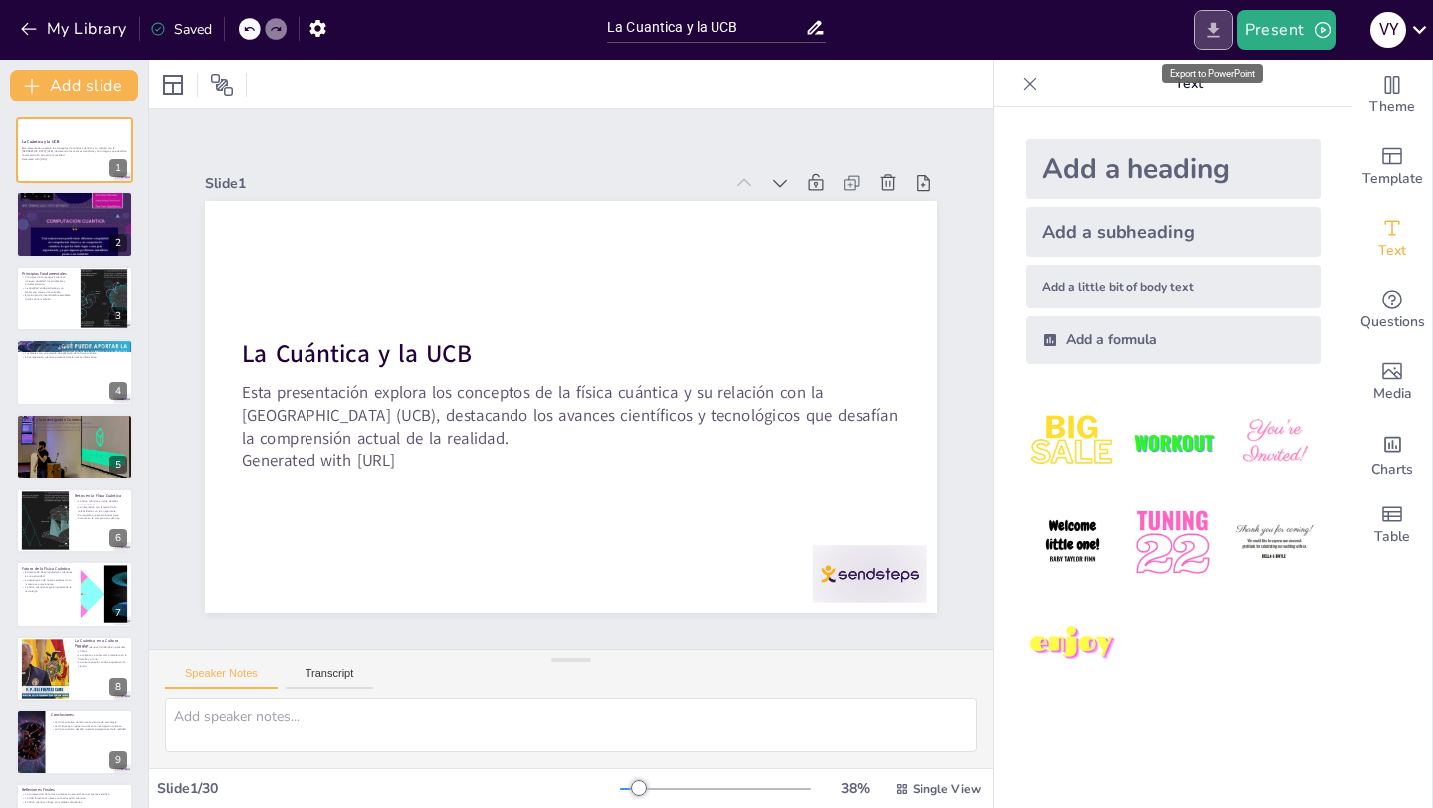
click at [1217, 38] on icon "Export to PowerPoint" at bounding box center [1213, 30] width 21 height 21
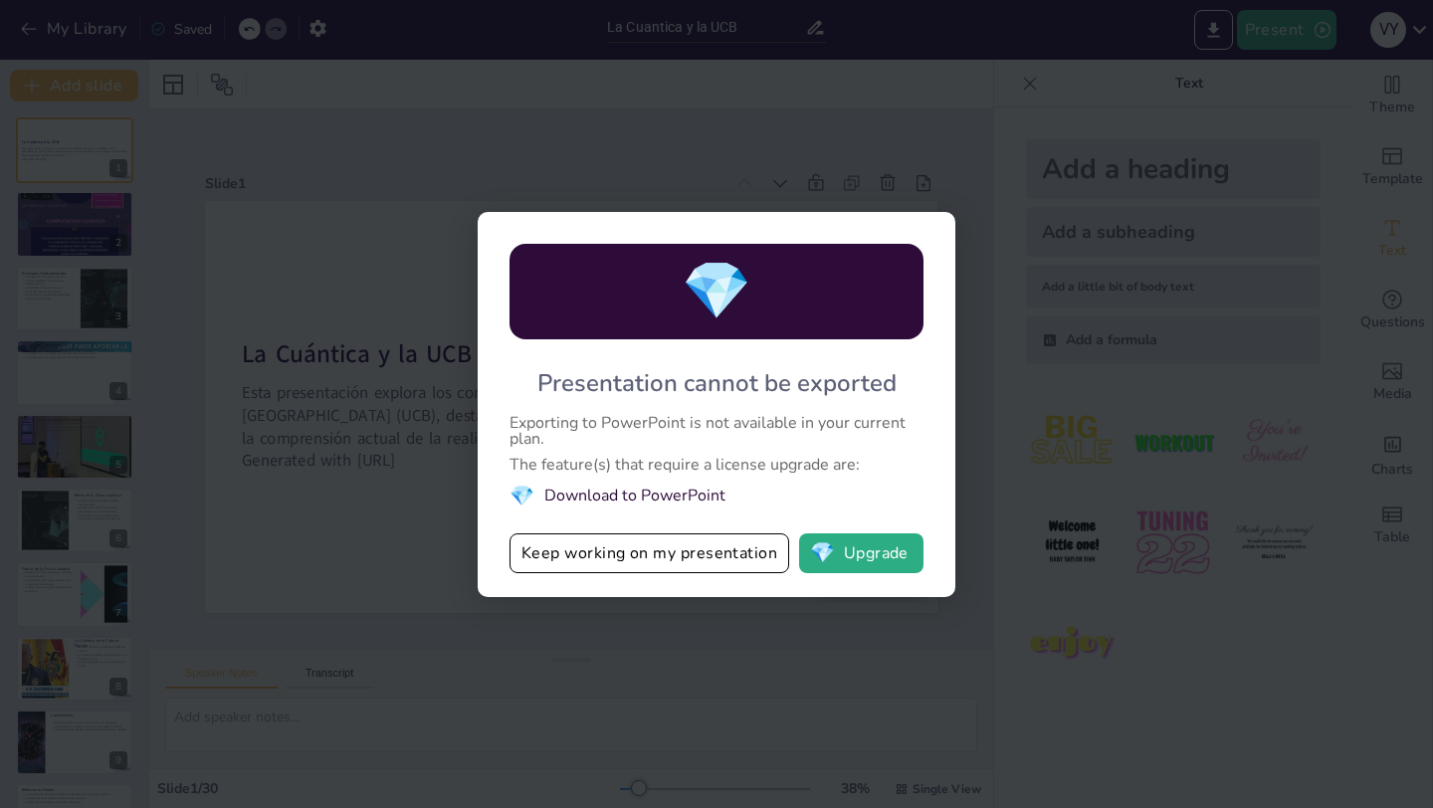
checkbox input "true"
